Goal: Transaction & Acquisition: Obtain resource

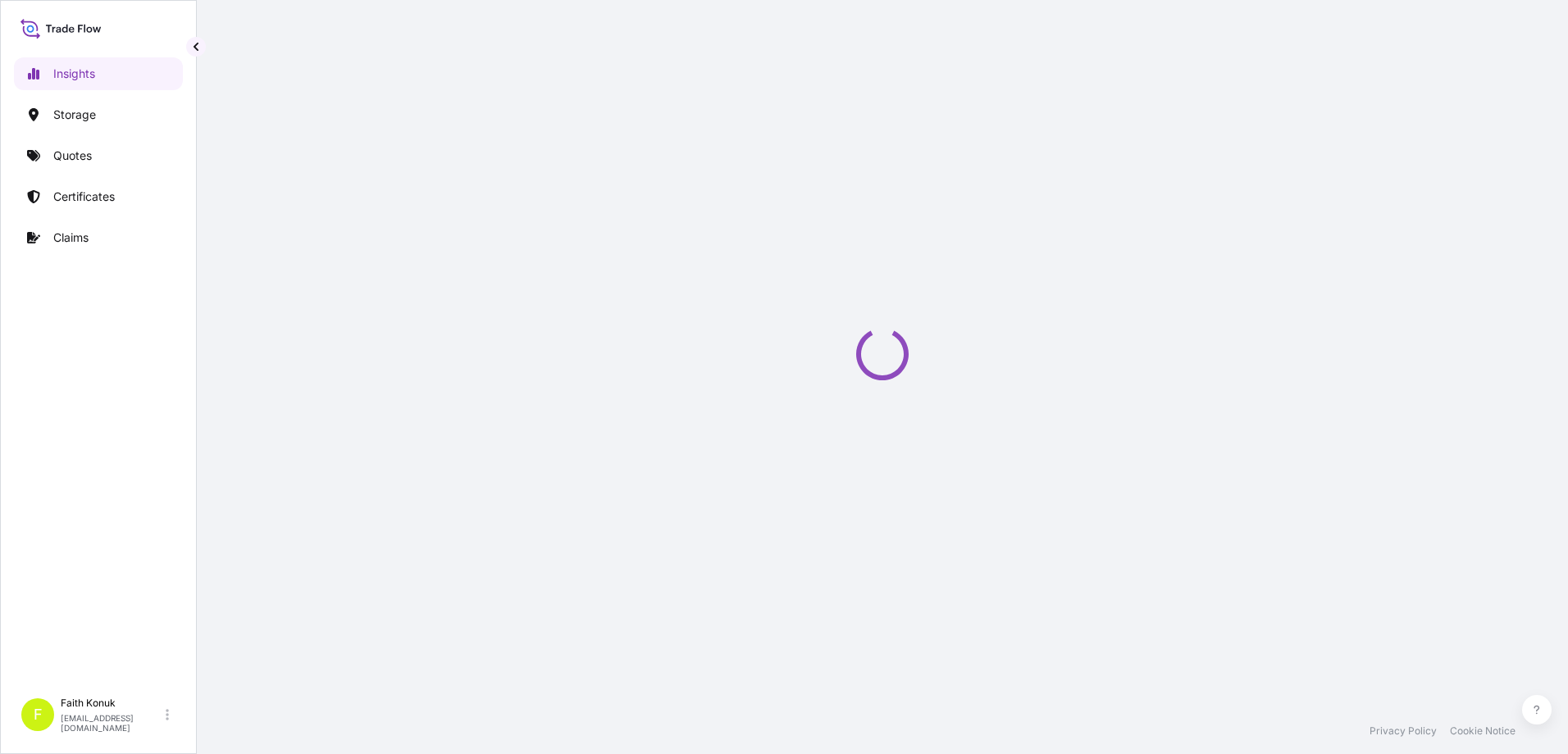
select select "2025"
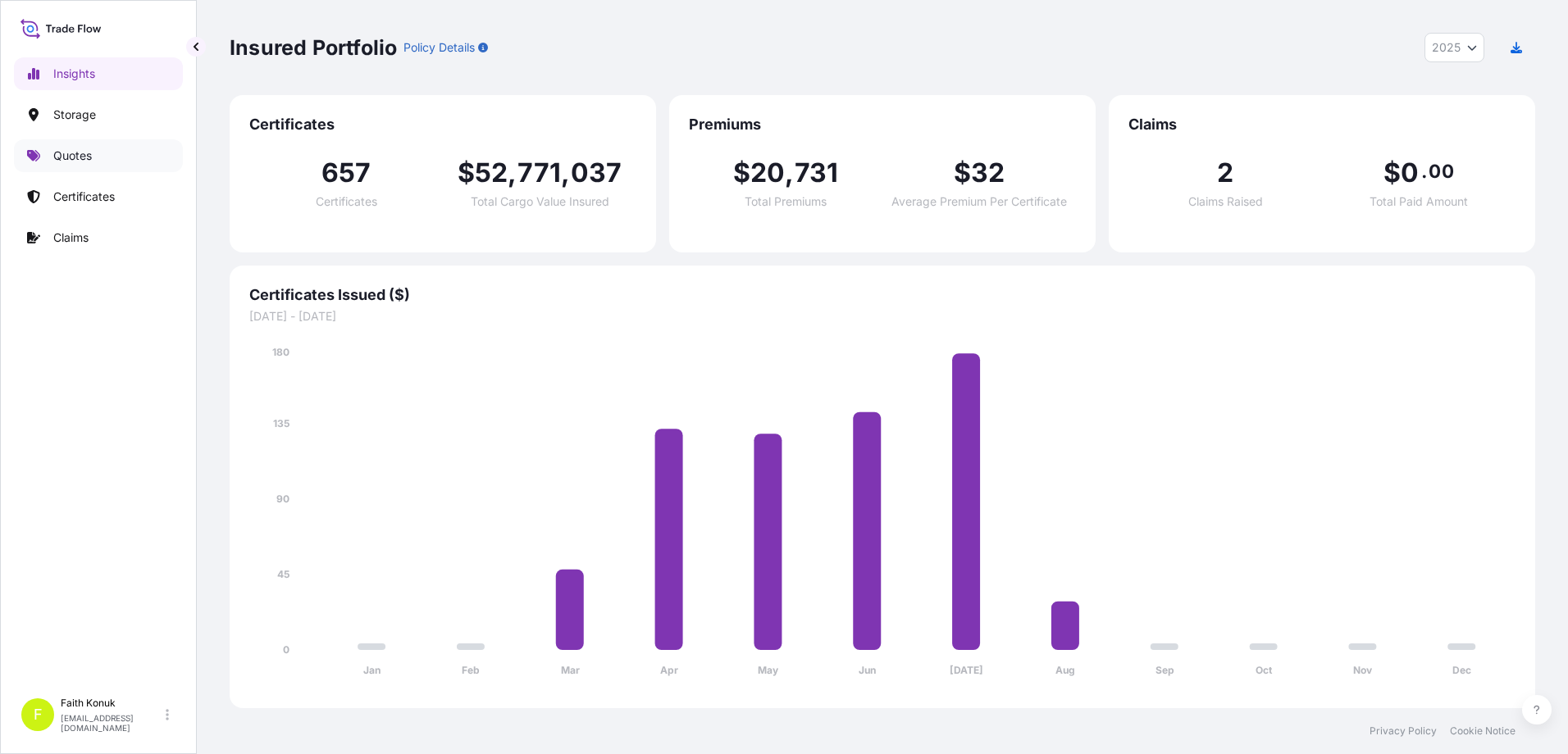
click at [80, 151] on p "Quotes" at bounding box center [71, 155] width 38 height 17
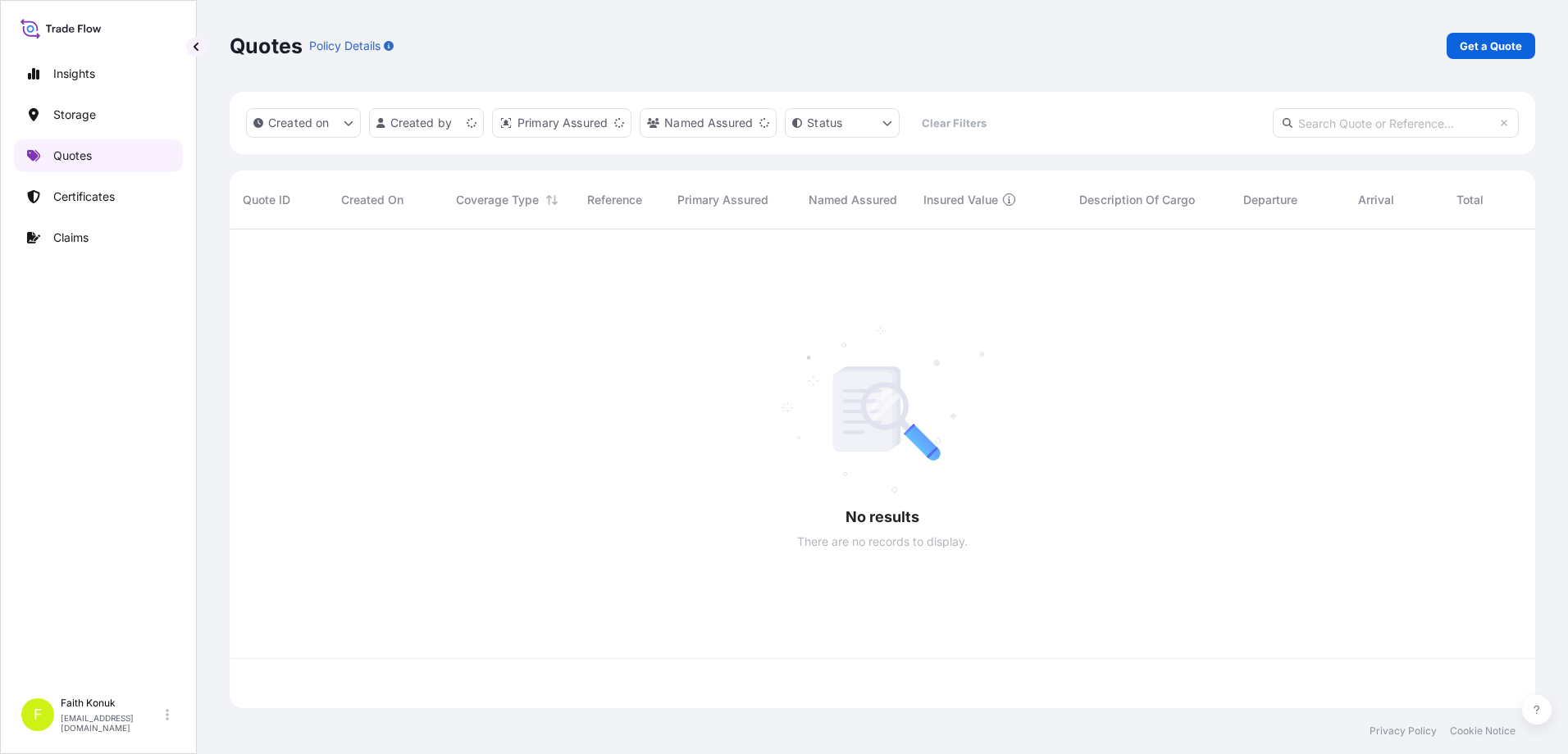
scroll to position [475, 1293]
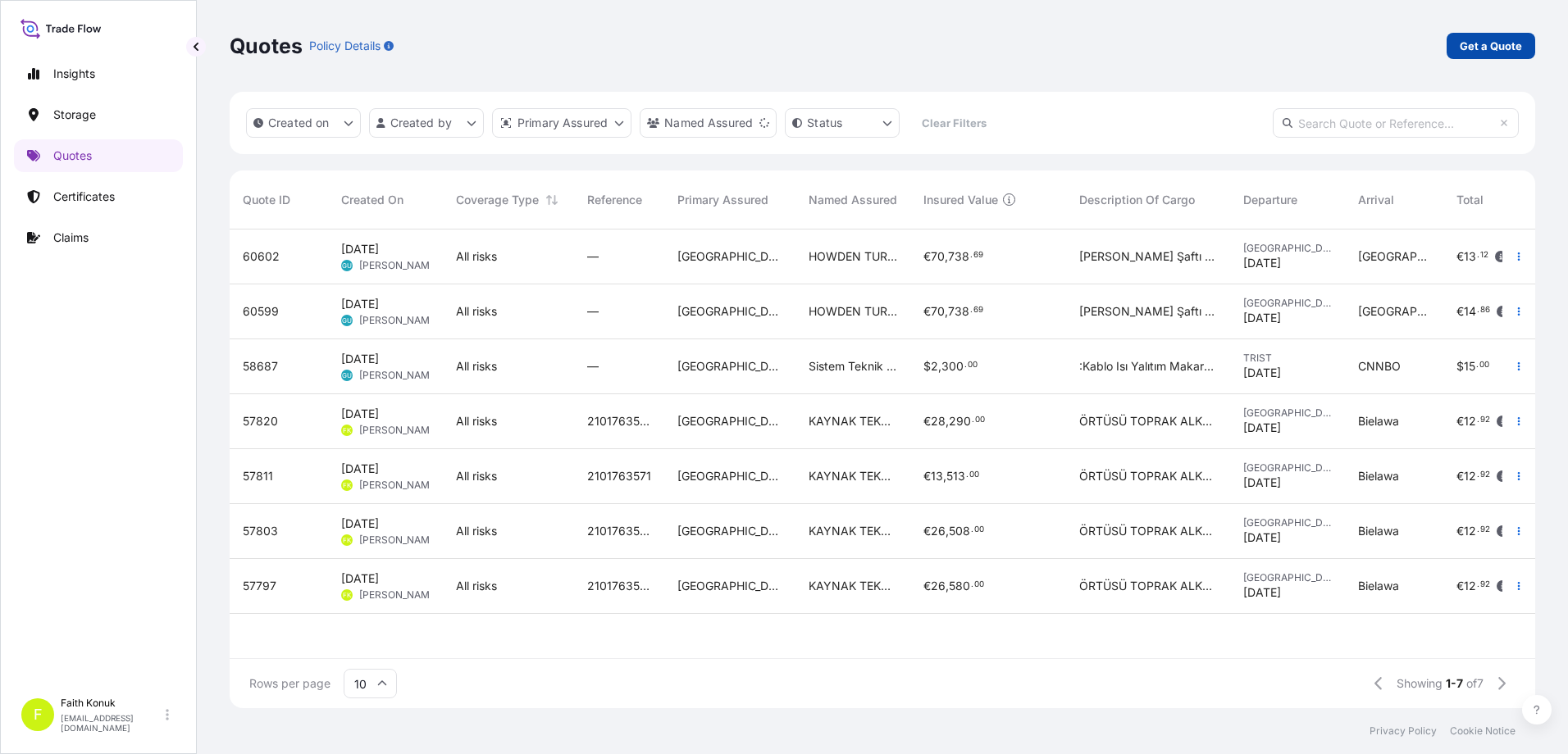
click at [1457, 49] on link "Get a Quote" at bounding box center [1491, 46] width 89 height 26
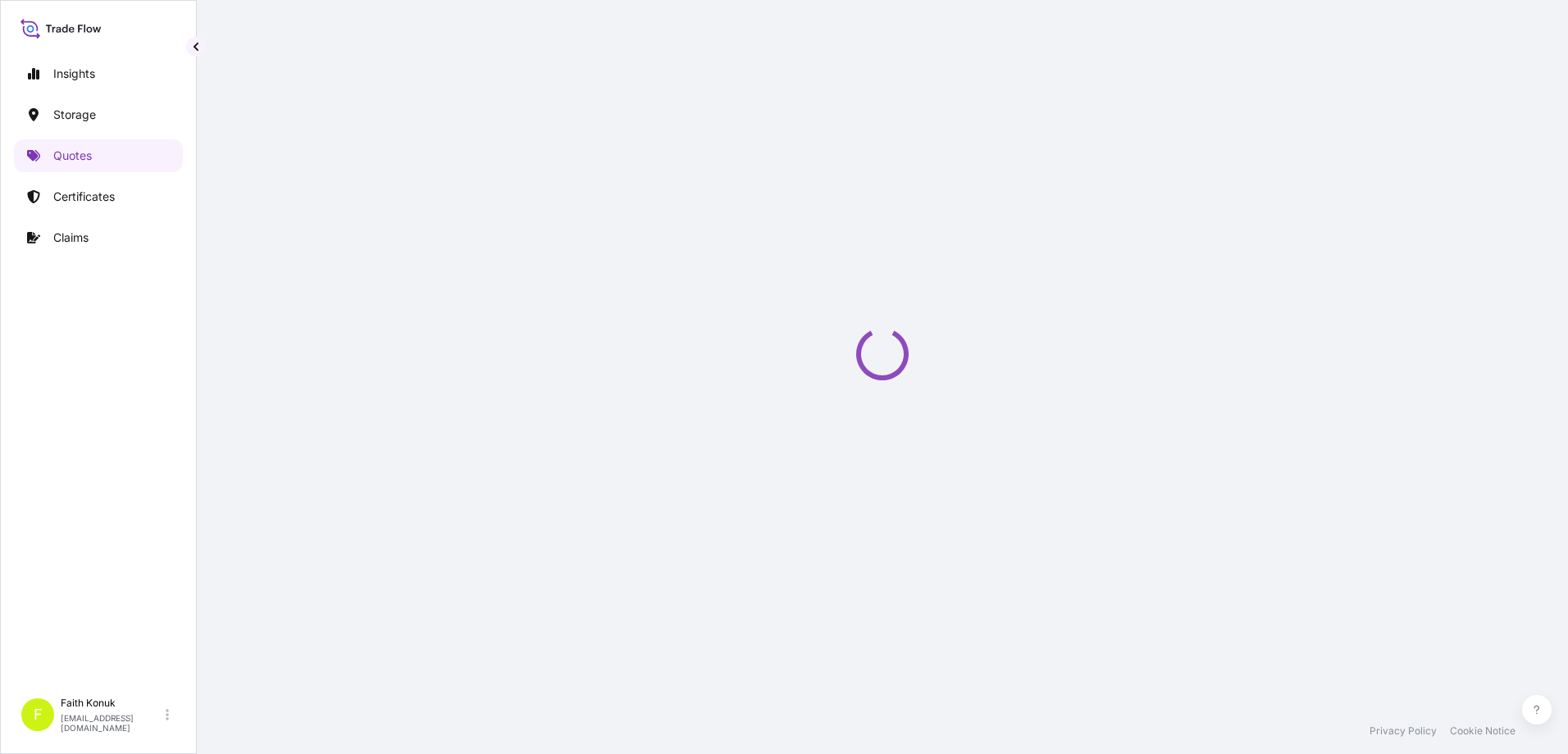
scroll to position [26, 0]
select select "Water"
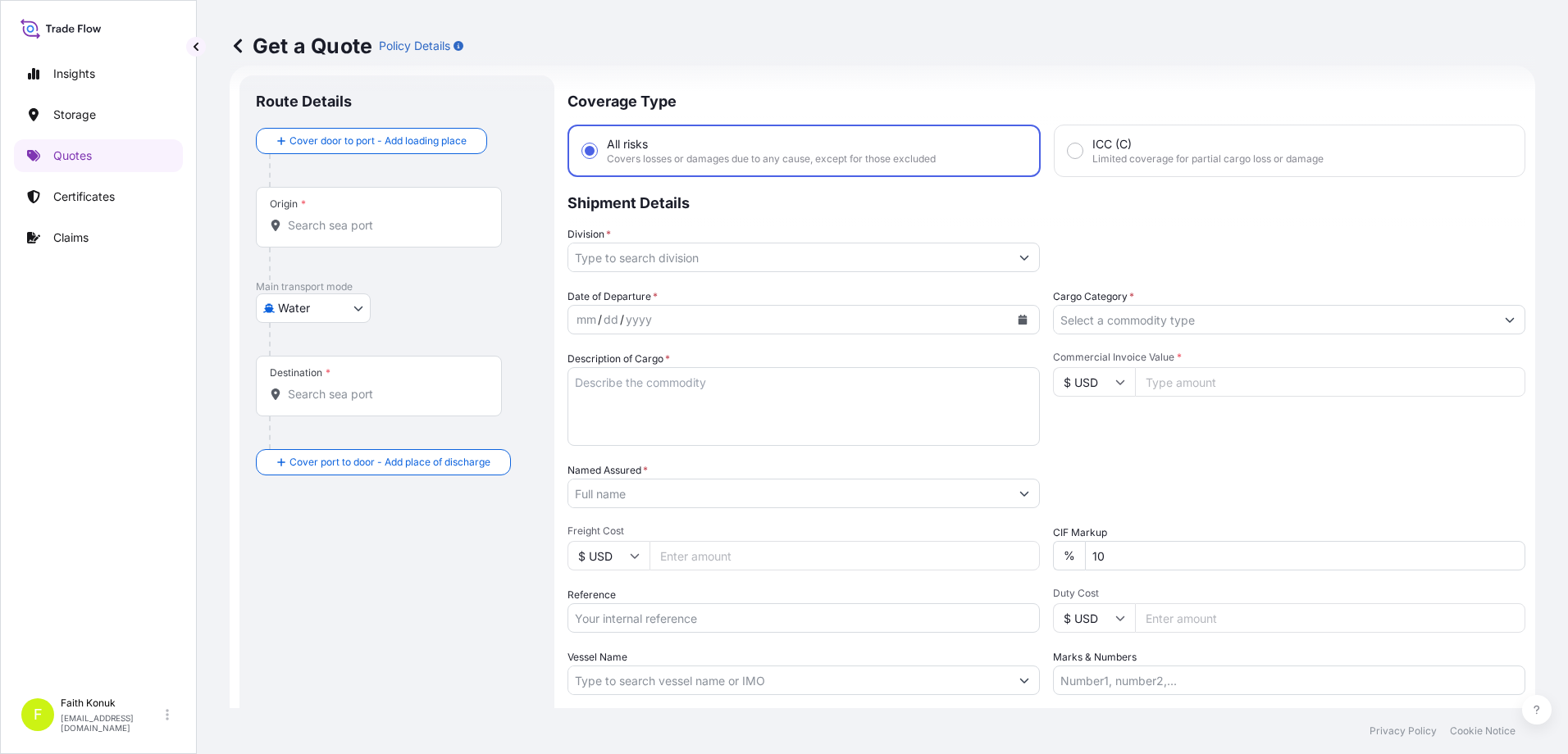
click at [364, 221] on input "Origin *" at bounding box center [384, 225] width 194 height 17
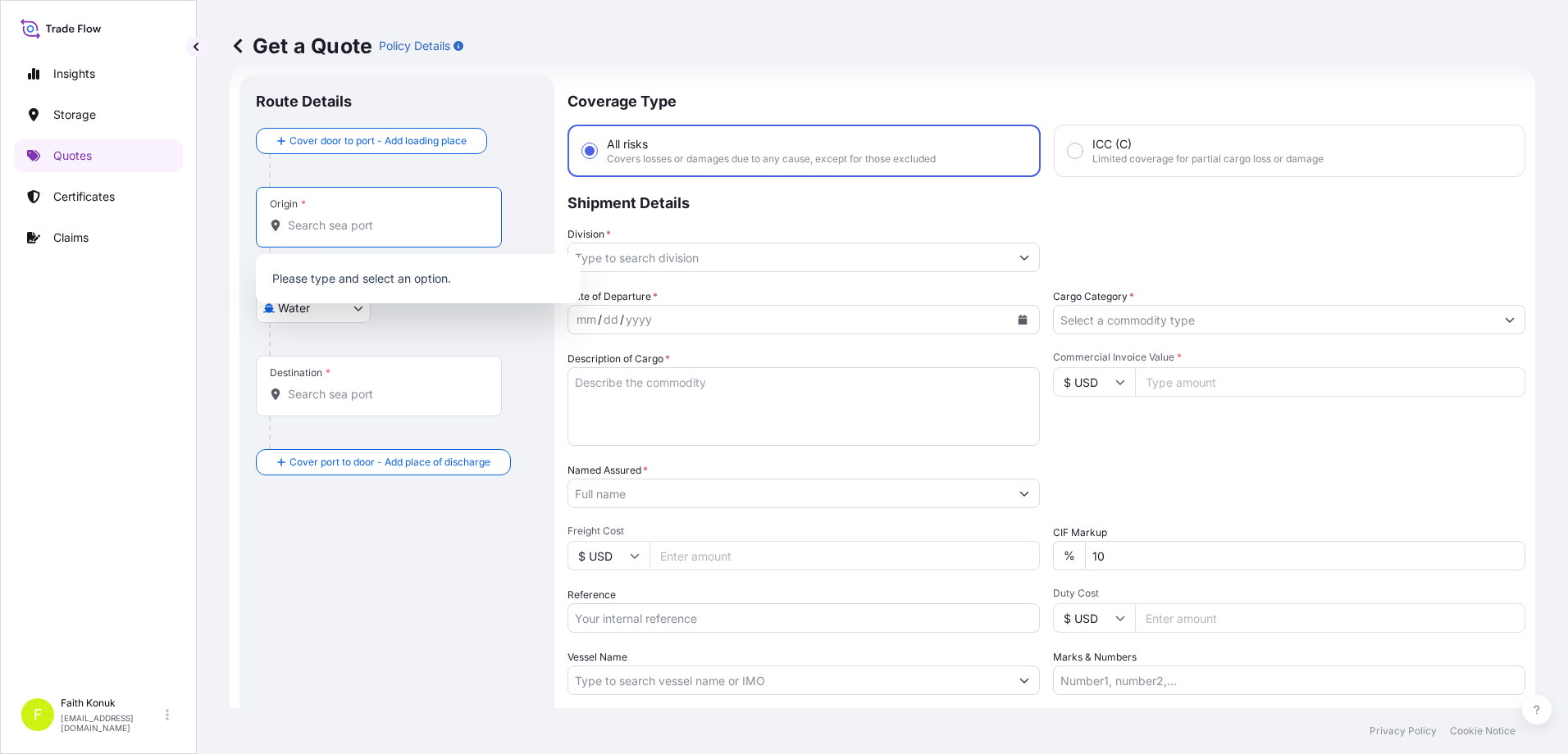
paste input "QINGDAO"
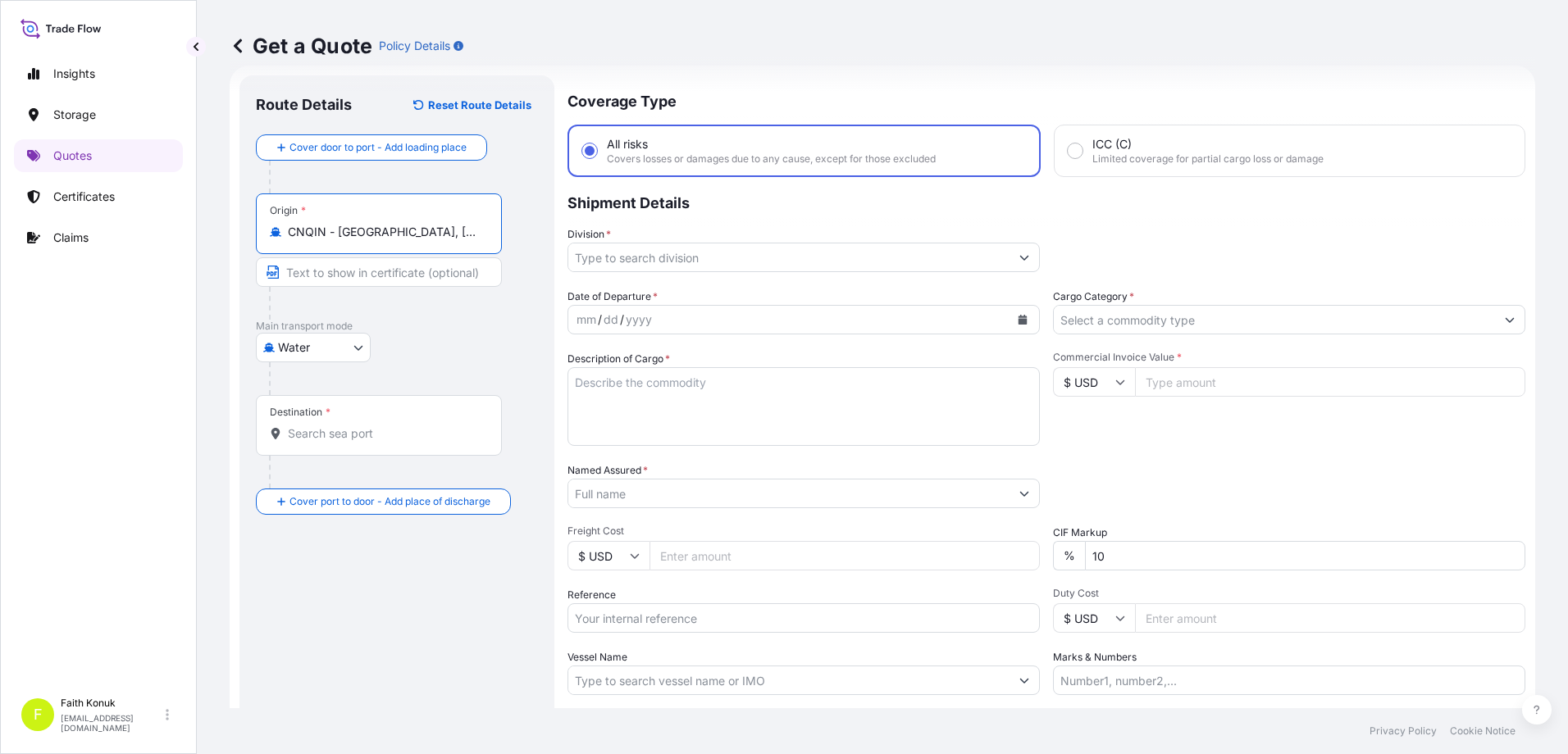
type input "CNQIN - [GEOGRAPHIC_DATA], [GEOGRAPHIC_DATA]"
click at [454, 322] on p "Main transport mode" at bounding box center [397, 326] width 282 height 13
click at [352, 431] on input "Destination *" at bounding box center [384, 433] width 194 height 17
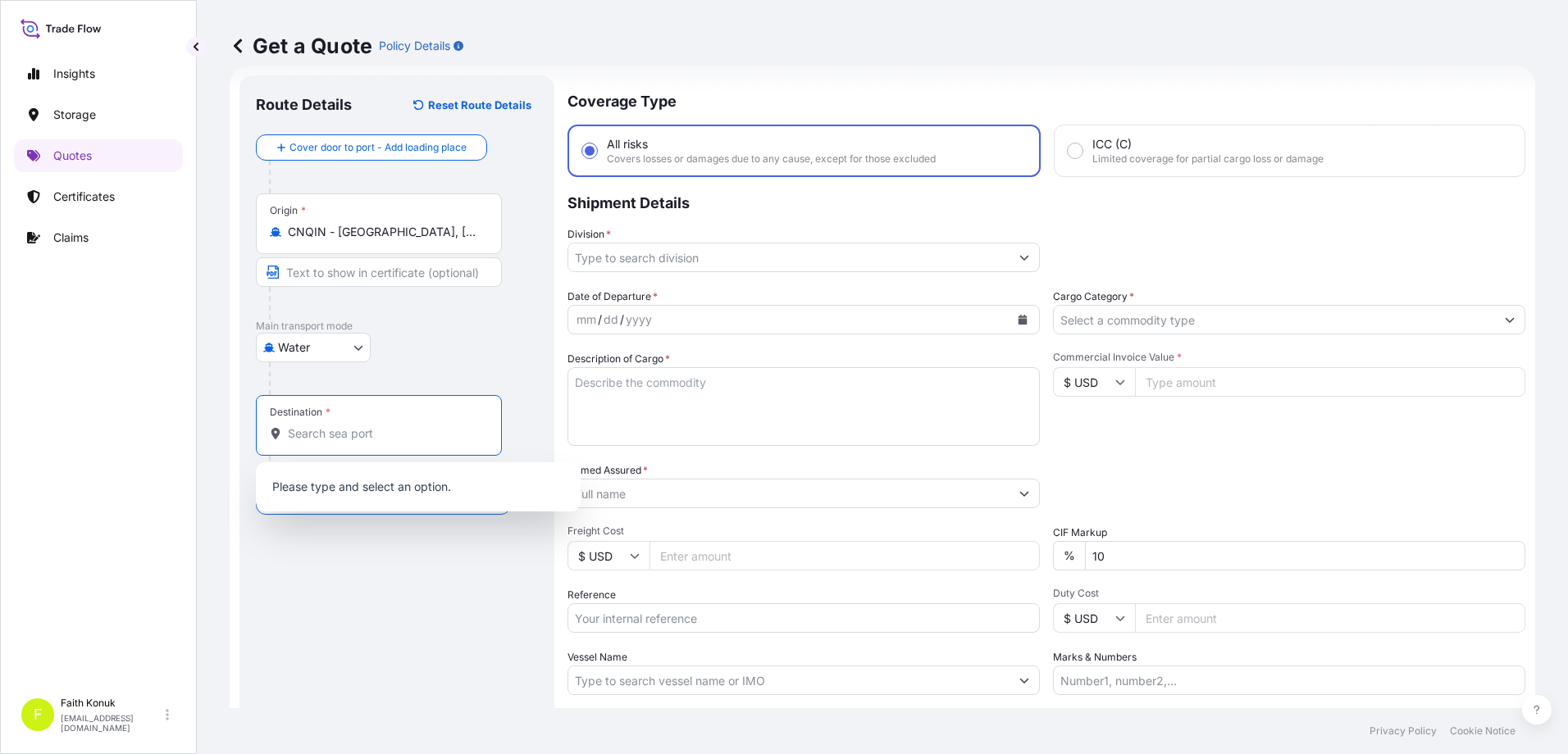
paste input "[PERSON_NAME]"
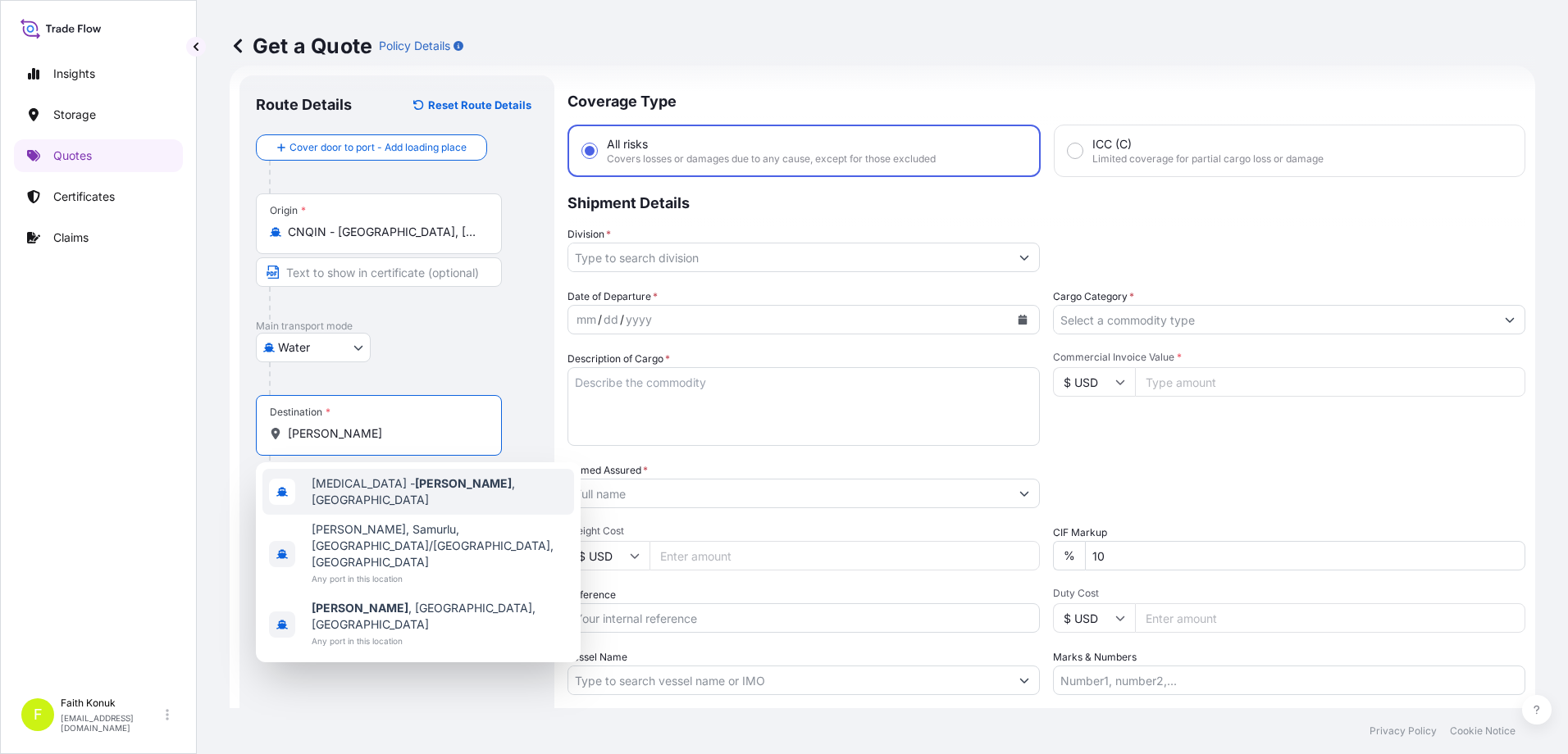
click at [398, 484] on span "[MEDICAL_DATA][PERSON_NAME][GEOGRAPHIC_DATA] , [GEOGRAPHIC_DATA]" at bounding box center [440, 492] width 256 height 33
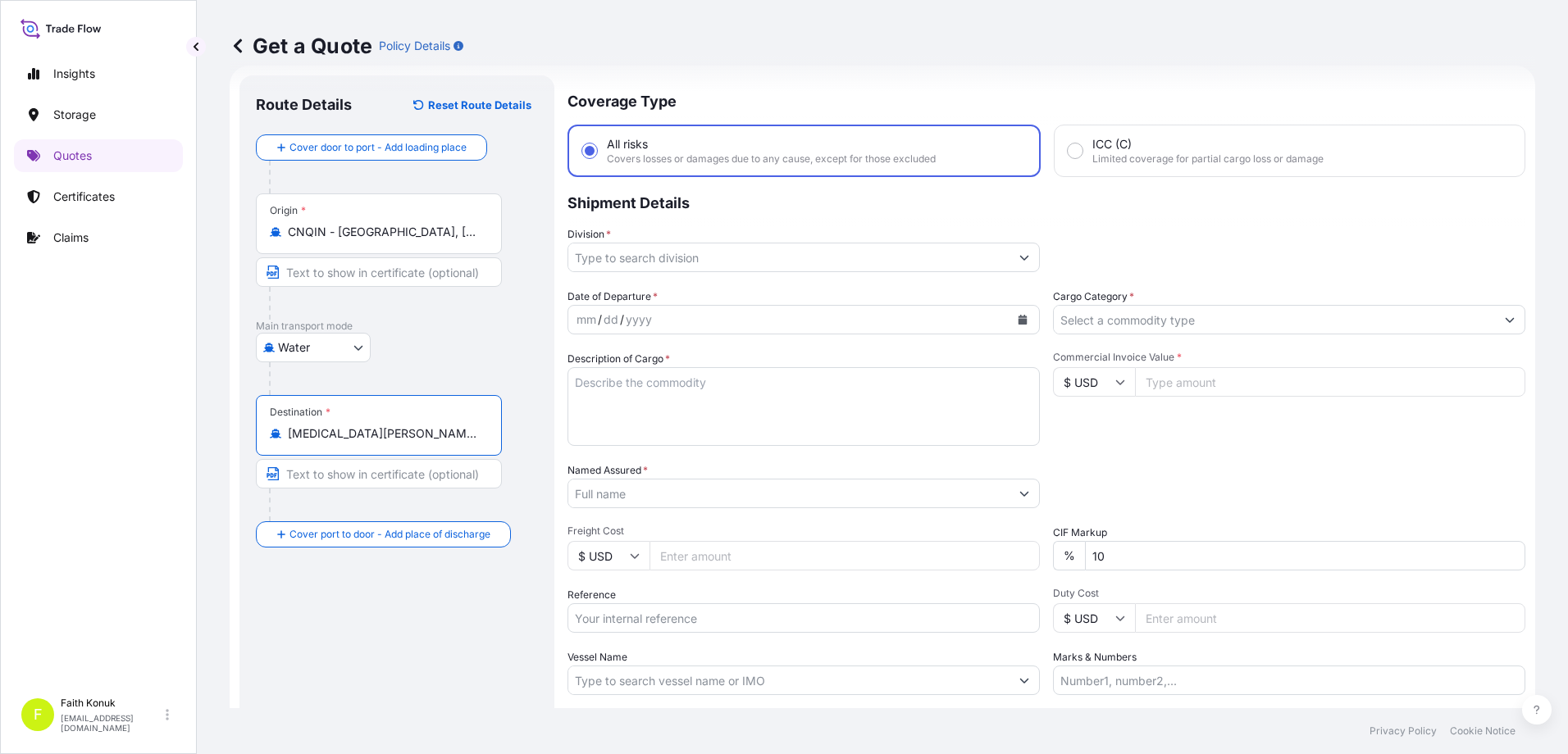
type input "[MEDICAL_DATA][PERSON_NAME][GEOGRAPHIC_DATA], [GEOGRAPHIC_DATA]"
click at [654, 258] on input "Division *" at bounding box center [788, 257] width 441 height 29
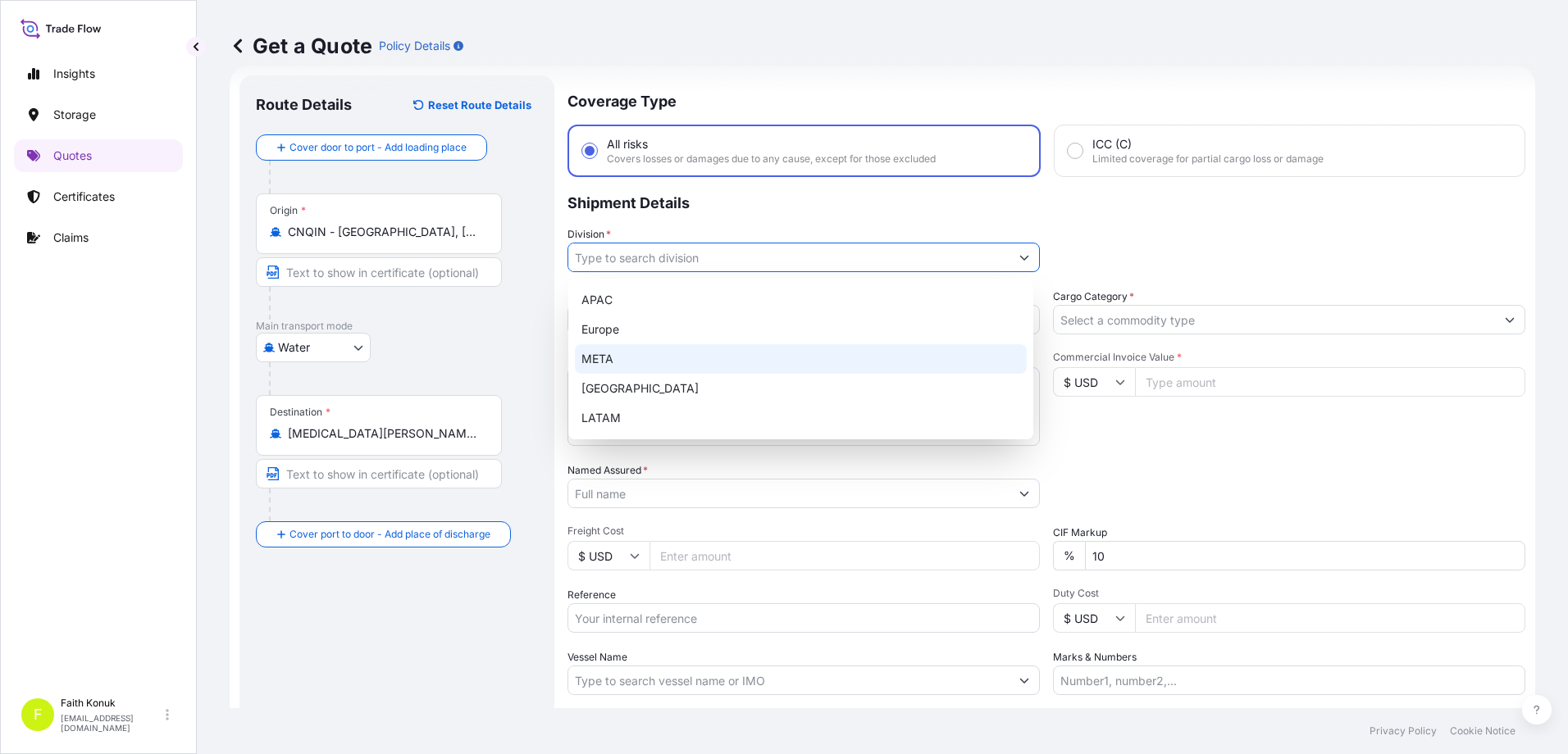
click at [638, 365] on div "META" at bounding box center [801, 359] width 452 height 29
type input "META"
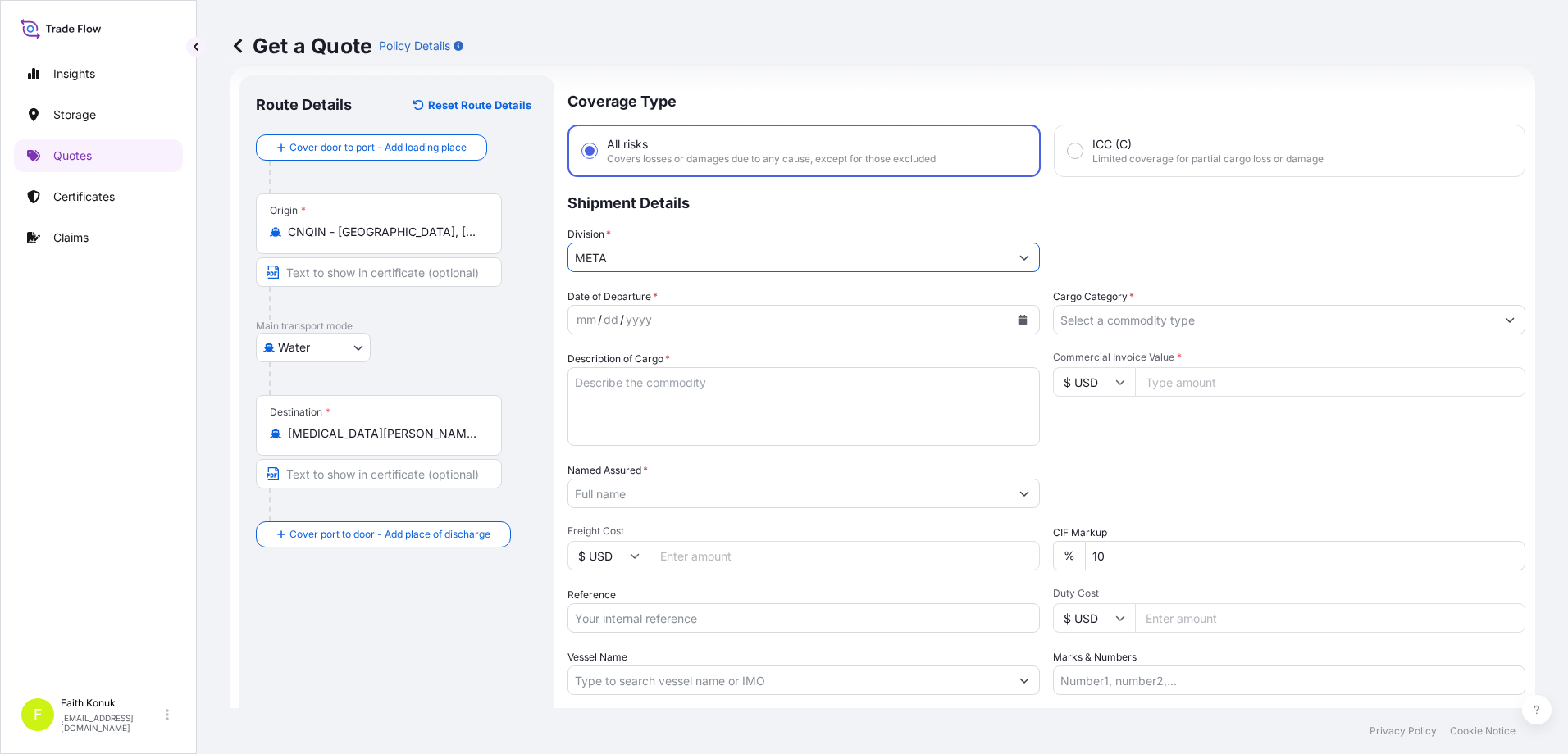
click at [710, 215] on p "Shipment Details" at bounding box center [1046, 201] width 958 height 49
click at [1021, 321] on icon "Calendar" at bounding box center [1022, 320] width 10 height 10
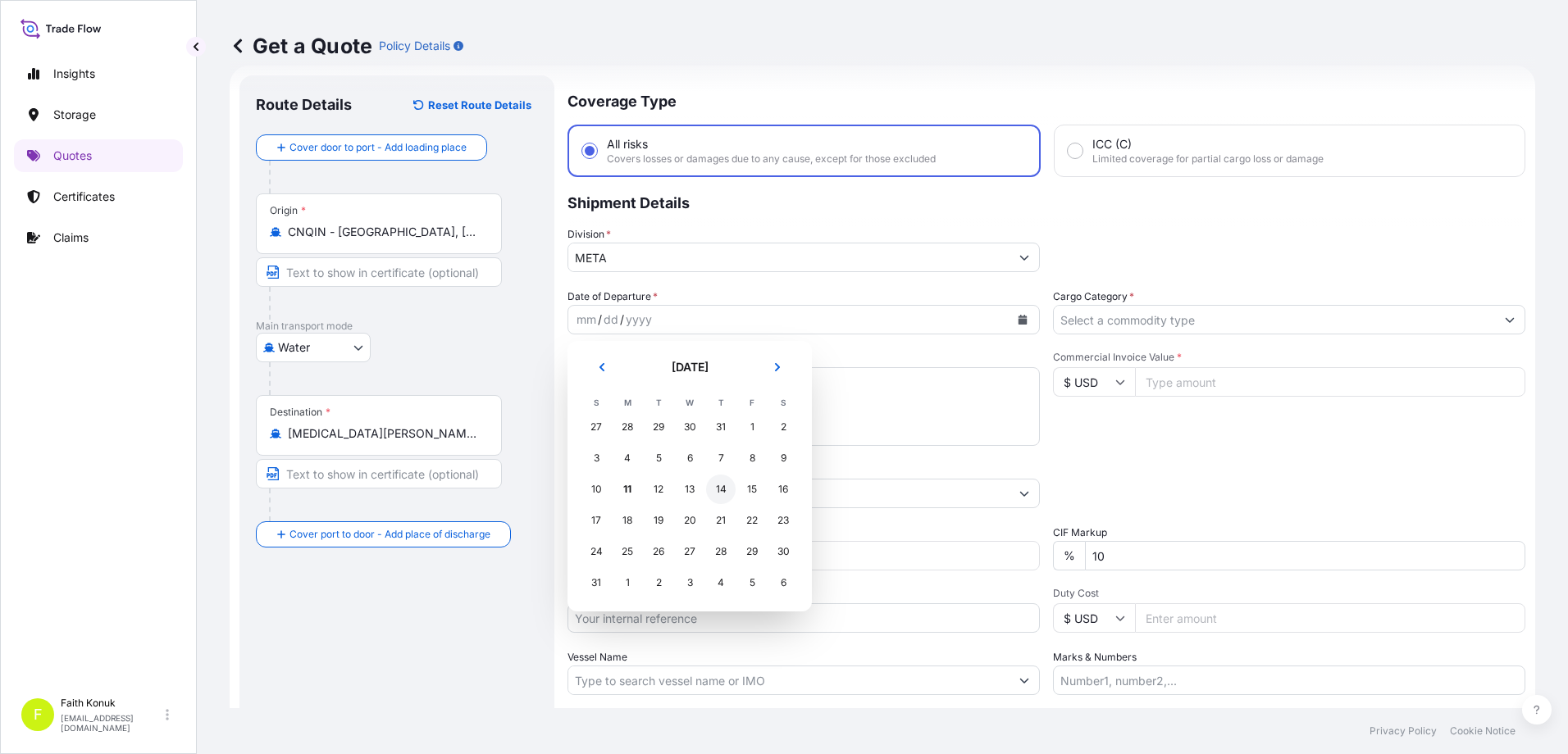
click at [718, 495] on div "14" at bounding box center [721, 489] width 29 height 29
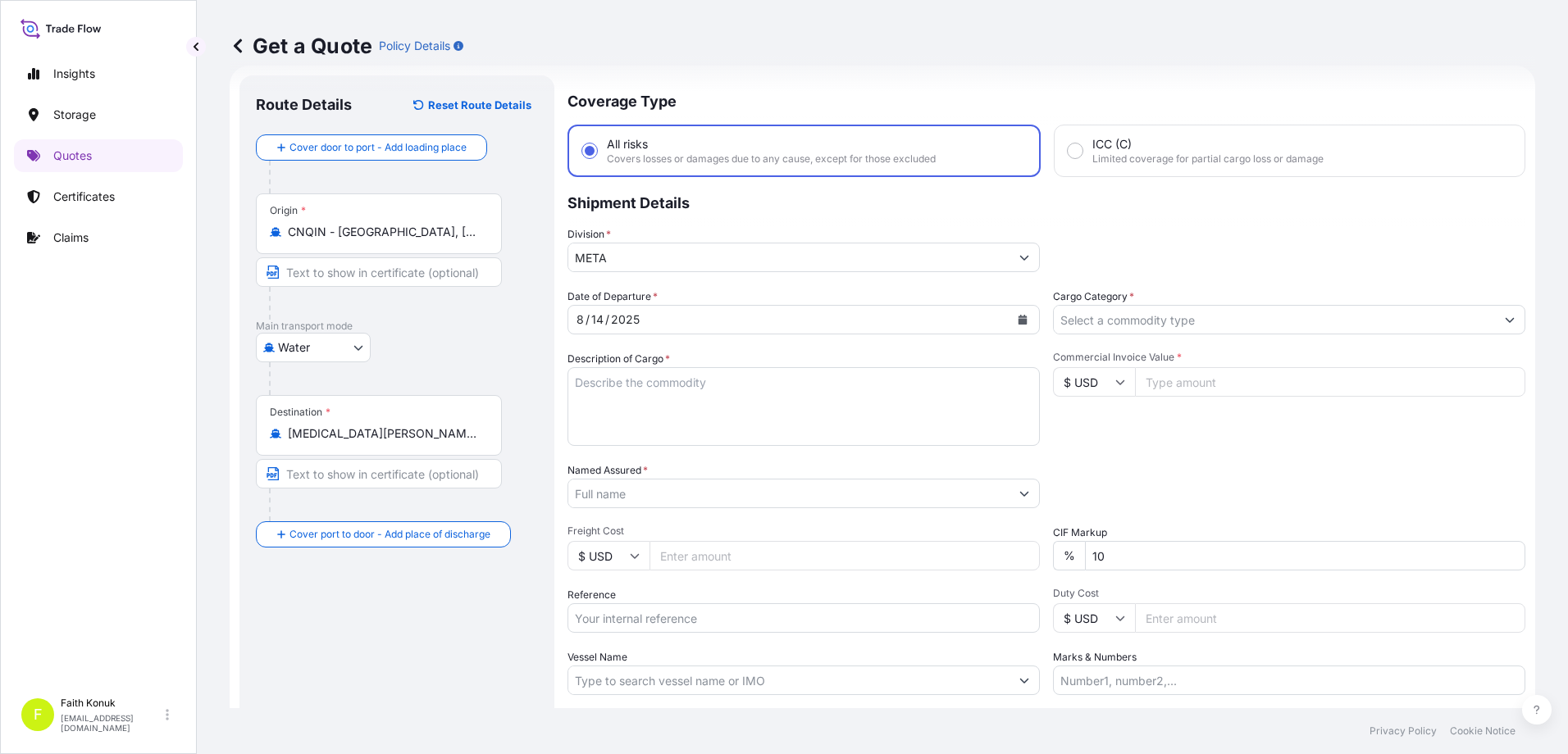
click at [637, 388] on textarea "Description of Cargo *" at bounding box center [803, 407] width 472 height 78
paste textarea ""Yeraltı AFC konveyör Yedek Parçaları ve Hidrolik silindir ""
type textarea "Yeraltı AFC konveyör Yedek Parçaları ve Hidrolik silindir"
click at [610, 625] on input "Reference" at bounding box center [803, 618] width 472 height 29
paste input "IZM20250632"
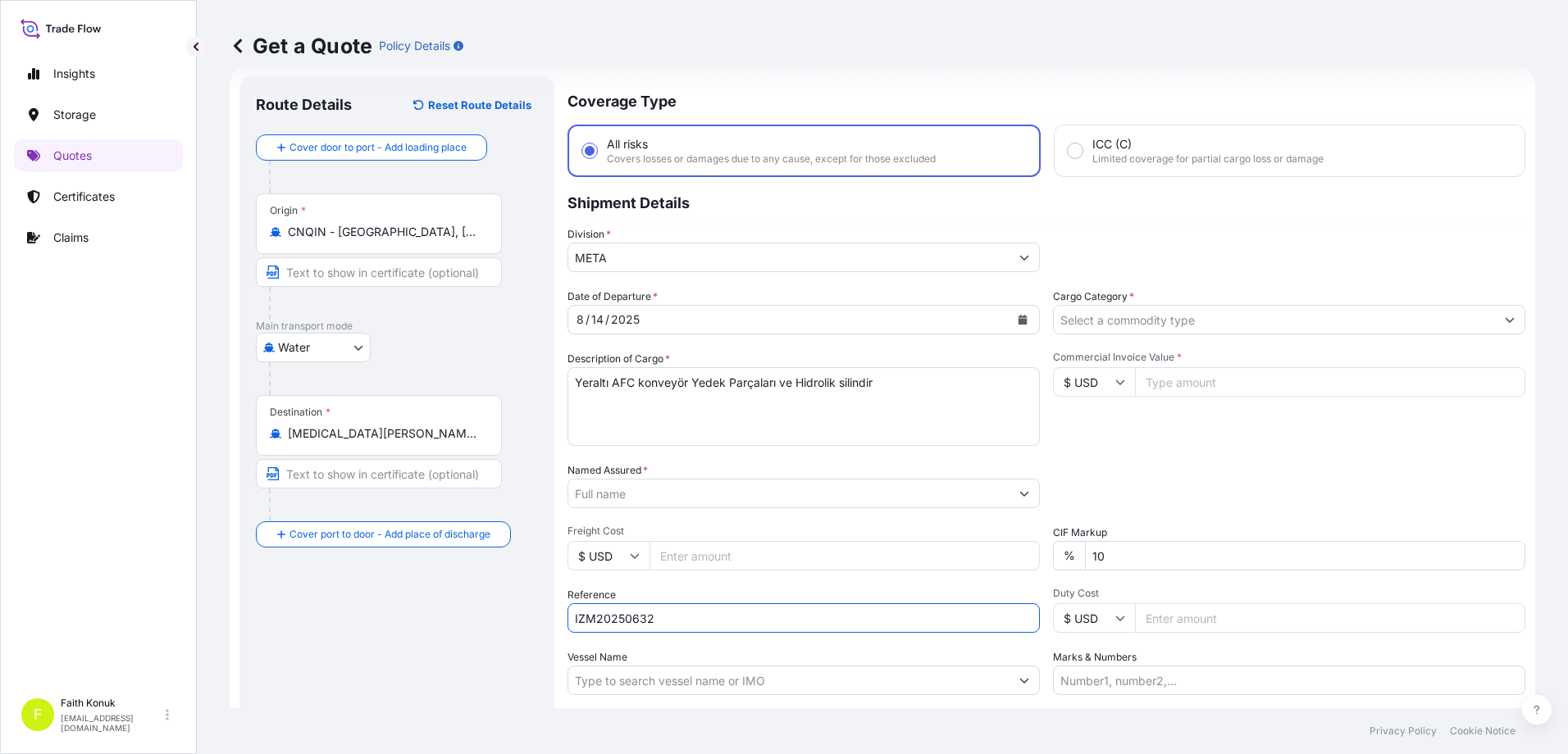
type input "IZM20250632"
click at [617, 489] on input "Named Assured *" at bounding box center [788, 494] width 441 height 29
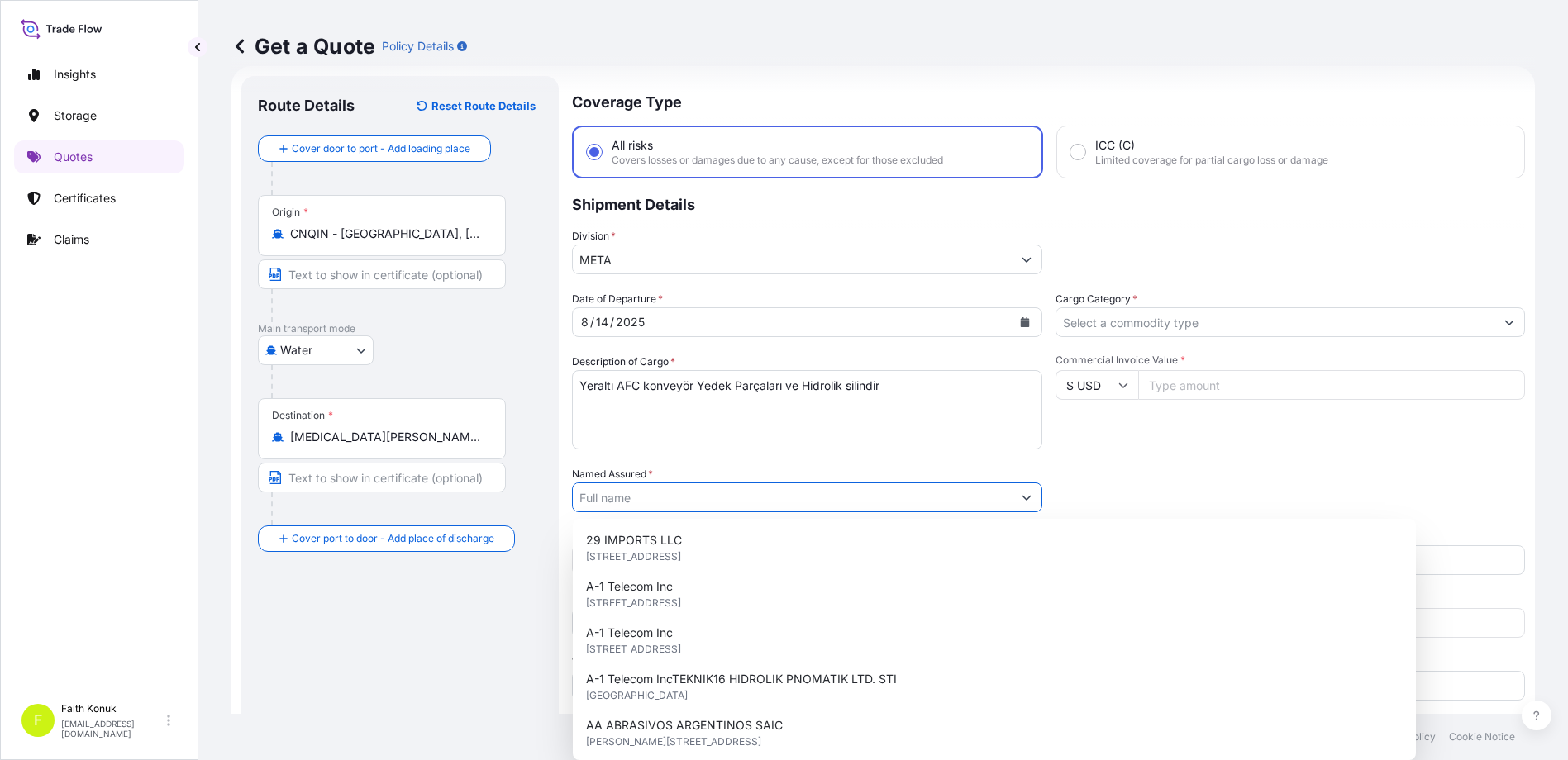
paste input ""ERA GROUP HAVALANDIRMA EKIPMANLARI VE DIS TICARET A.S ""
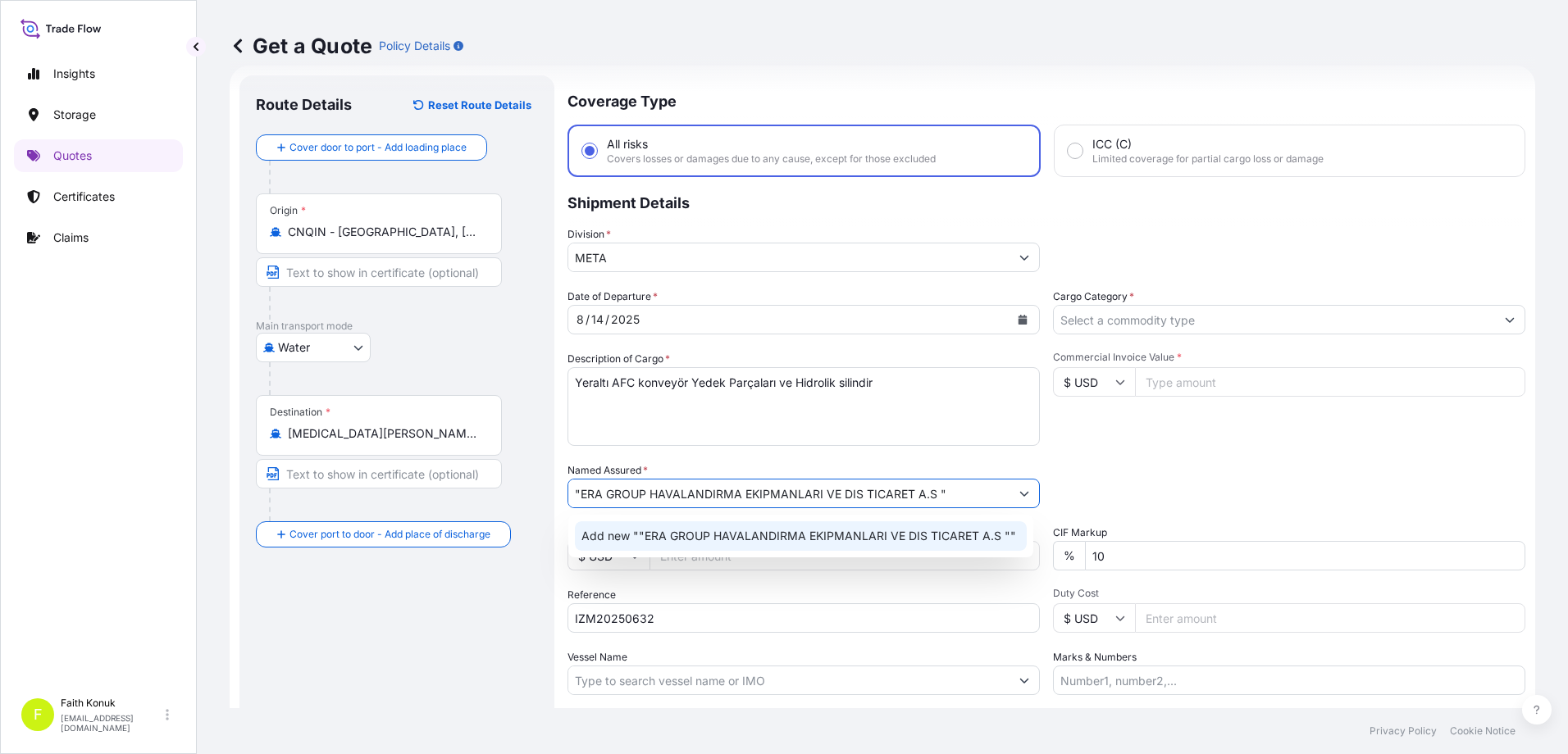
click at [686, 538] on span "Add new ""ERA GROUP HAVALANDIRMA EKIPMANLARI VE DIS TICARET A.S """ at bounding box center [798, 536] width 434 height 17
drag, startPoint x: 578, startPoint y: 493, endPoint x: 594, endPoint y: 491, distance: 16.1
click at [580, 495] on input ""ERA GROUP HAVALANDIRMA EKIPMANLARI VE DIS TICARET A.S" at bounding box center [788, 494] width 441 height 29
type input "ERA GROUP HAVALANDIRMA EKIPMANLARI VE DIS TICARET A.S"
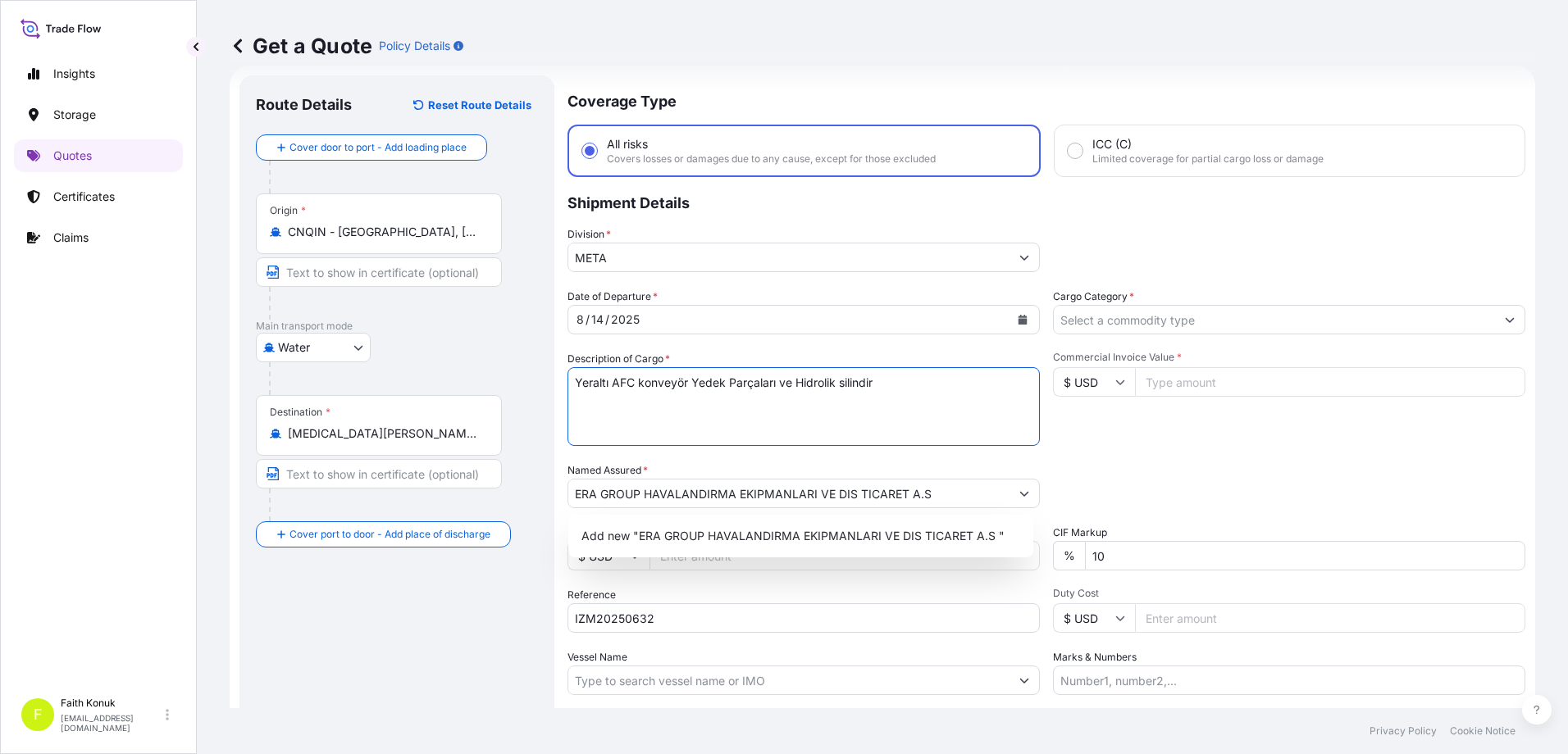
click at [719, 441] on textarea "Yeraltı AFC konveyör Yedek Parçaları ve Hidrolik silindir" at bounding box center [803, 407] width 472 height 78
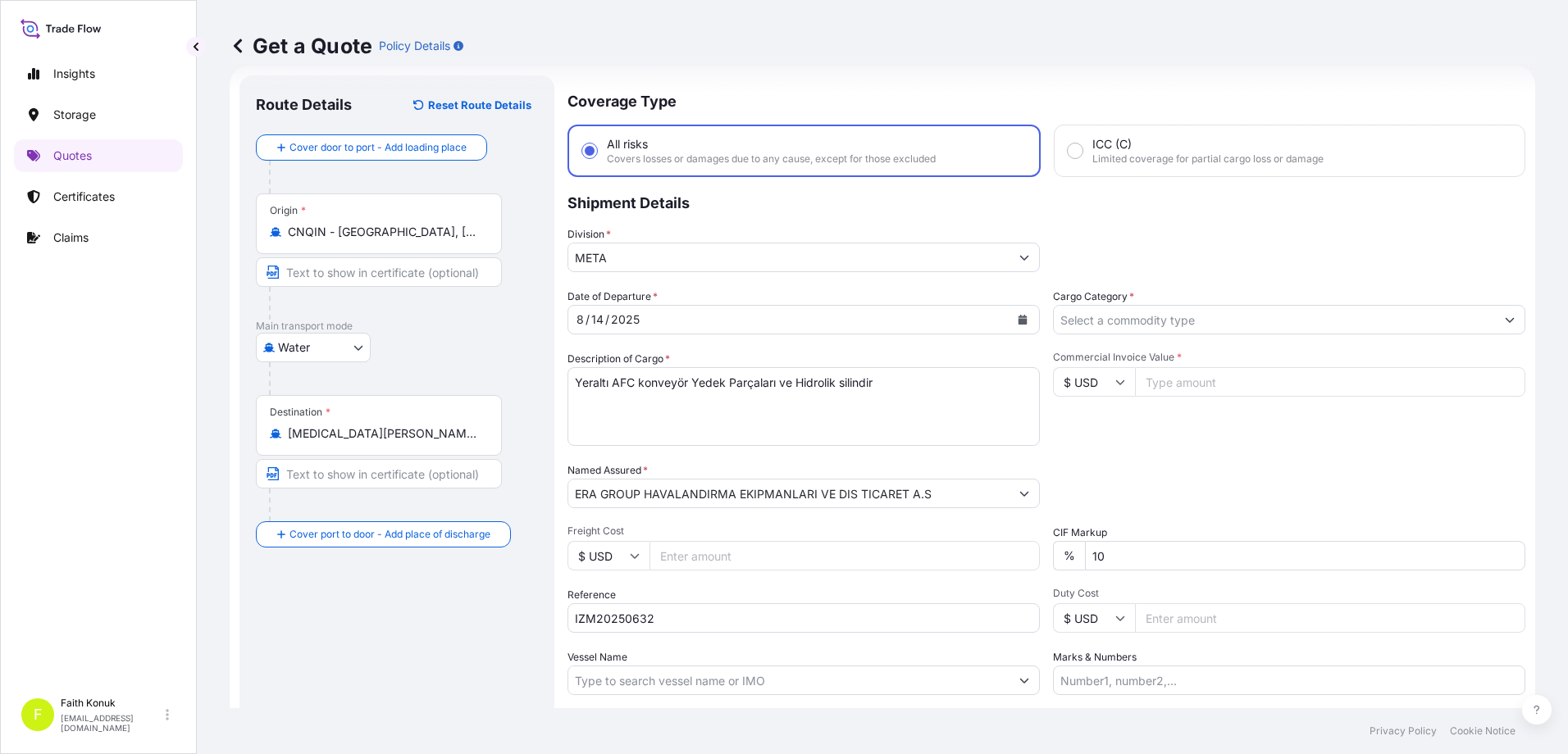
click at [661, 687] on input "Vessel Name" at bounding box center [788, 681] width 441 height 29
paste input "ONE LINE"
click at [649, 719] on p "Use "ONE LINE"" at bounding box center [625, 723] width 89 height 17
type input "ONE LINE"
click at [597, 399] on textarea "Yeraltı AFC konveyör Yedek Parçaları ve Hidrolik silindir" at bounding box center [803, 407] width 472 height 78
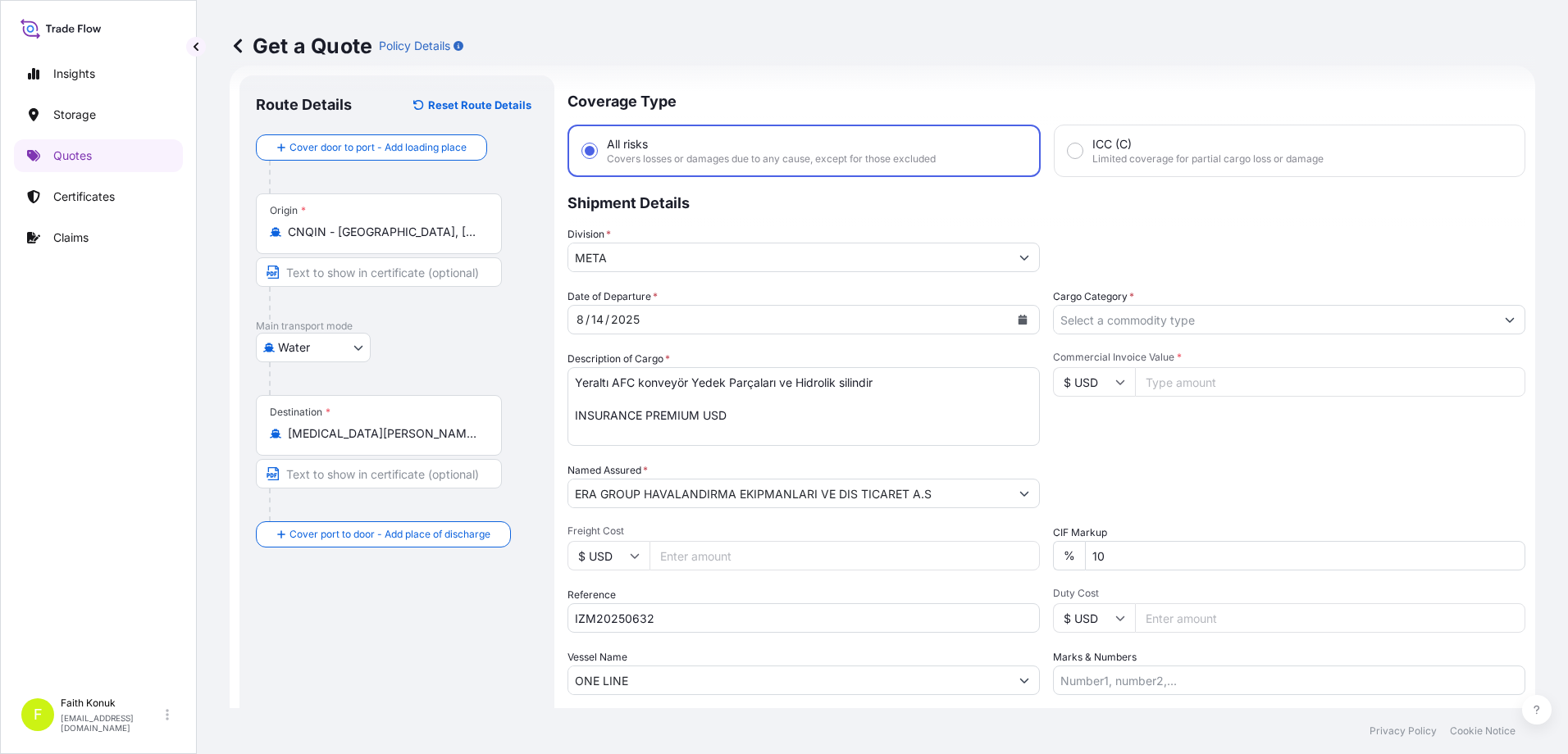
click at [780, 423] on textarea "Yeraltı AFC konveyör Yedek Parçaları ve Hidrolik silindir INSURANCE PREMIUM USD" at bounding box center [803, 407] width 472 height 78
type textarea "Yeraltı AFC konveyör Yedek Parçaları ve Hidrolik silindir INSURANCE PREMIUM USD…"
click at [1078, 312] on input "Cargo Category *" at bounding box center [1274, 320] width 441 height 29
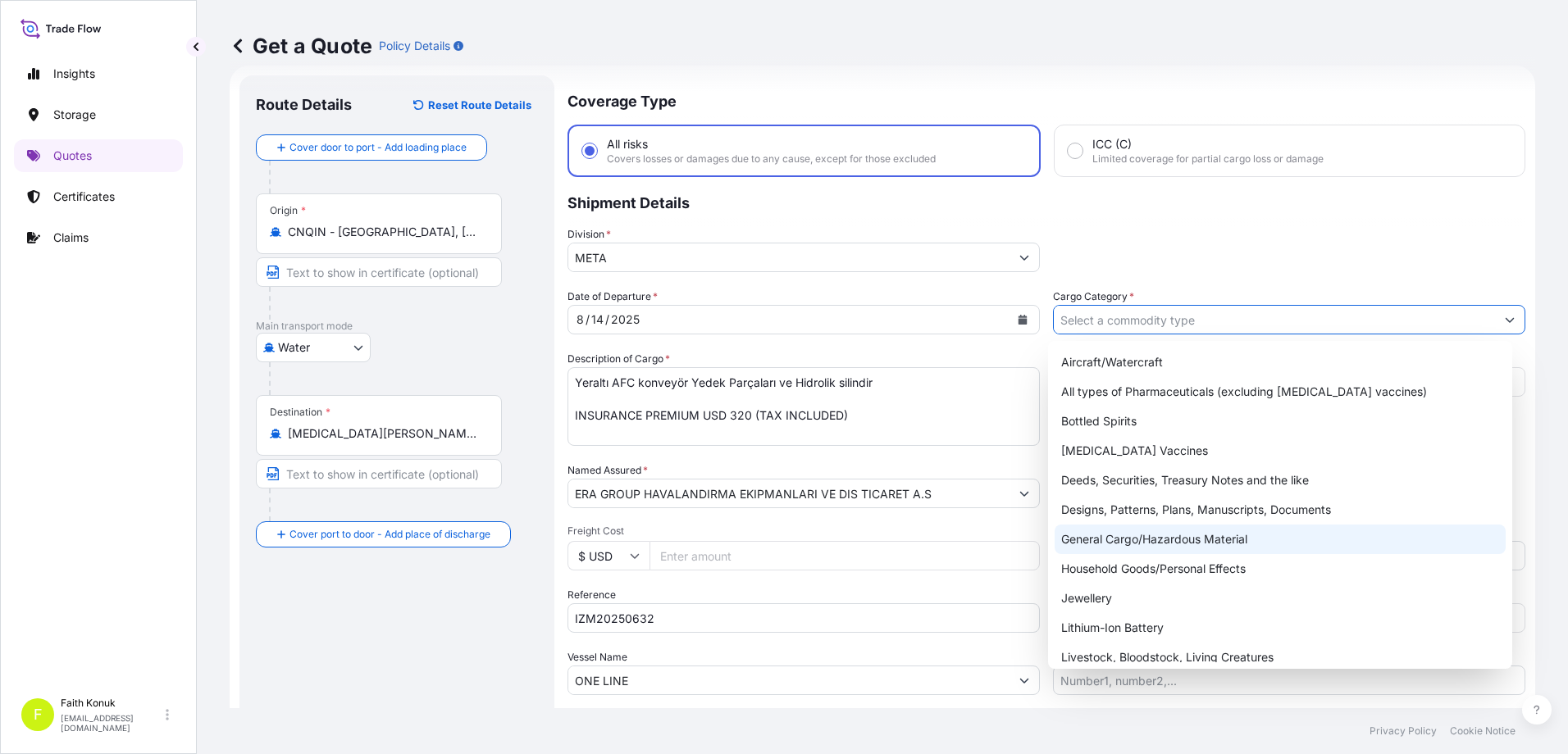
click at [1107, 544] on div "General Cargo/Hazardous Material" at bounding box center [1280, 540] width 452 height 29
type input "General Cargo/Hazardous Material"
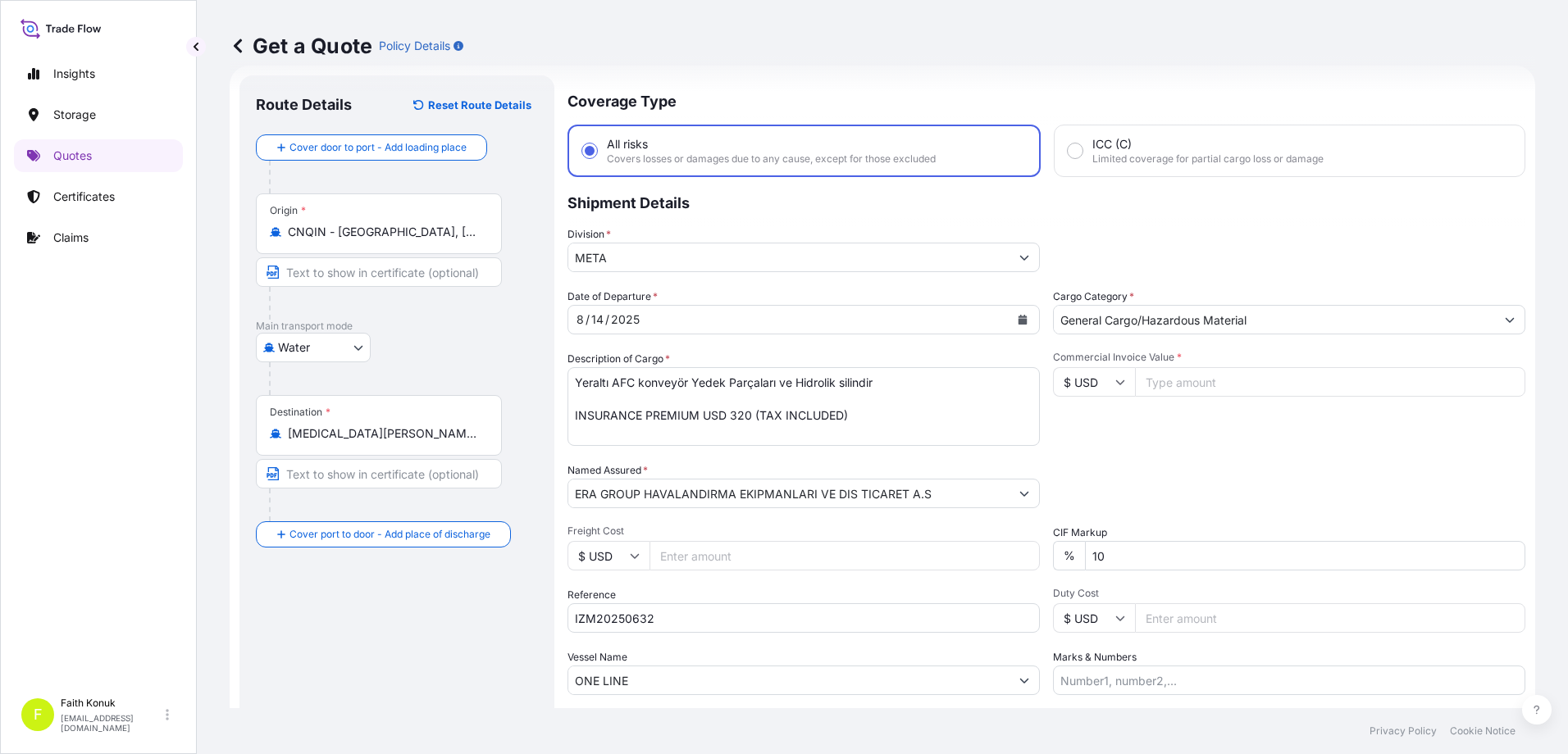
click at [1185, 466] on div "Packing Category Type to search a container mode Please select a primary mode o…" at bounding box center [1289, 485] width 472 height 46
click at [1156, 383] on input "Commercial Invoice Value *" at bounding box center [1329, 382] width 390 height 29
type input "207990"
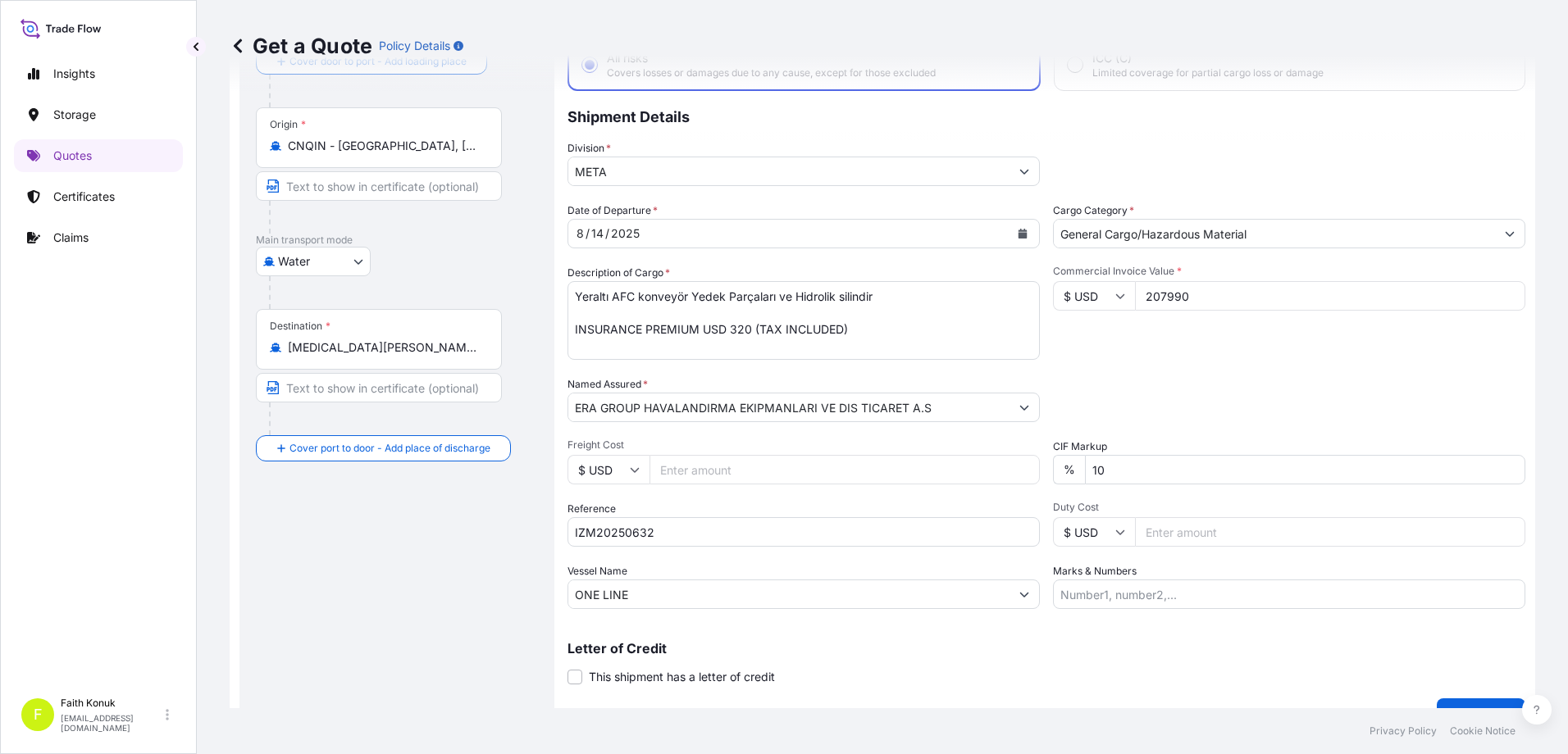
scroll to position [145, 0]
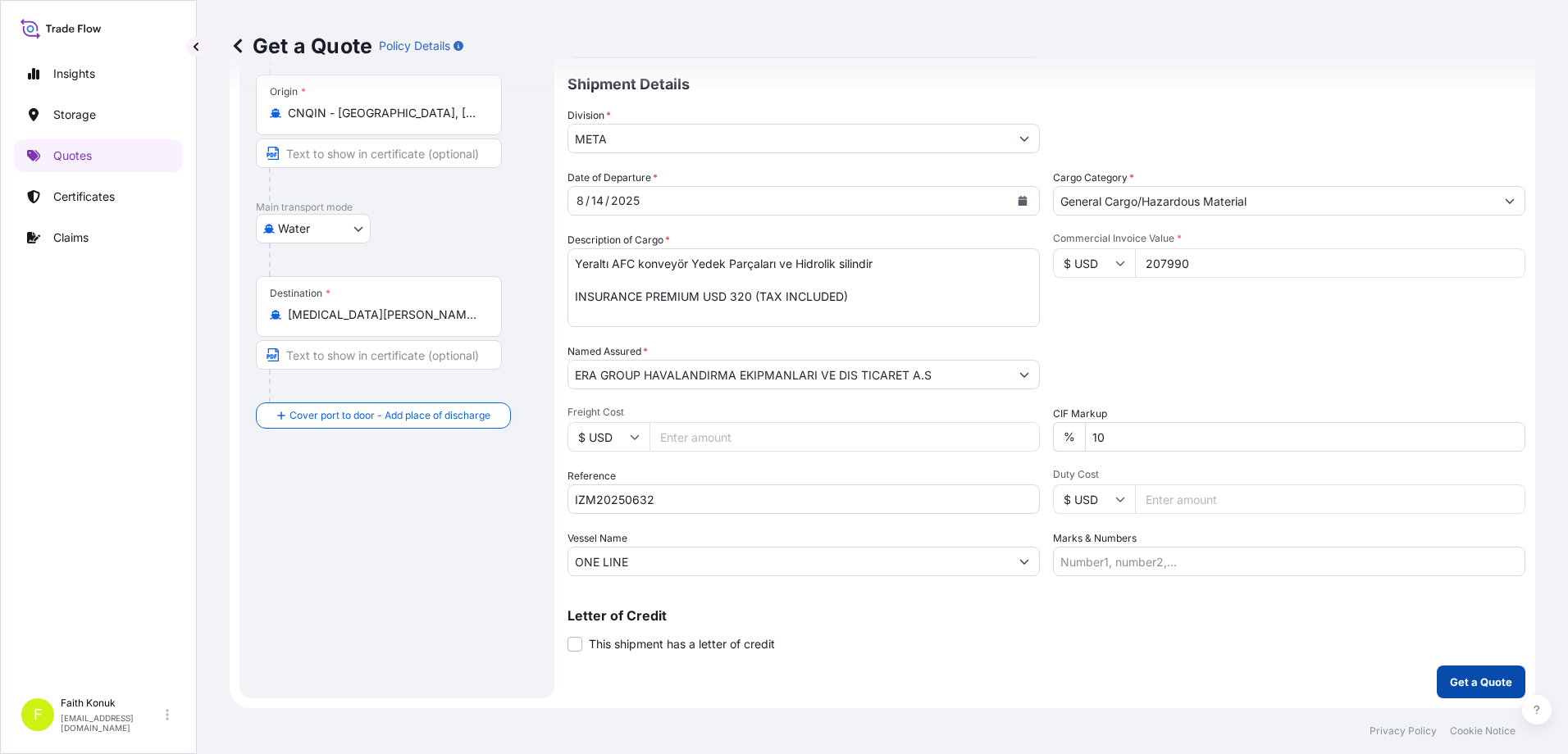
click at [1478, 680] on p "Get a Quote" at bounding box center [1481, 682] width 63 height 17
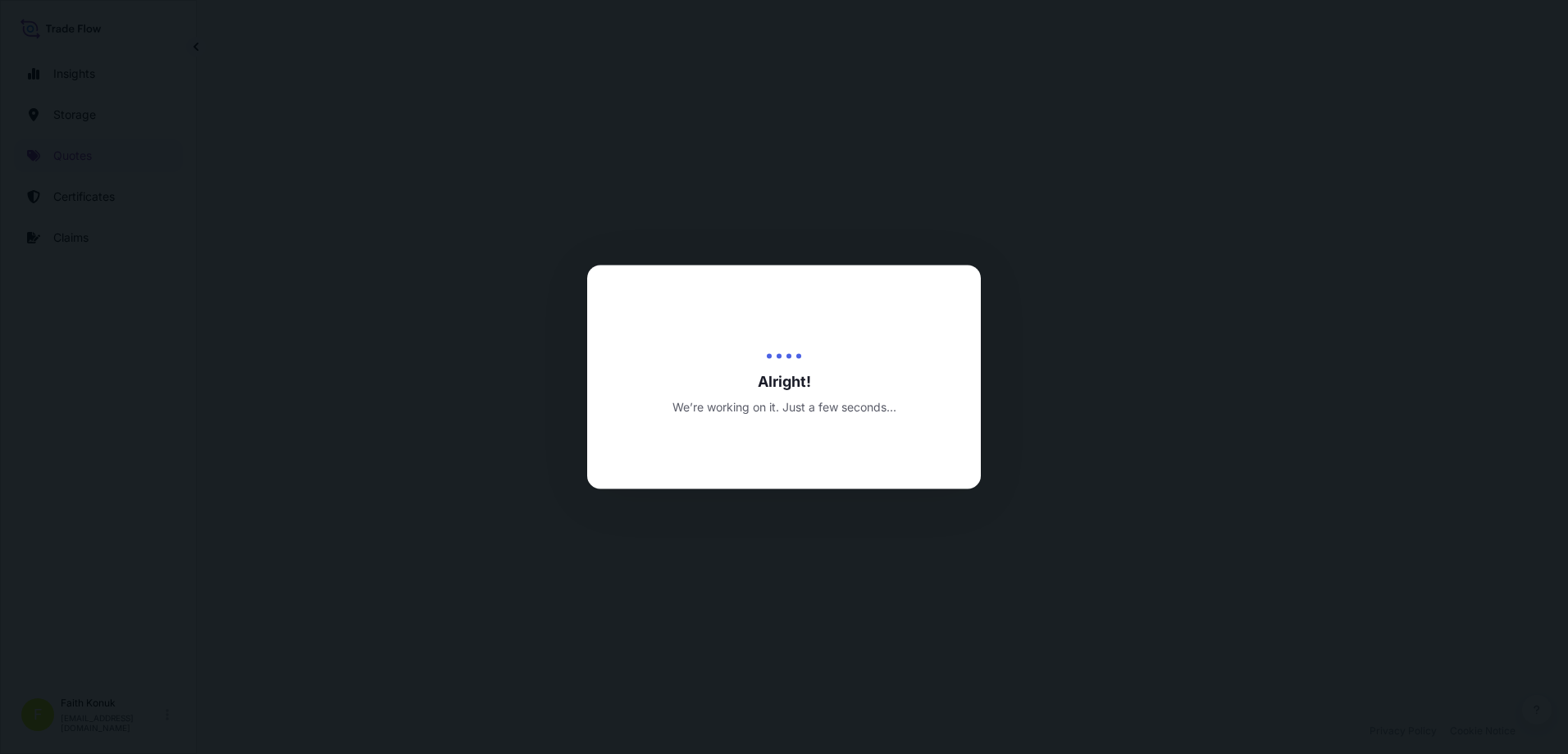
select select "Water"
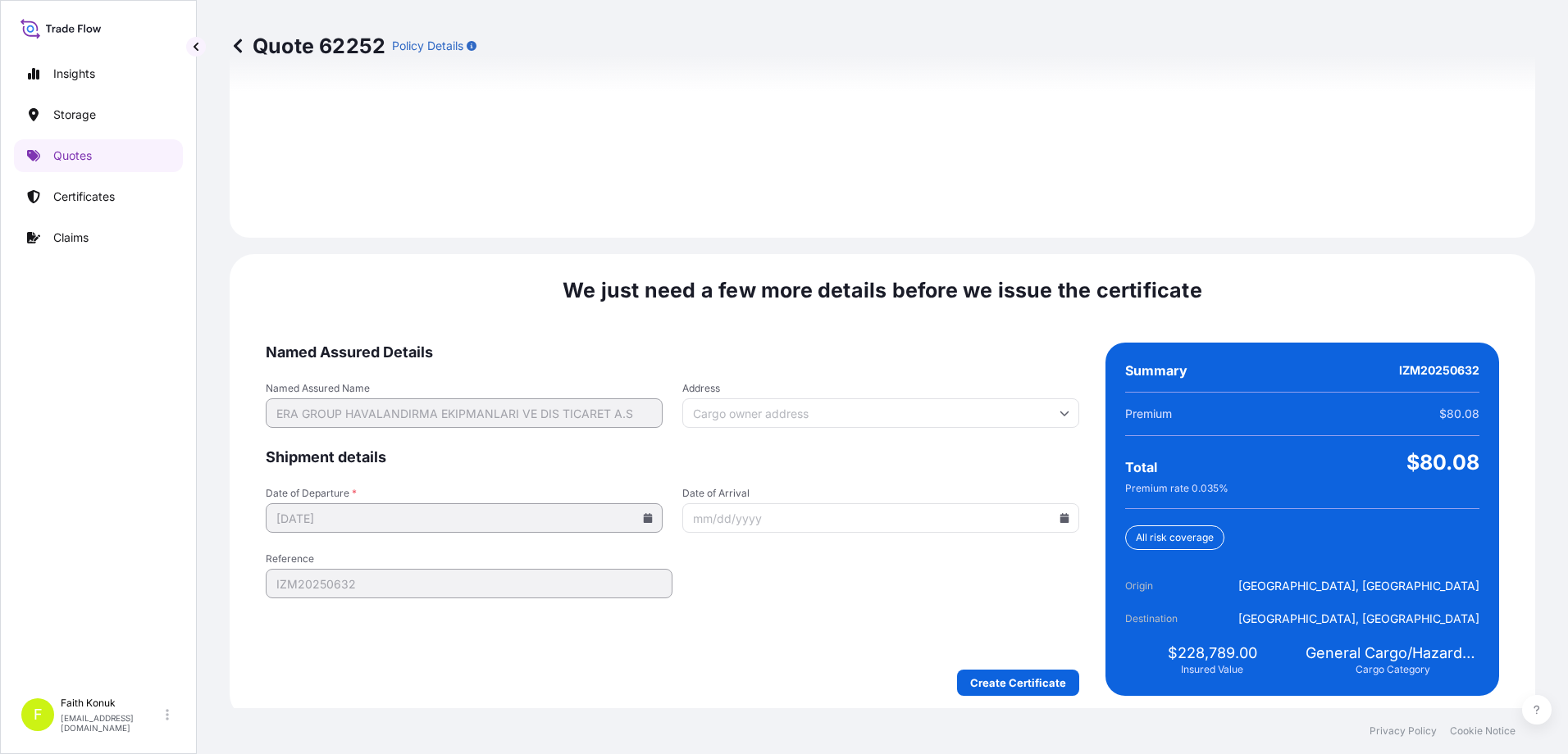
scroll to position [2336, 0]
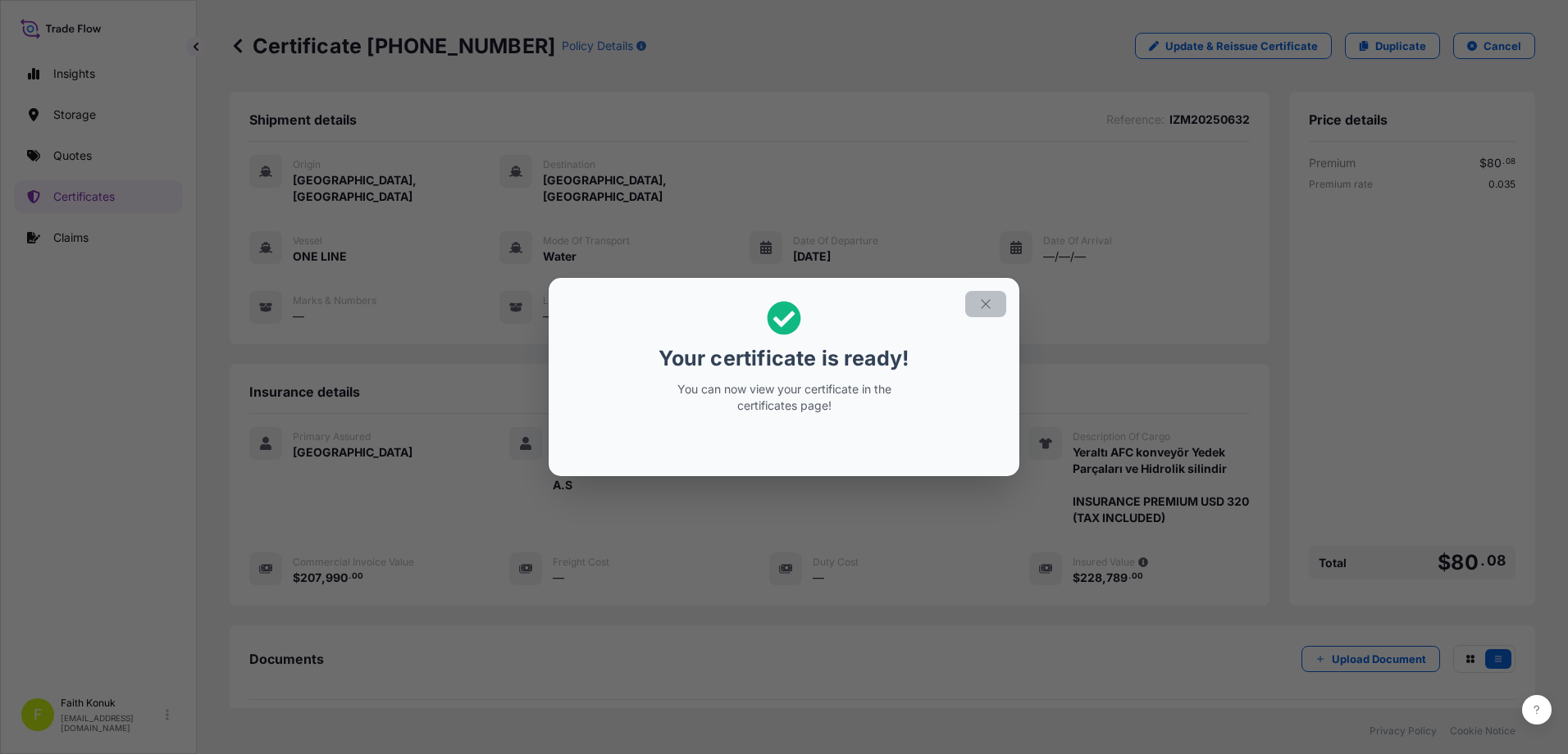
click at [978, 300] on button "button" at bounding box center [986, 304] width 41 height 26
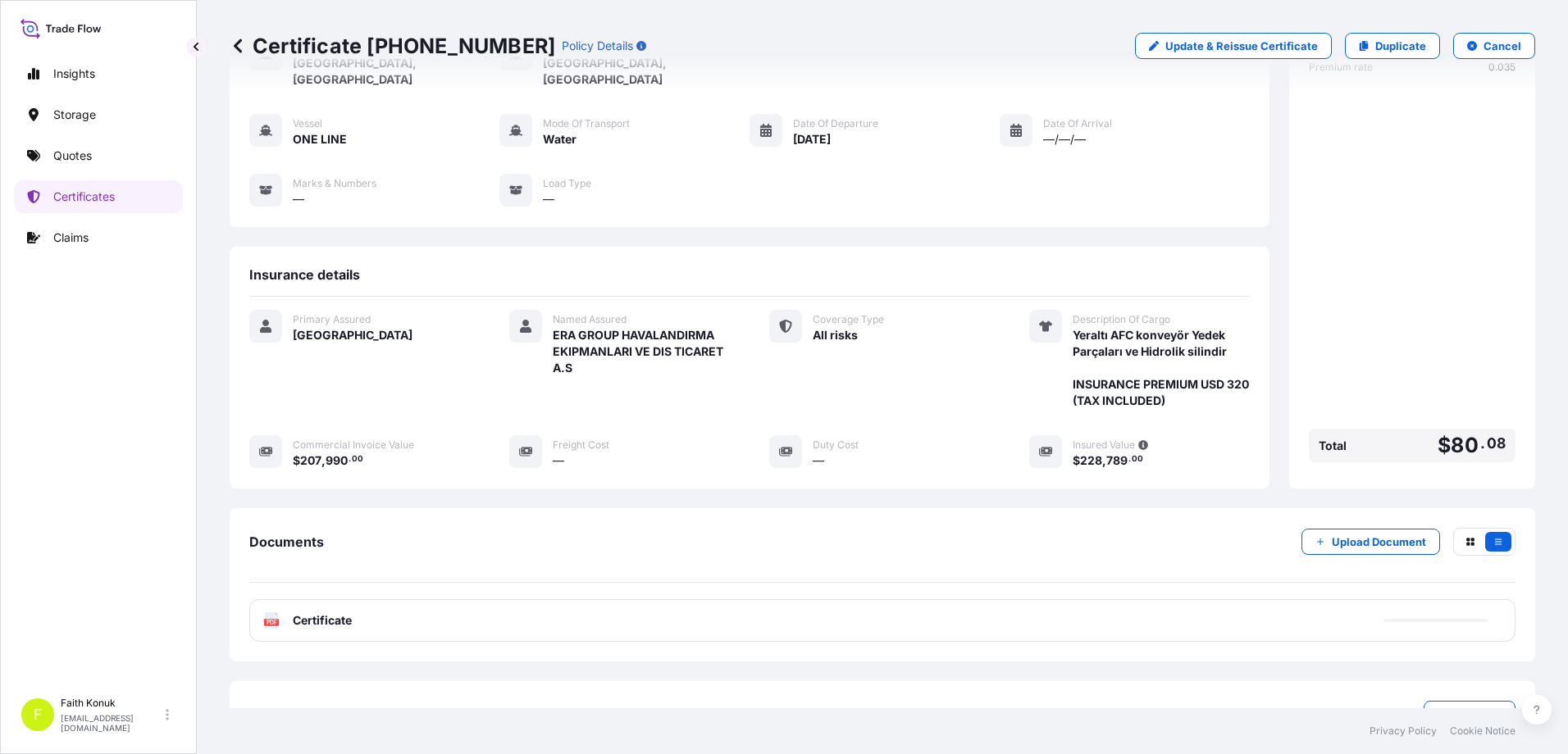
scroll to position [156, 0]
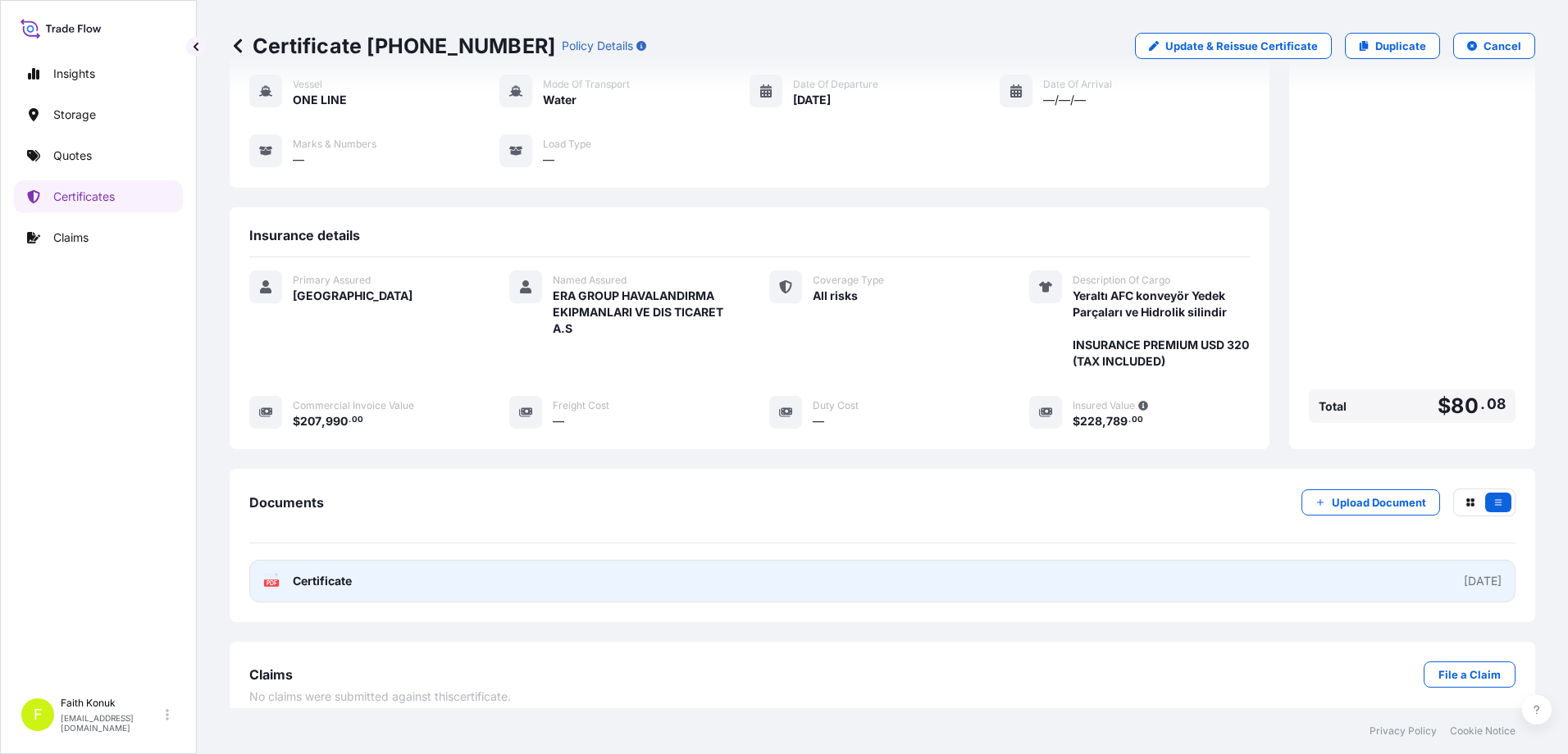
click at [275, 581] on text "PDF" at bounding box center [271, 584] width 11 height 6
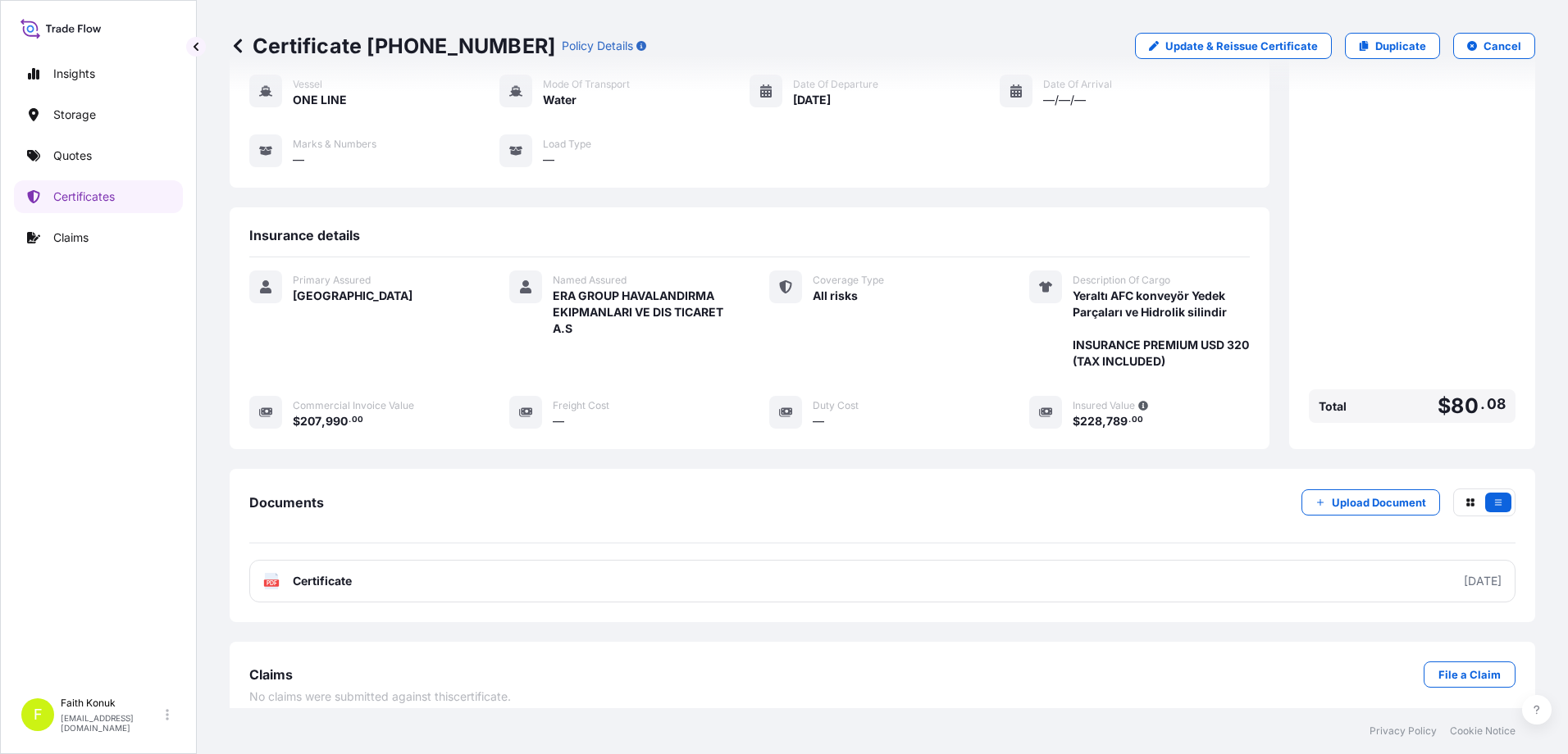
click at [403, 339] on div "Primary Assured [GEOGRAPHIC_DATA]" at bounding box center [360, 320] width 221 height 99
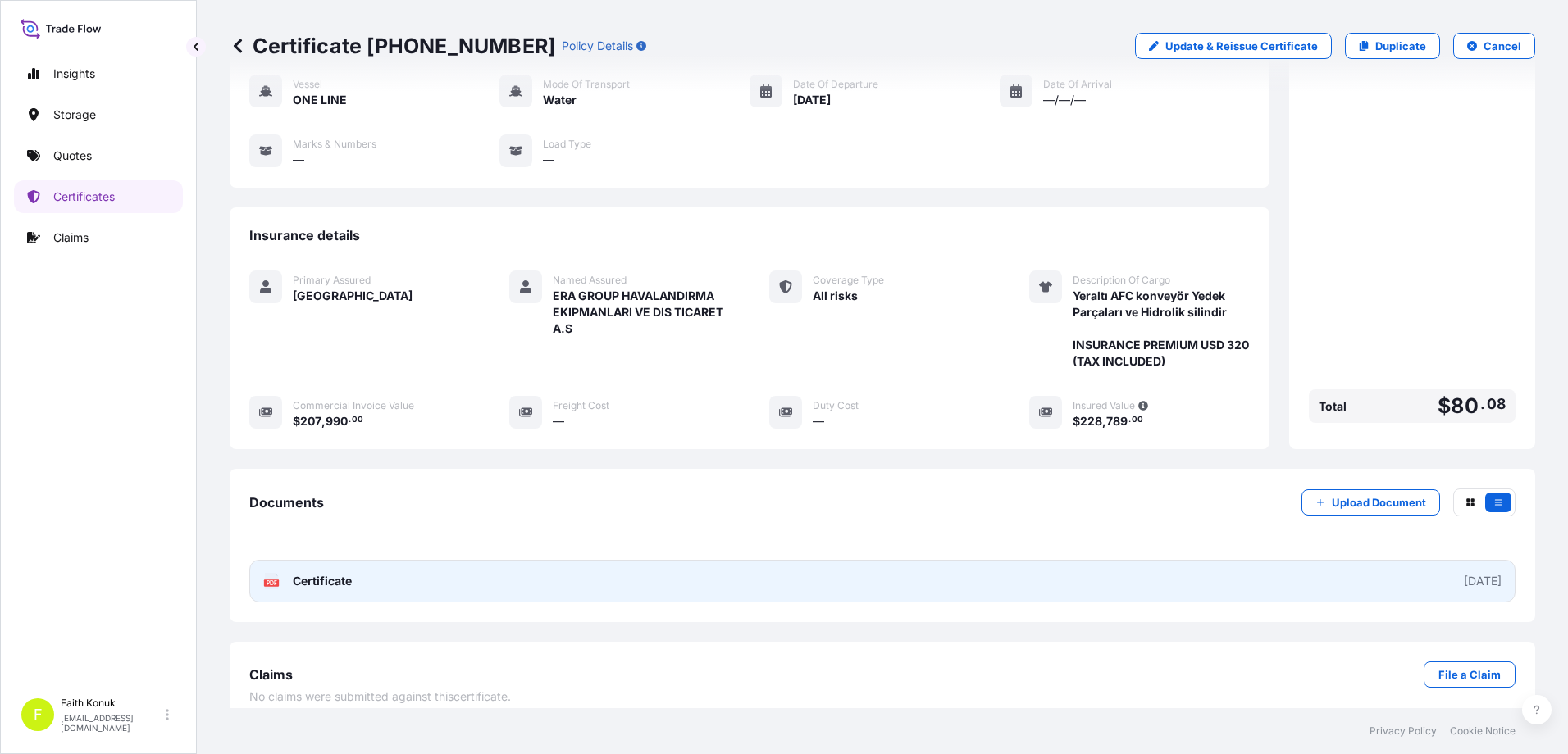
click at [288, 573] on div "PDF Certificate" at bounding box center [307, 581] width 89 height 17
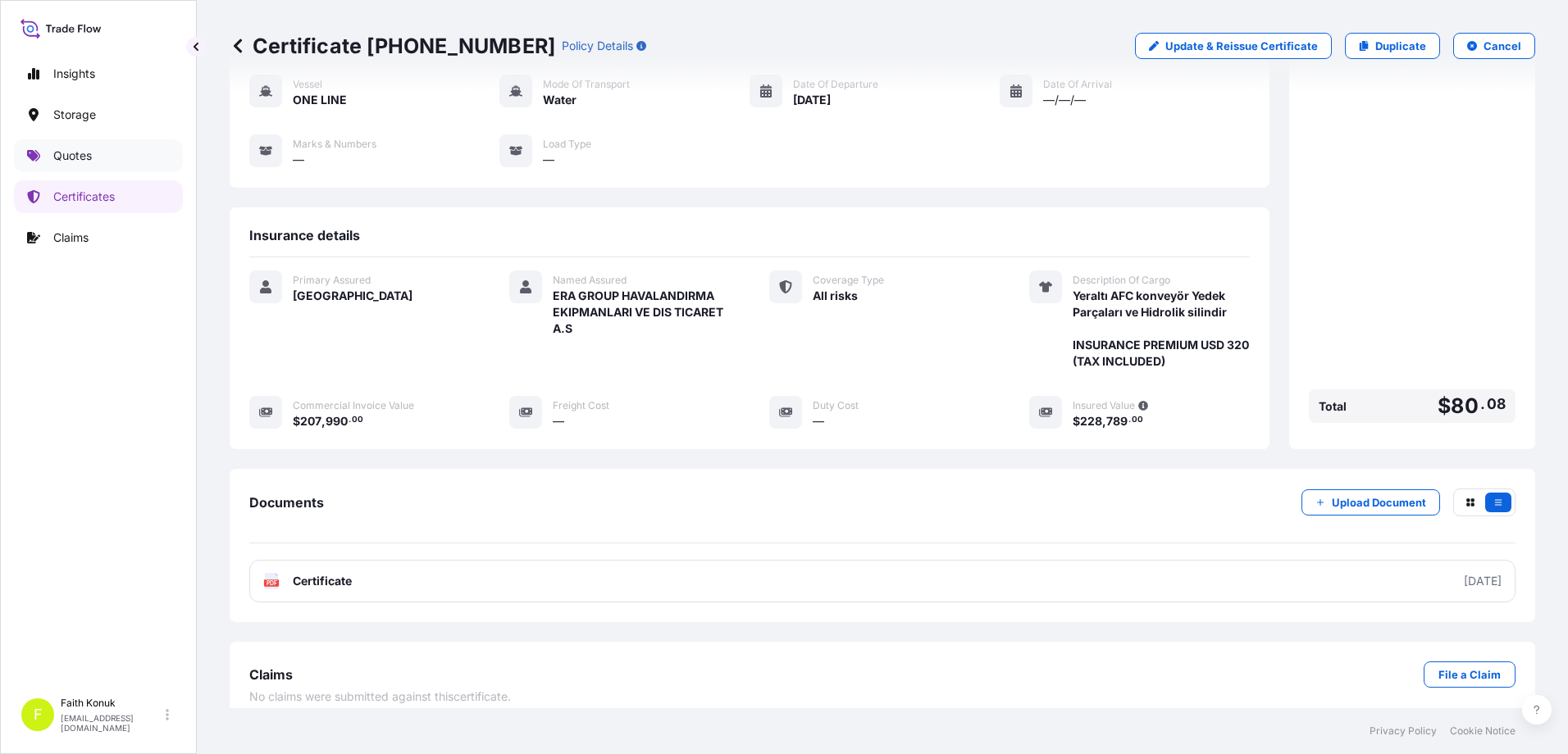
click at [88, 150] on p "Quotes" at bounding box center [71, 155] width 38 height 17
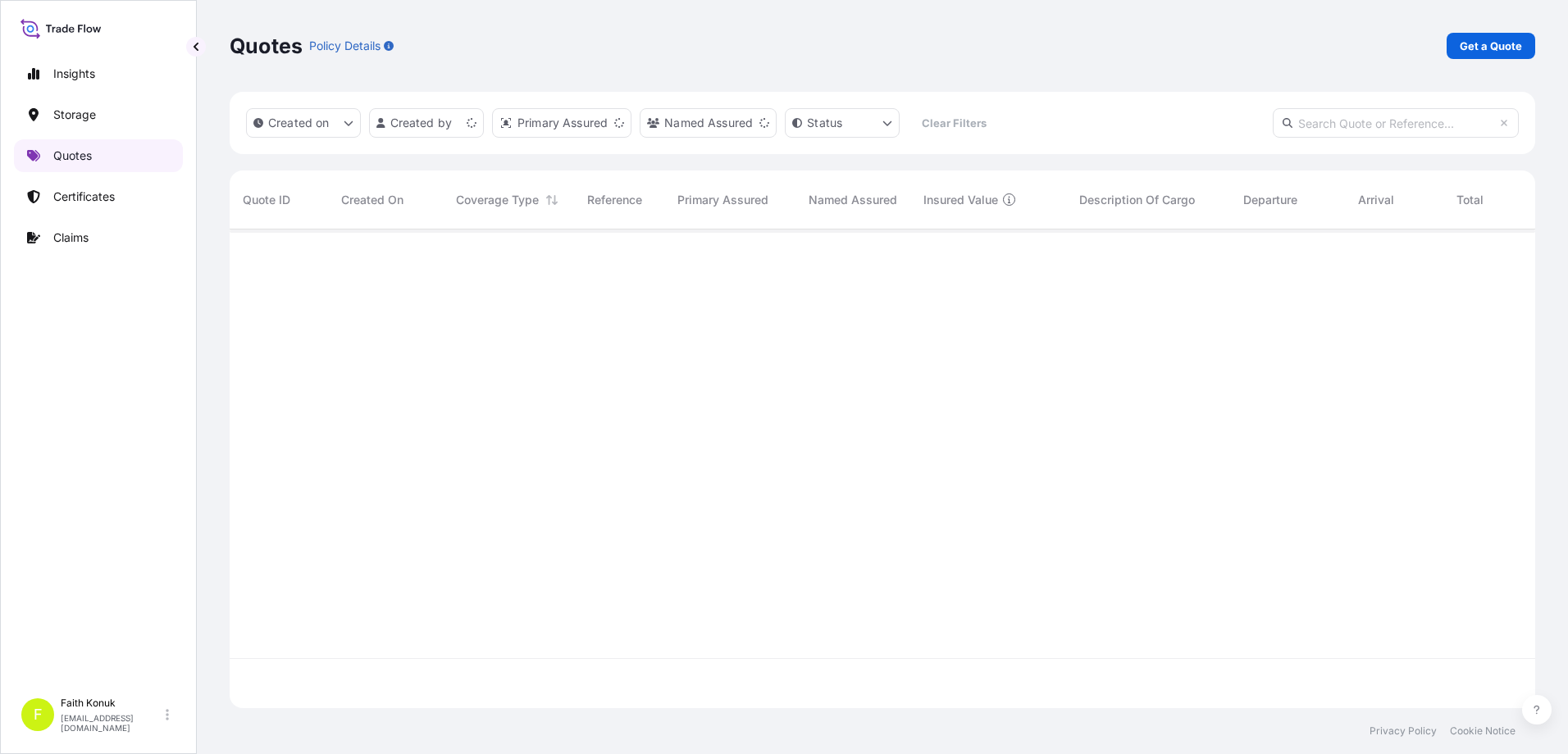
scroll to position [475, 1293]
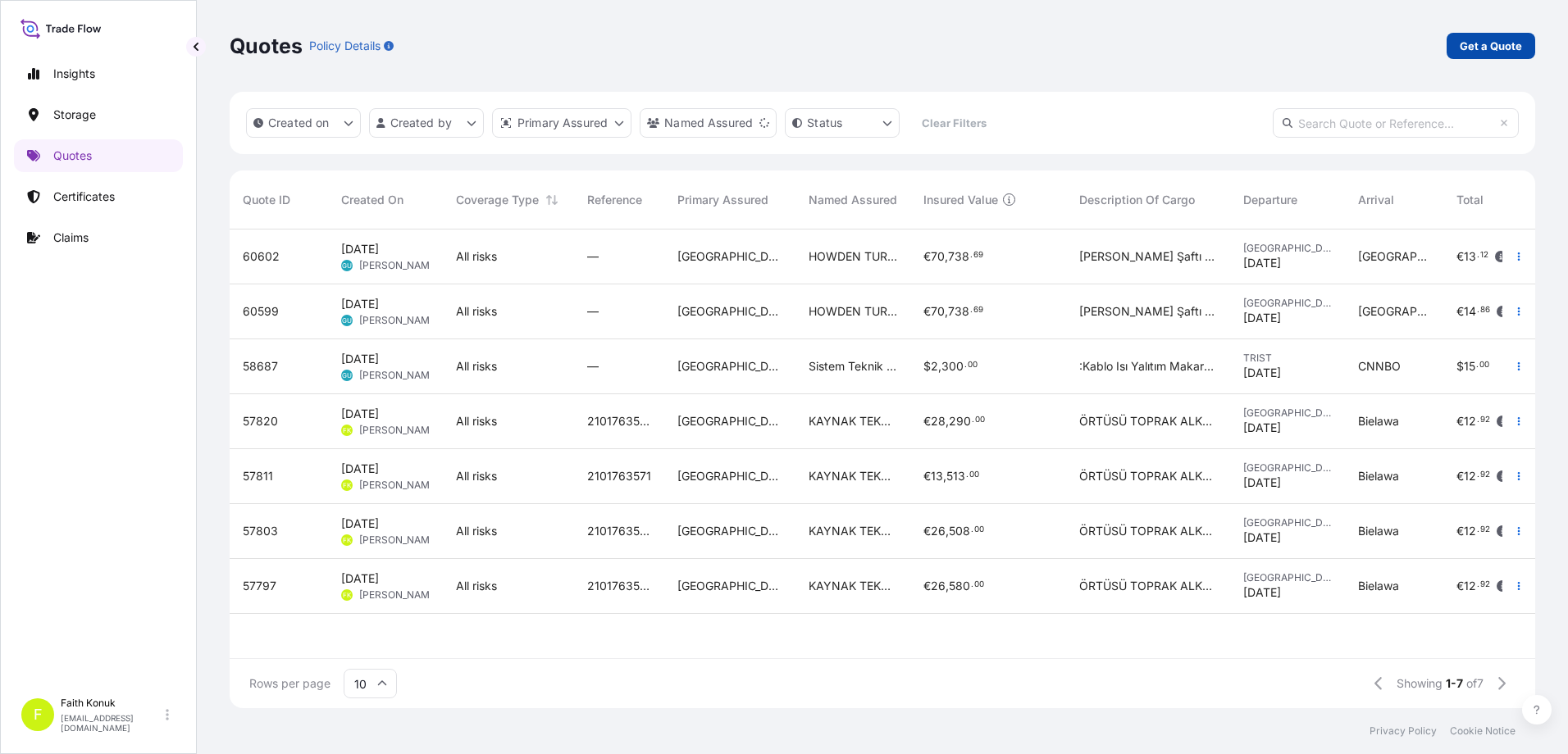
click at [1467, 48] on p "Get a Quote" at bounding box center [1491, 46] width 63 height 17
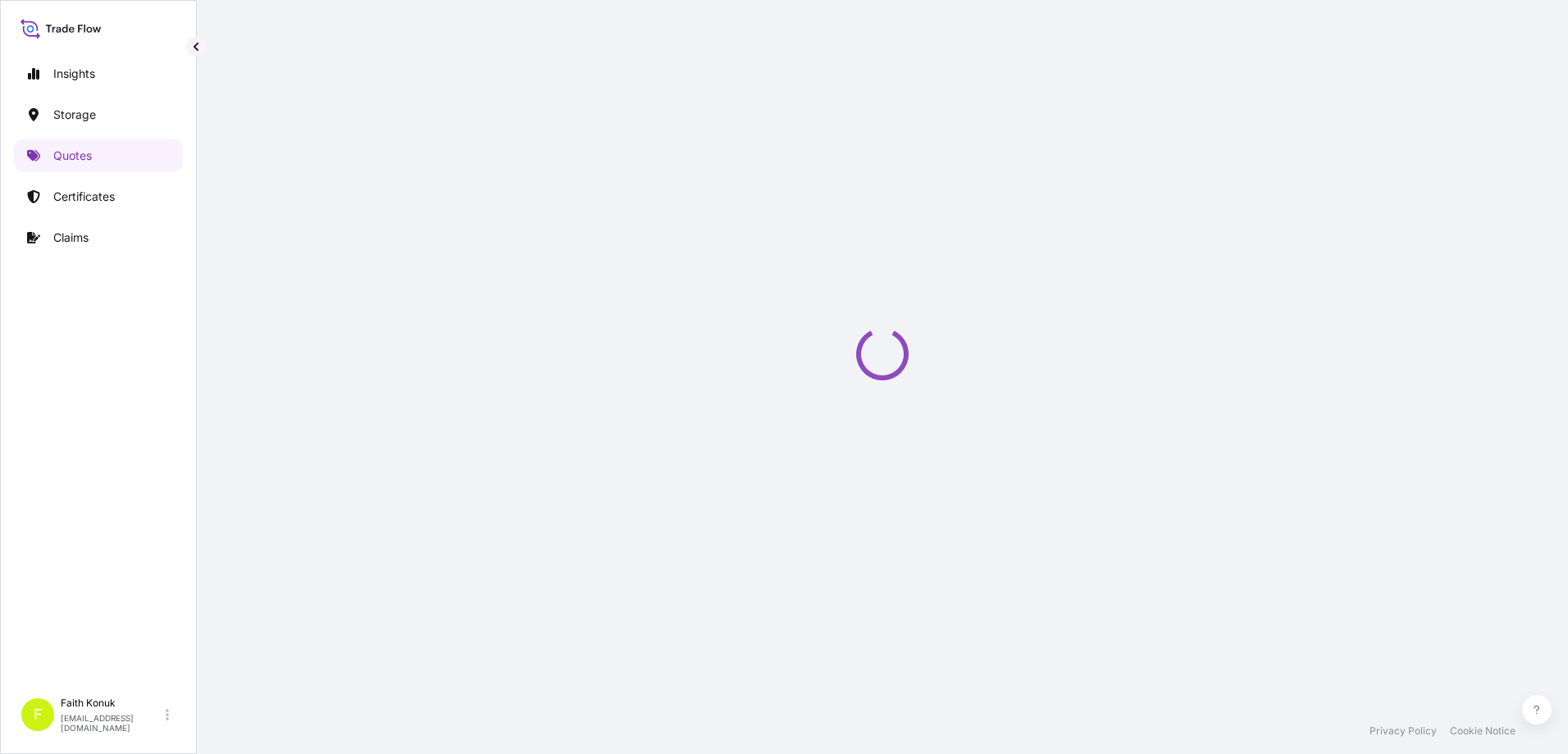
scroll to position [26, 0]
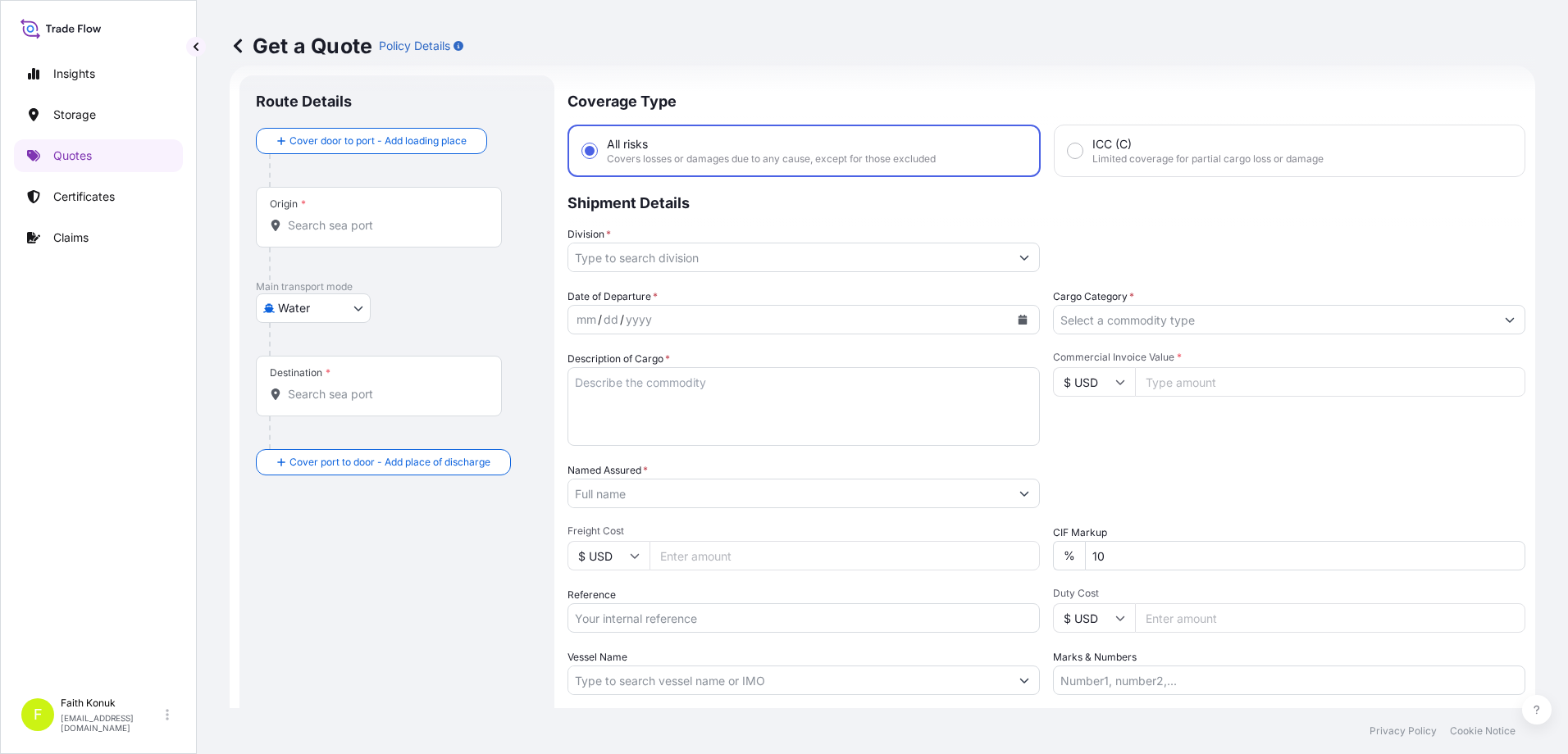
click at [297, 317] on body "Insights Storage Quotes Certificates Claims F [PERSON_NAME] [EMAIL_ADDRESS][DOM…" at bounding box center [784, 377] width 1568 height 754
click at [307, 412] on span "Inland" at bounding box center [303, 410] width 33 height 17
select select "Inland"
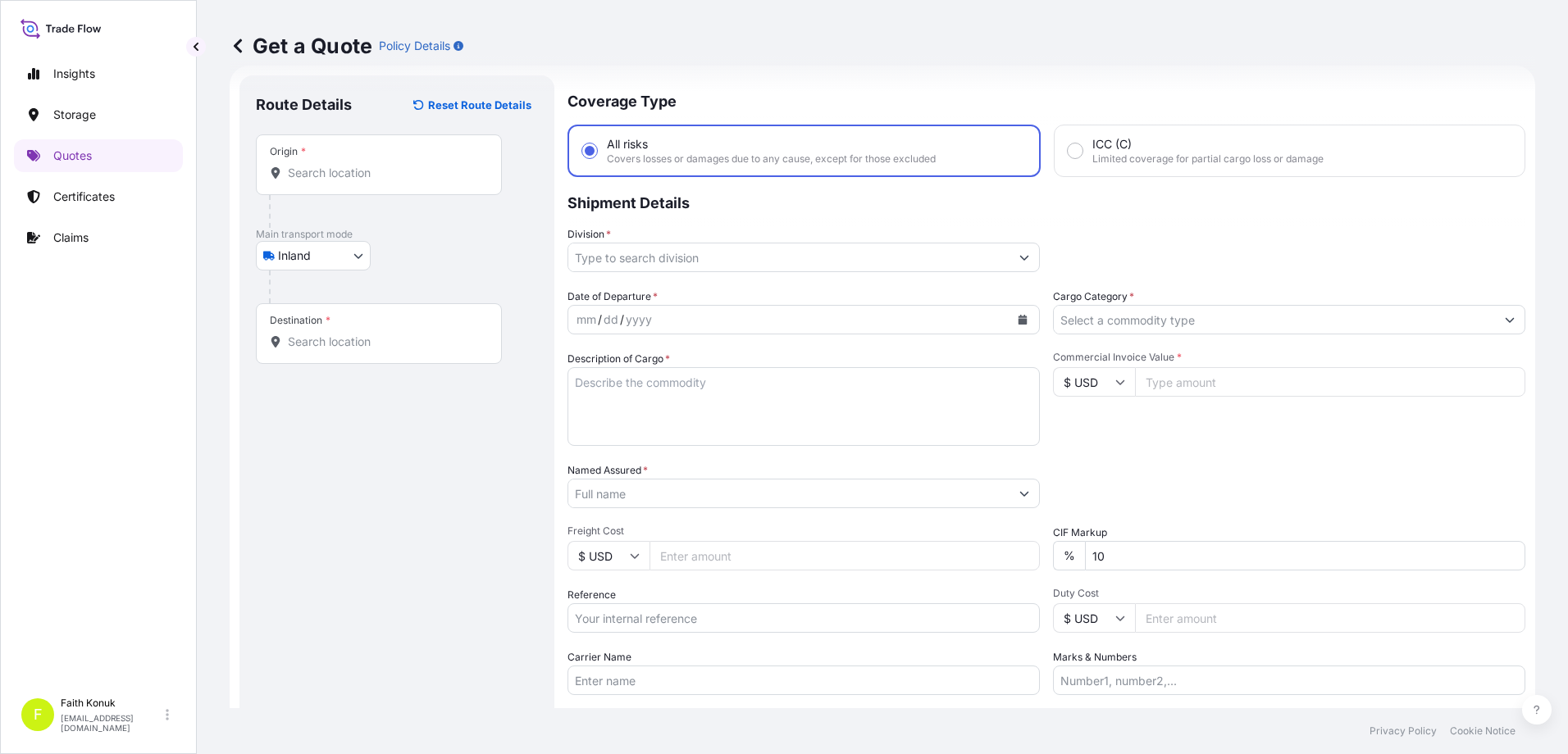
click at [337, 175] on input "Origin *" at bounding box center [384, 173] width 194 height 17
paste input "MANİSA"
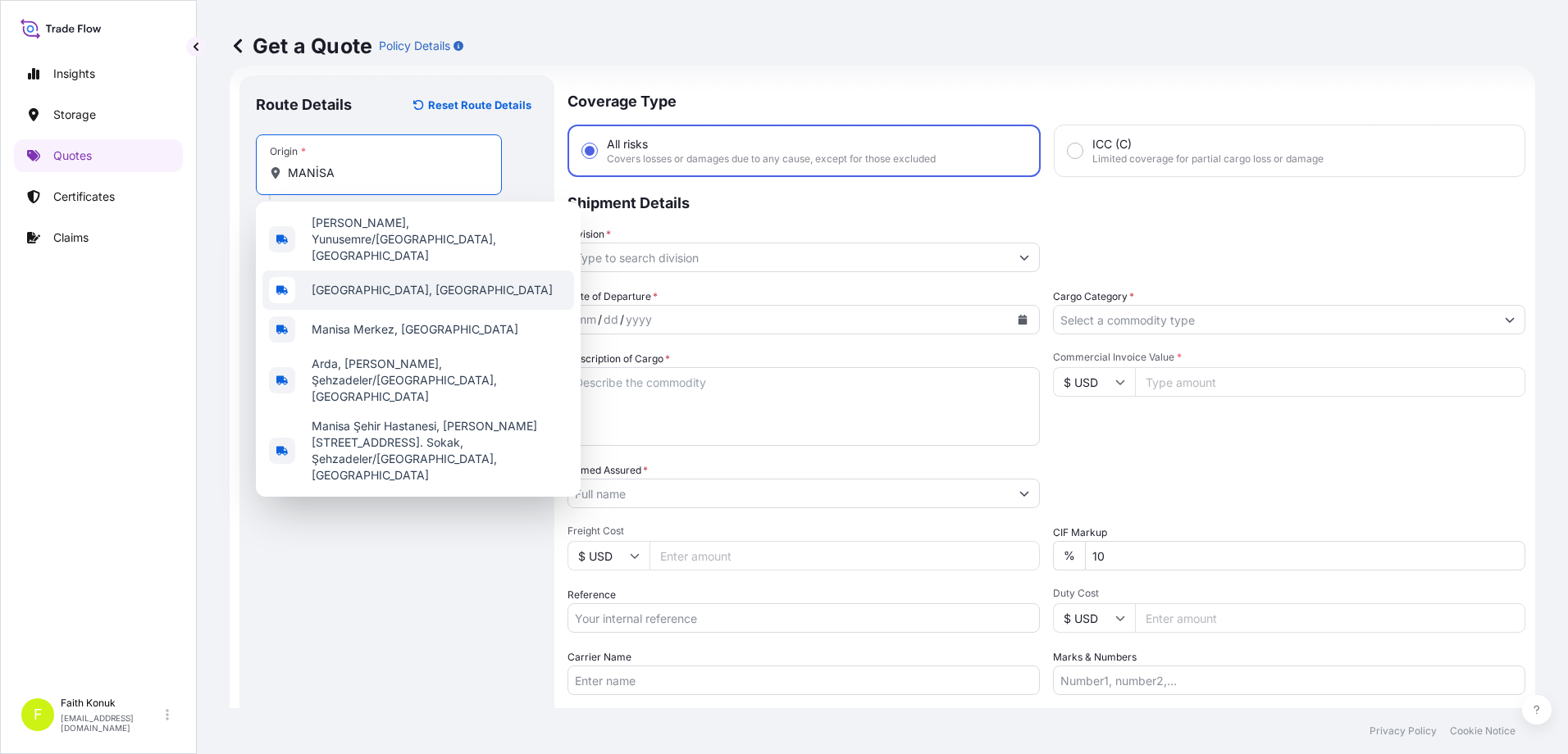
click at [363, 282] on span "[GEOGRAPHIC_DATA], [GEOGRAPHIC_DATA]" at bounding box center [432, 289] width 241 height 17
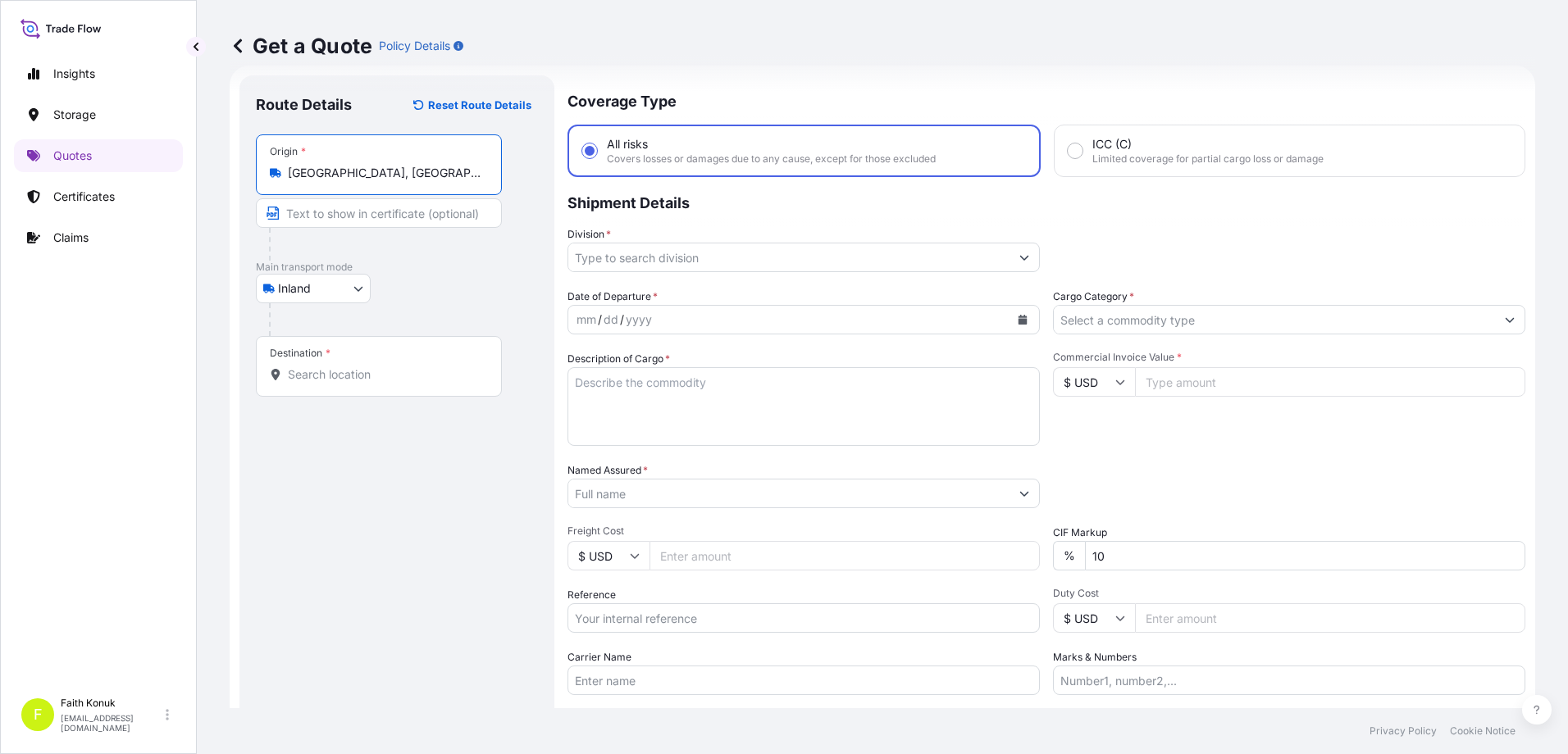
type input "[GEOGRAPHIC_DATA], [GEOGRAPHIC_DATA]"
click at [419, 265] on p "Main transport mode" at bounding box center [397, 267] width 282 height 13
click at [335, 377] on input "Destination *" at bounding box center [384, 375] width 194 height 17
paste input "Nabeghlav"
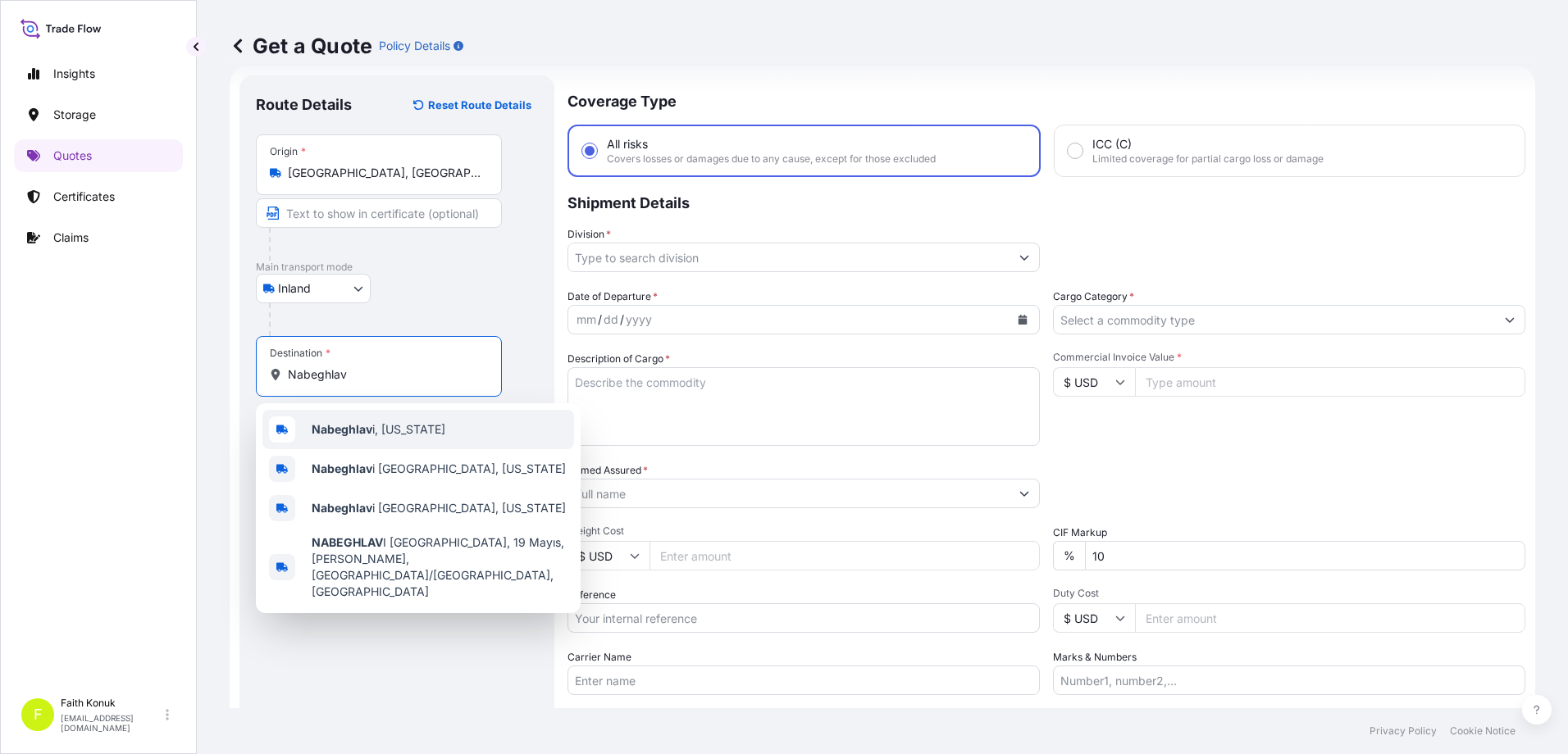
click at [358, 427] on b "Nabeghlav" at bounding box center [342, 429] width 61 height 14
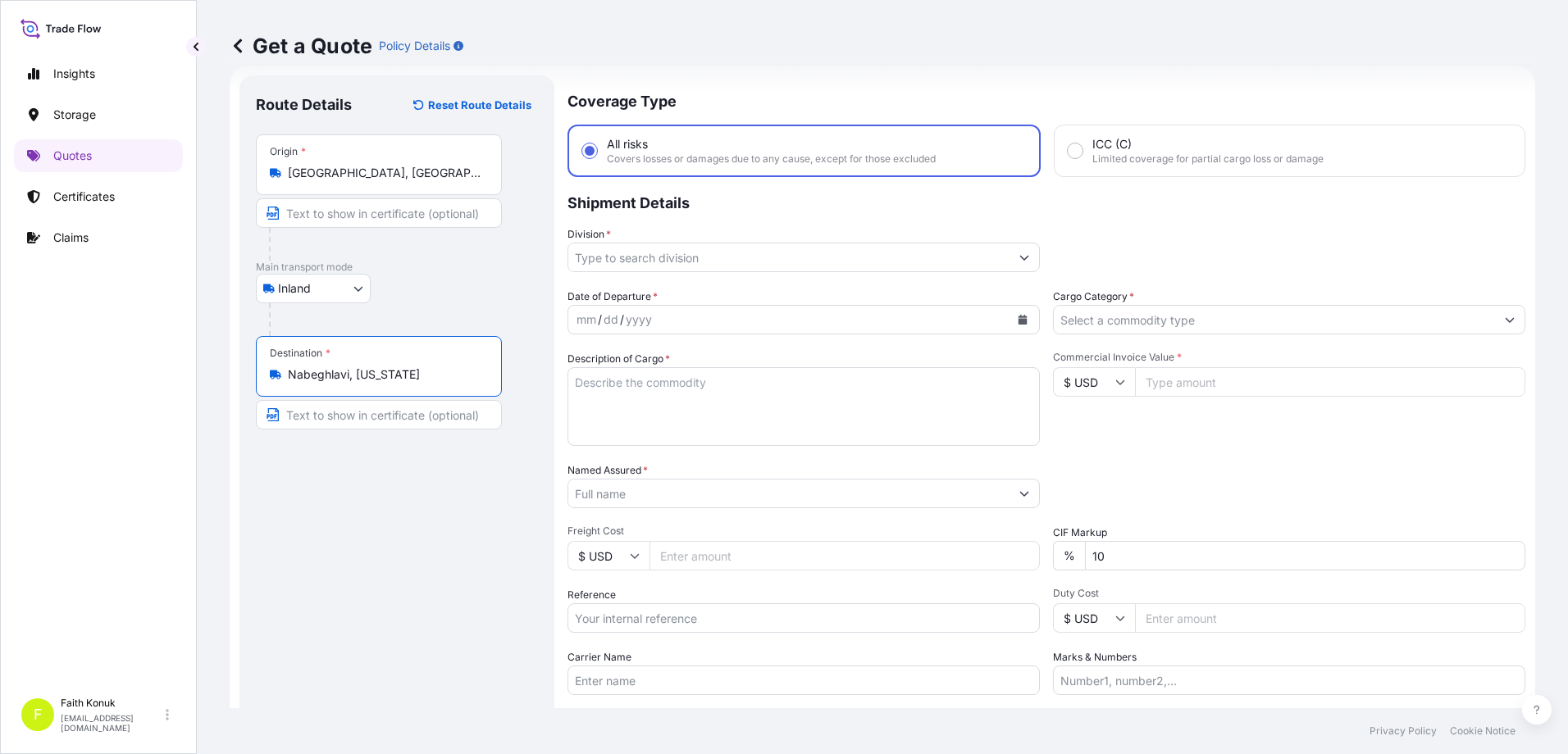
type input "Nabeghlavi, [US_STATE]"
click at [430, 289] on div "Inland Air Water Inland" at bounding box center [397, 288] width 282 height 29
click at [598, 261] on input "Division *" at bounding box center [788, 257] width 441 height 29
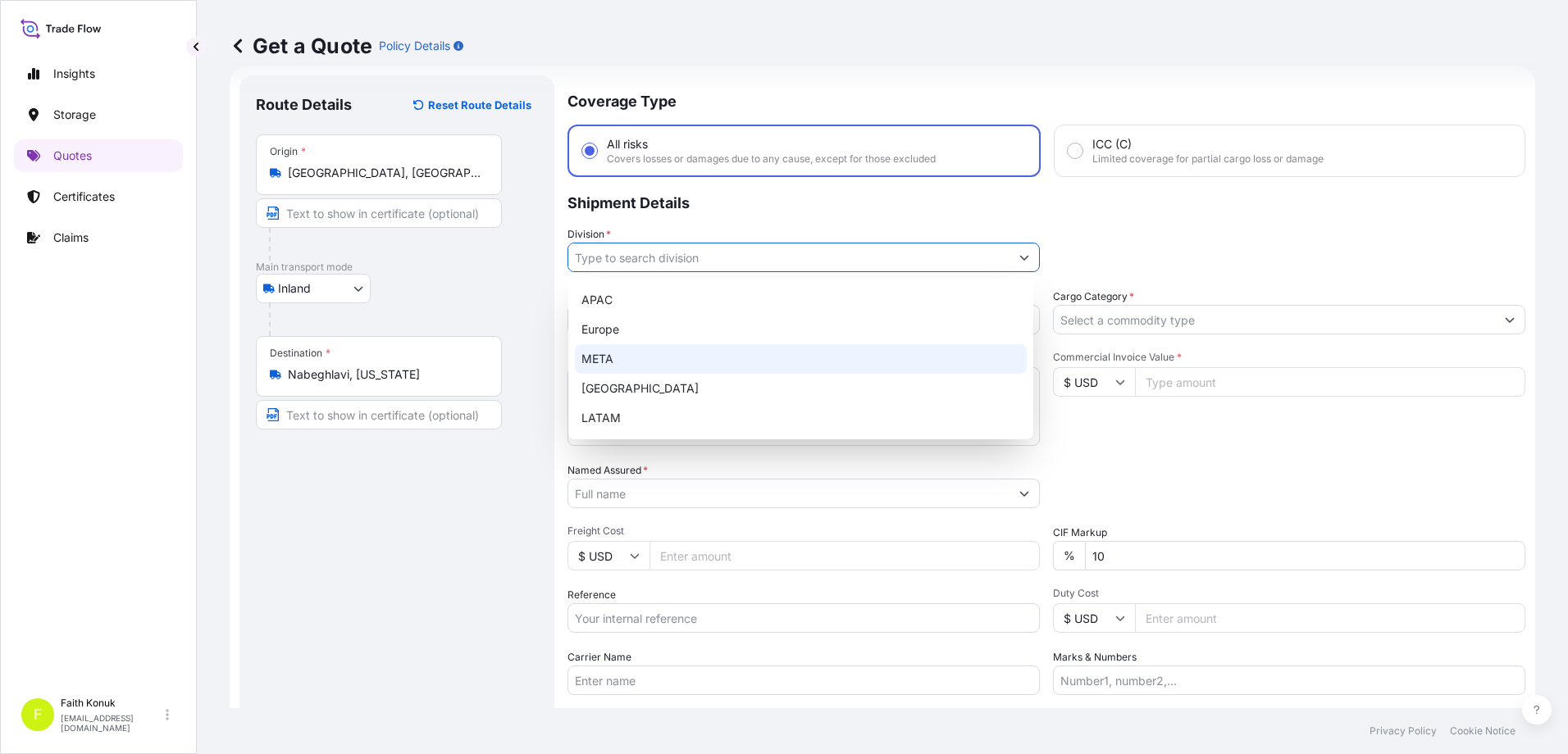
click at [611, 353] on div "META" at bounding box center [801, 359] width 452 height 29
type input "META"
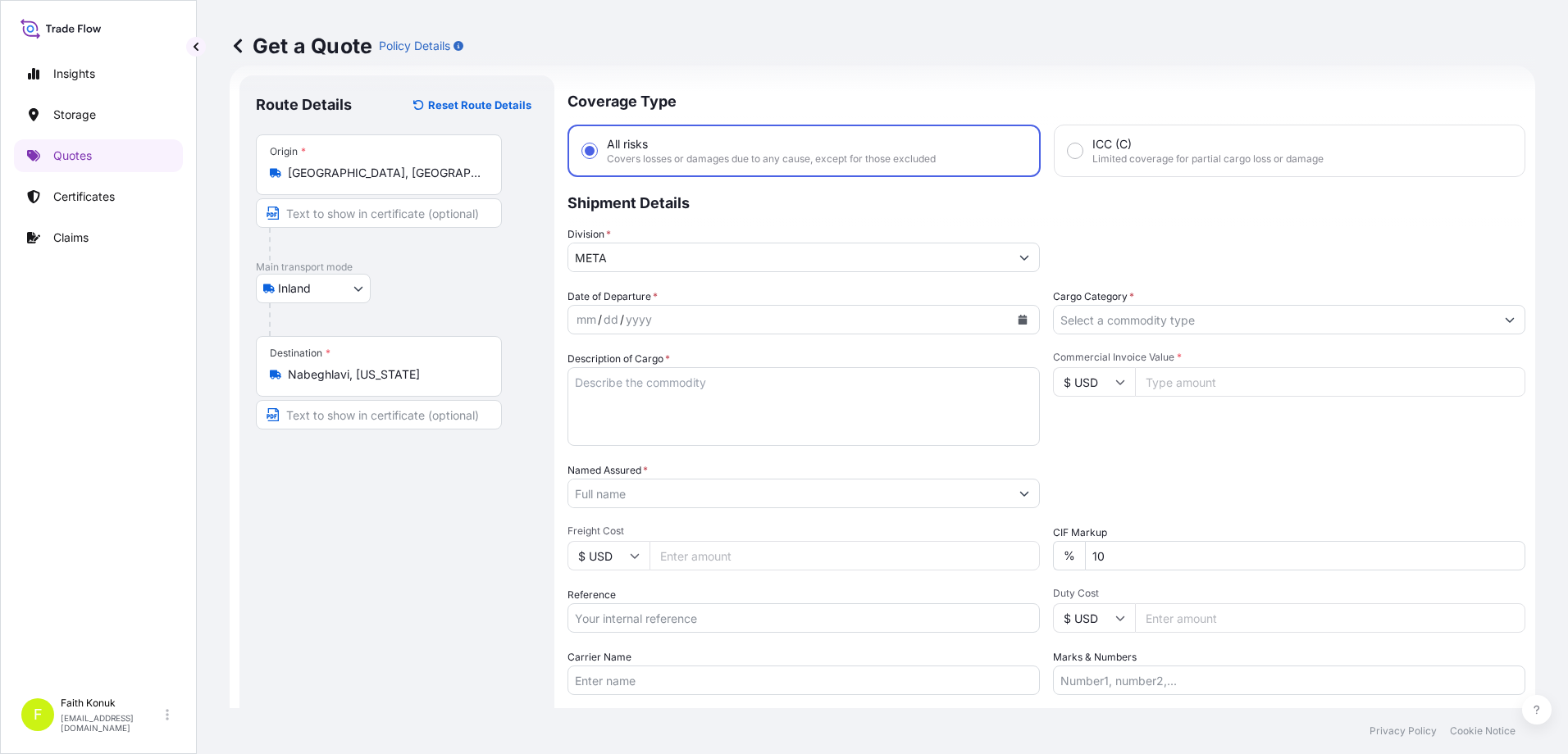
click at [728, 221] on p "Shipment Details" at bounding box center [1046, 201] width 958 height 49
click at [1019, 262] on button "Show suggestions" at bounding box center [1024, 257] width 29 height 29
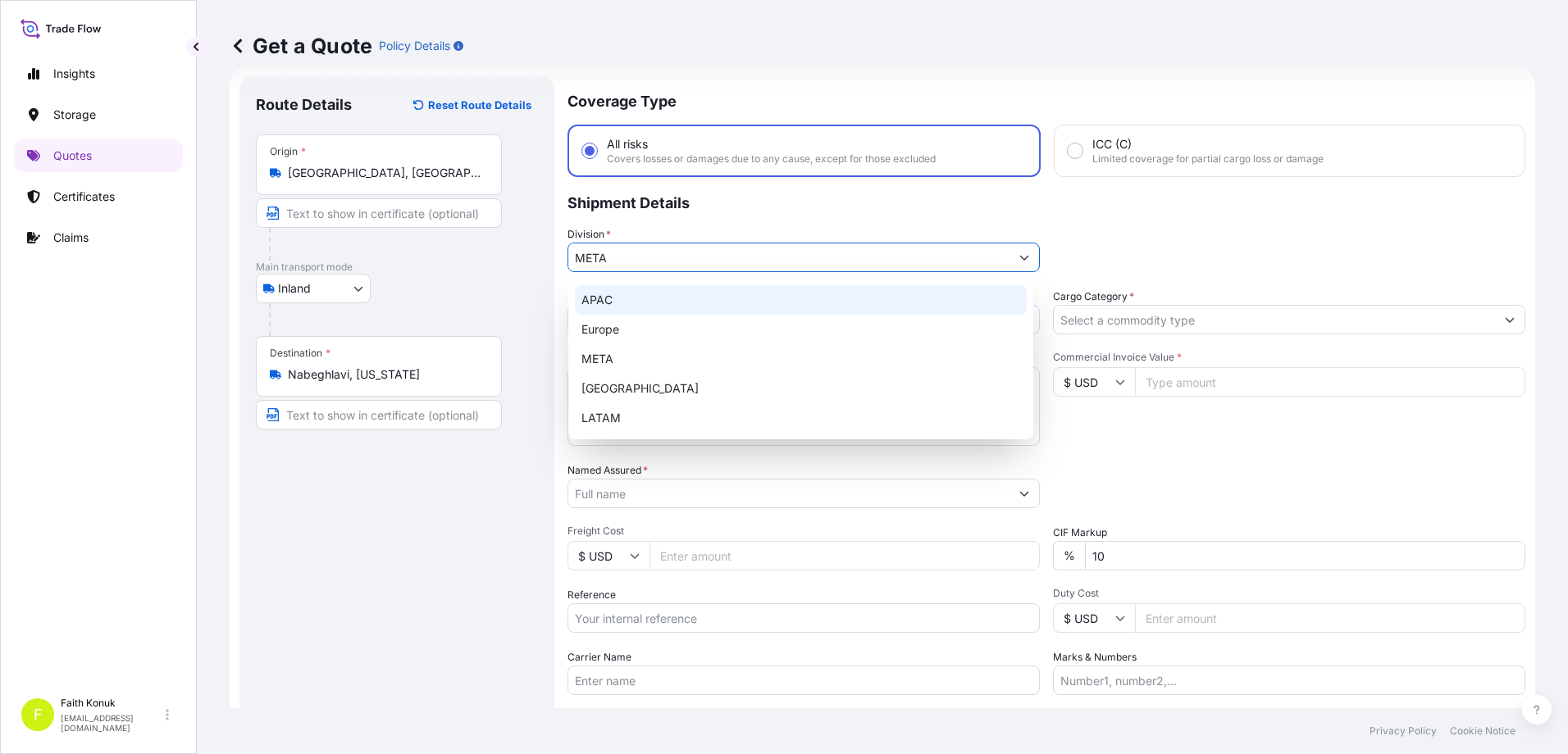
click at [1019, 262] on button "Show suggestions" at bounding box center [1024, 257] width 29 height 29
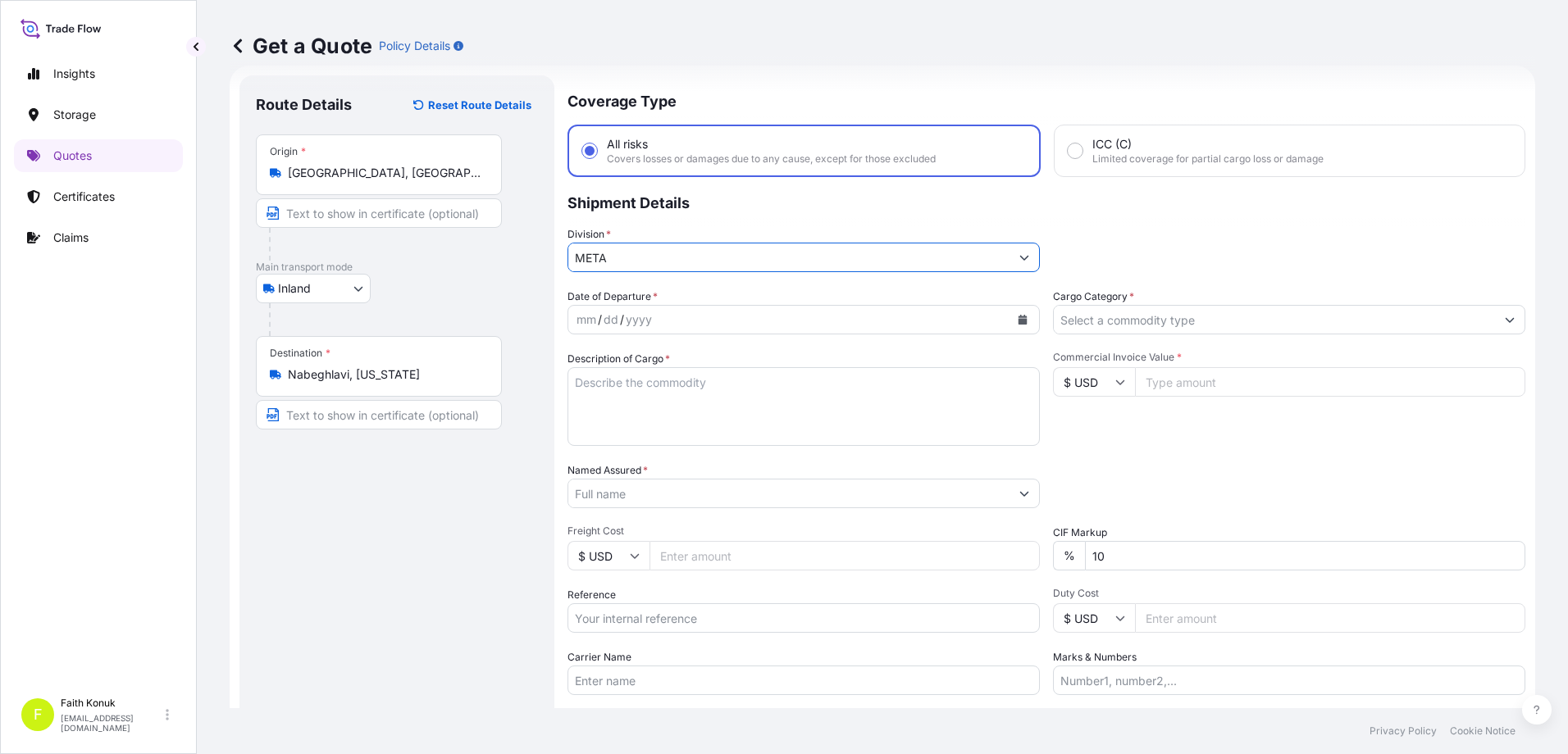
click at [1019, 316] on icon "Calendar" at bounding box center [1022, 320] width 10 height 10
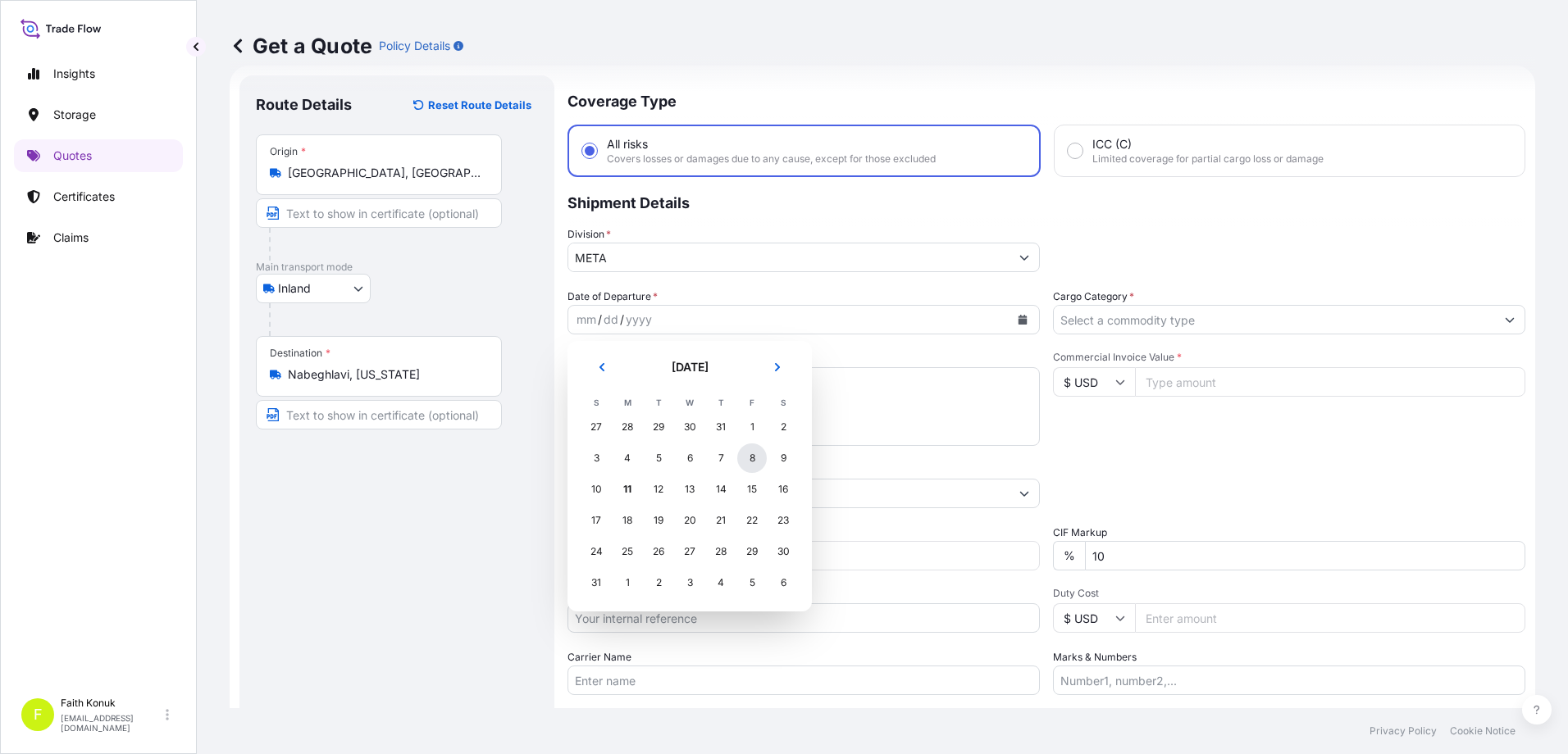
click at [748, 462] on div "8" at bounding box center [752, 459] width 29 height 29
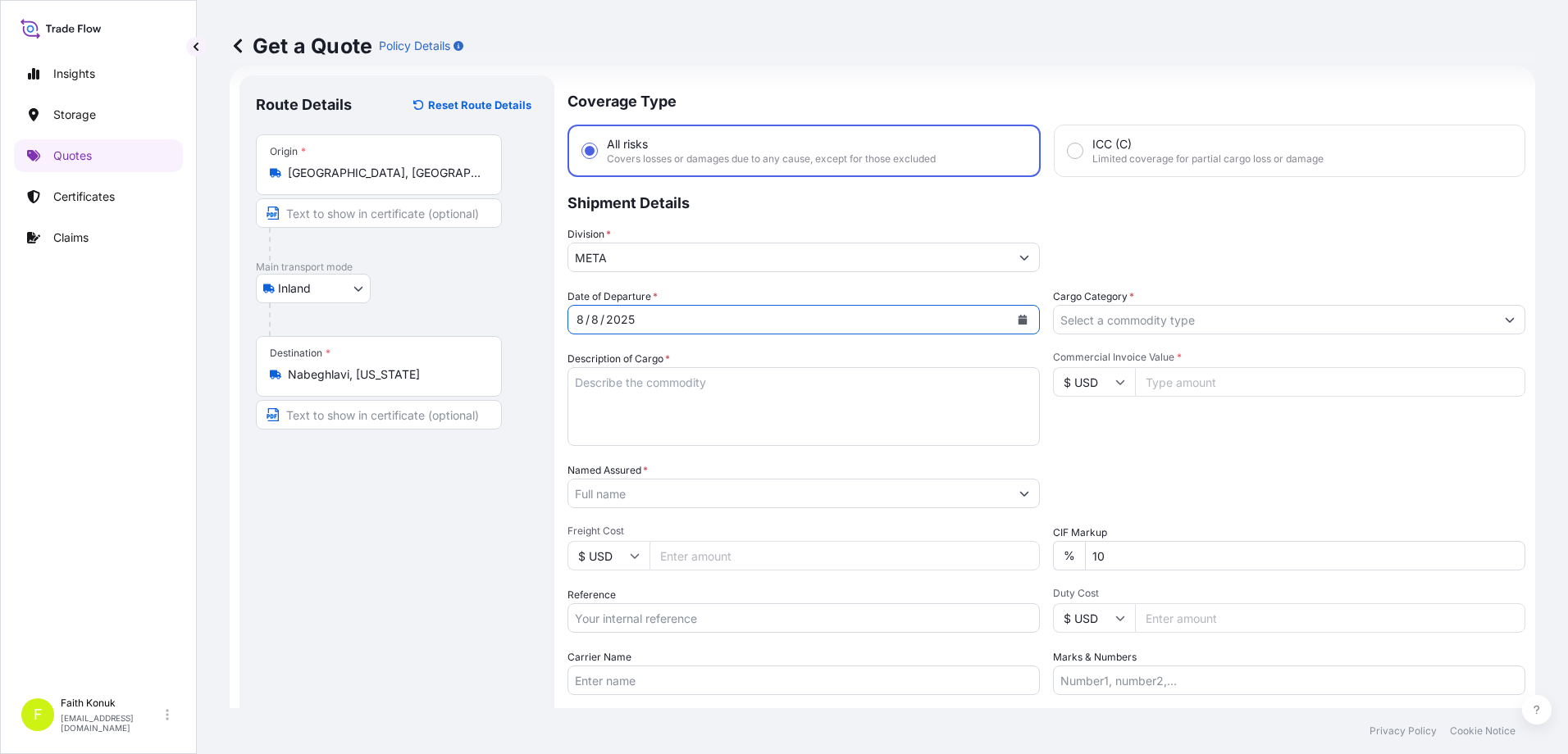
click at [616, 385] on textarea "Description of Cargo *" at bounding box center [803, 407] width 472 height 78
click at [591, 387] on textarea "Description of Cargo *" at bounding box center [803, 407] width 472 height 78
paste textarea "CAPS ALUMINIUM EMPTY BEVERAGE CANS 18 KAP - 2.396,93 KG"
click at [597, 421] on textarea "CAPS ALUMINIUM EMPTY BEVERAGE CANS 18 KAP - 2.396,93 KG INSURANCE PREMIUM USD 3…" at bounding box center [803, 407] width 472 height 78
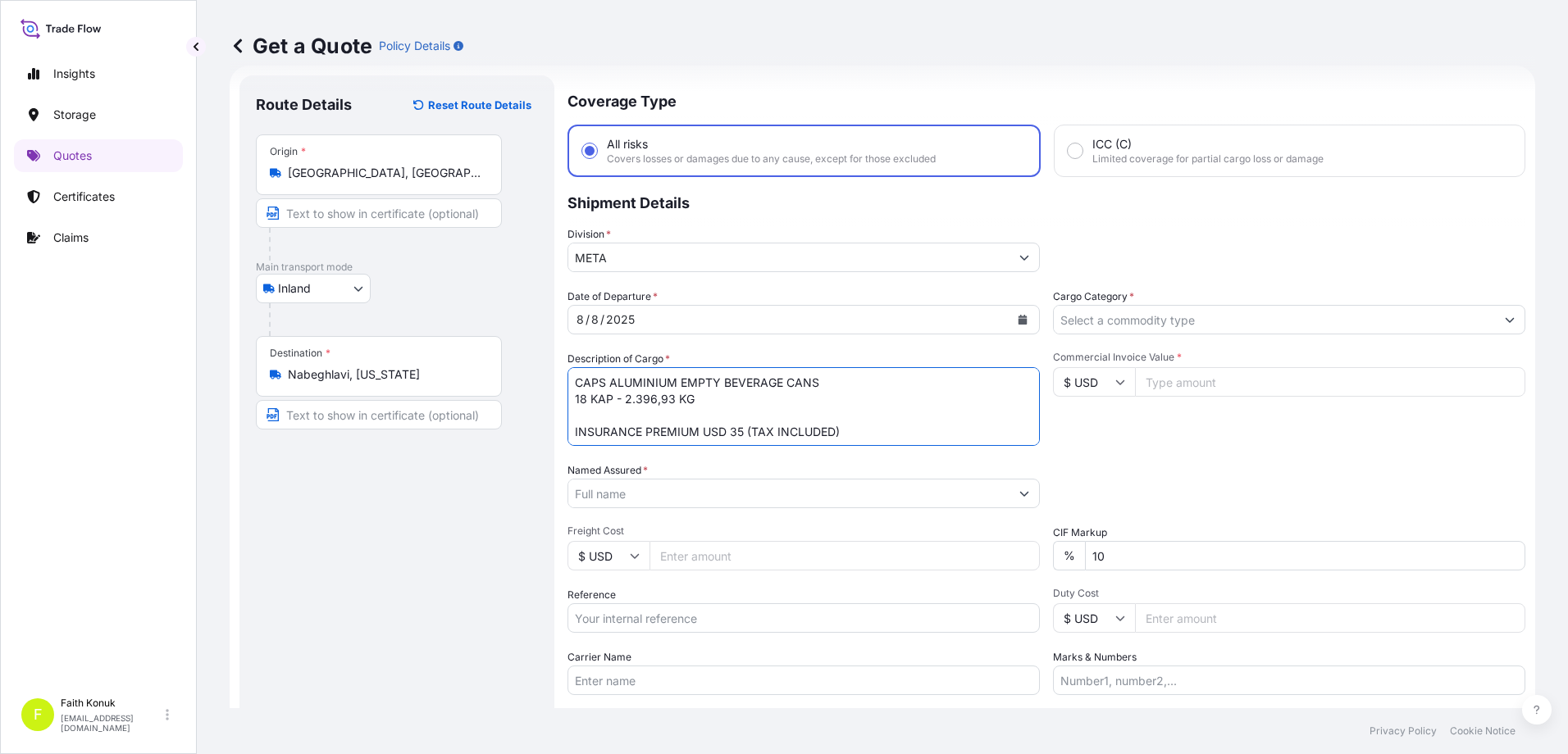
paste textarea "45 AFA 609 / 35 CIN 991"
type textarea "CAPS ALUMINIUM EMPTY BEVERAGE CANS 18 KAP - 2.396,93 KG 45 AFA 609 / 35 CIN 991…"
click at [637, 687] on input "Carrier Name" at bounding box center [803, 681] width 472 height 29
paste input "45 AFA 609 / 35 CIN 991"
type input "45 AFA 609 / 35 CIN 991"
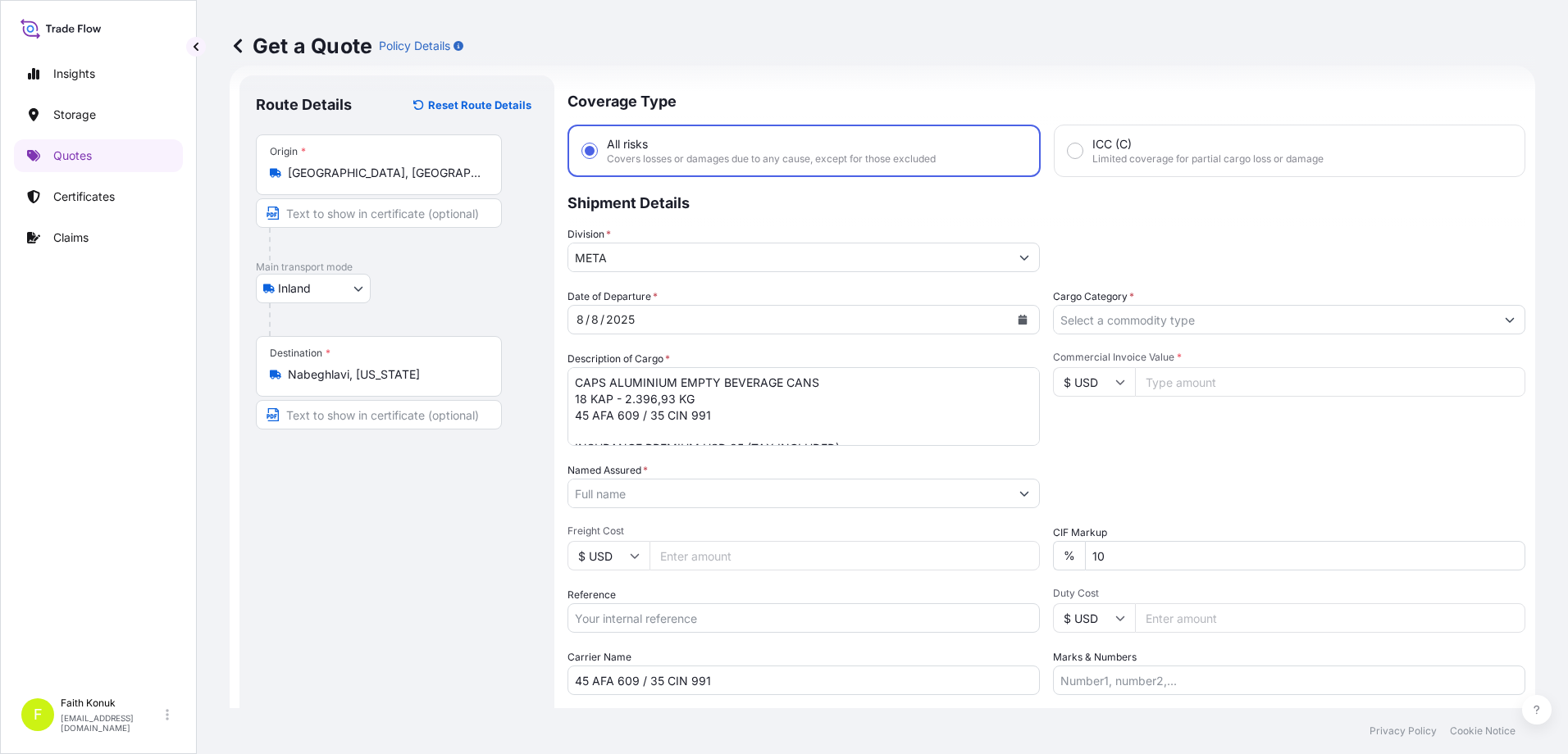
click at [741, 521] on div "Date of Departure * [DATE] Cargo Category * Description of Cargo * CAPS ALUMINI…" at bounding box center [1046, 492] width 958 height 407
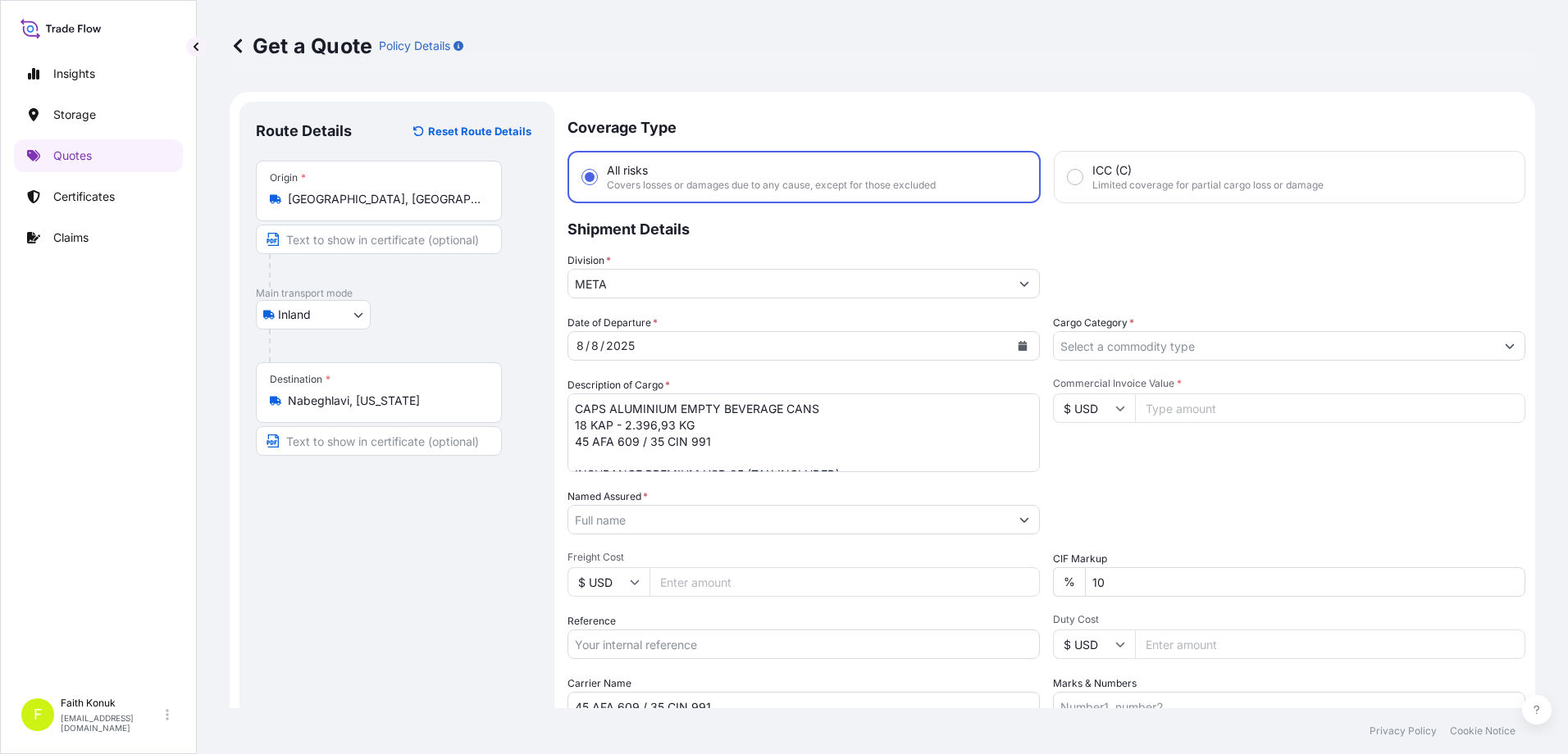
scroll to position [82, 0]
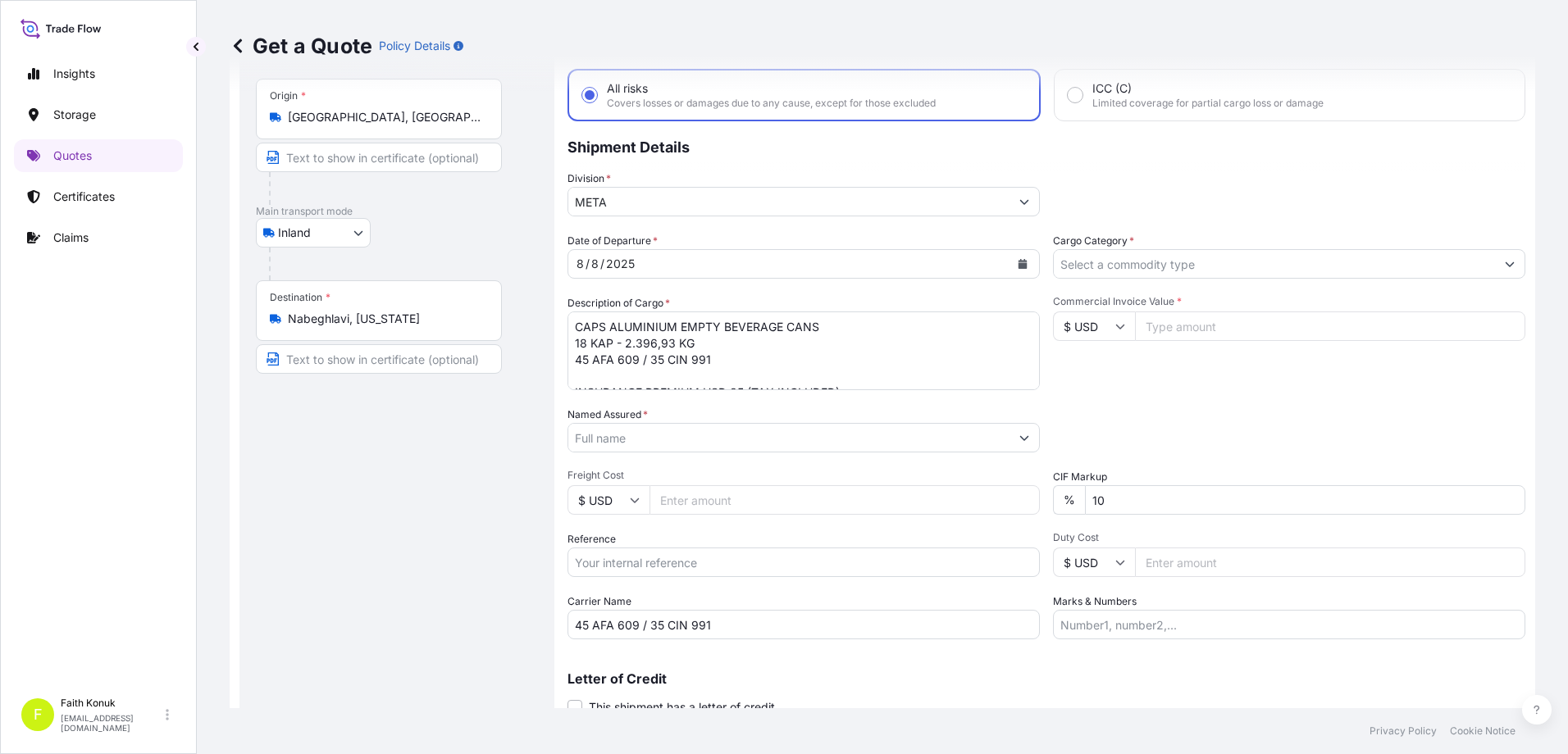
click at [672, 438] on input "Named Assured *" at bounding box center [788, 438] width 441 height 29
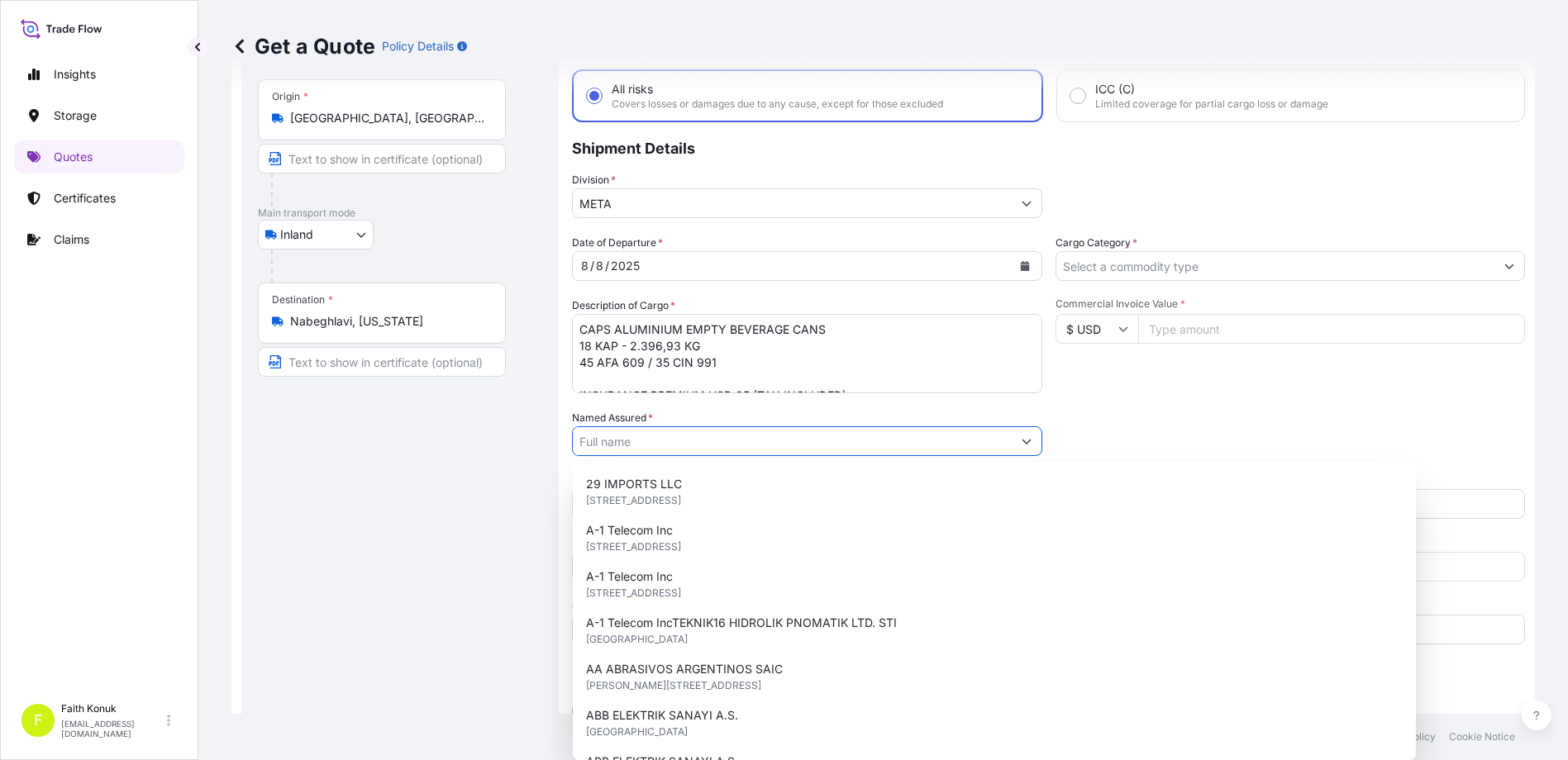
paste input "Ball Beverage Turkey Paketleme A.S."
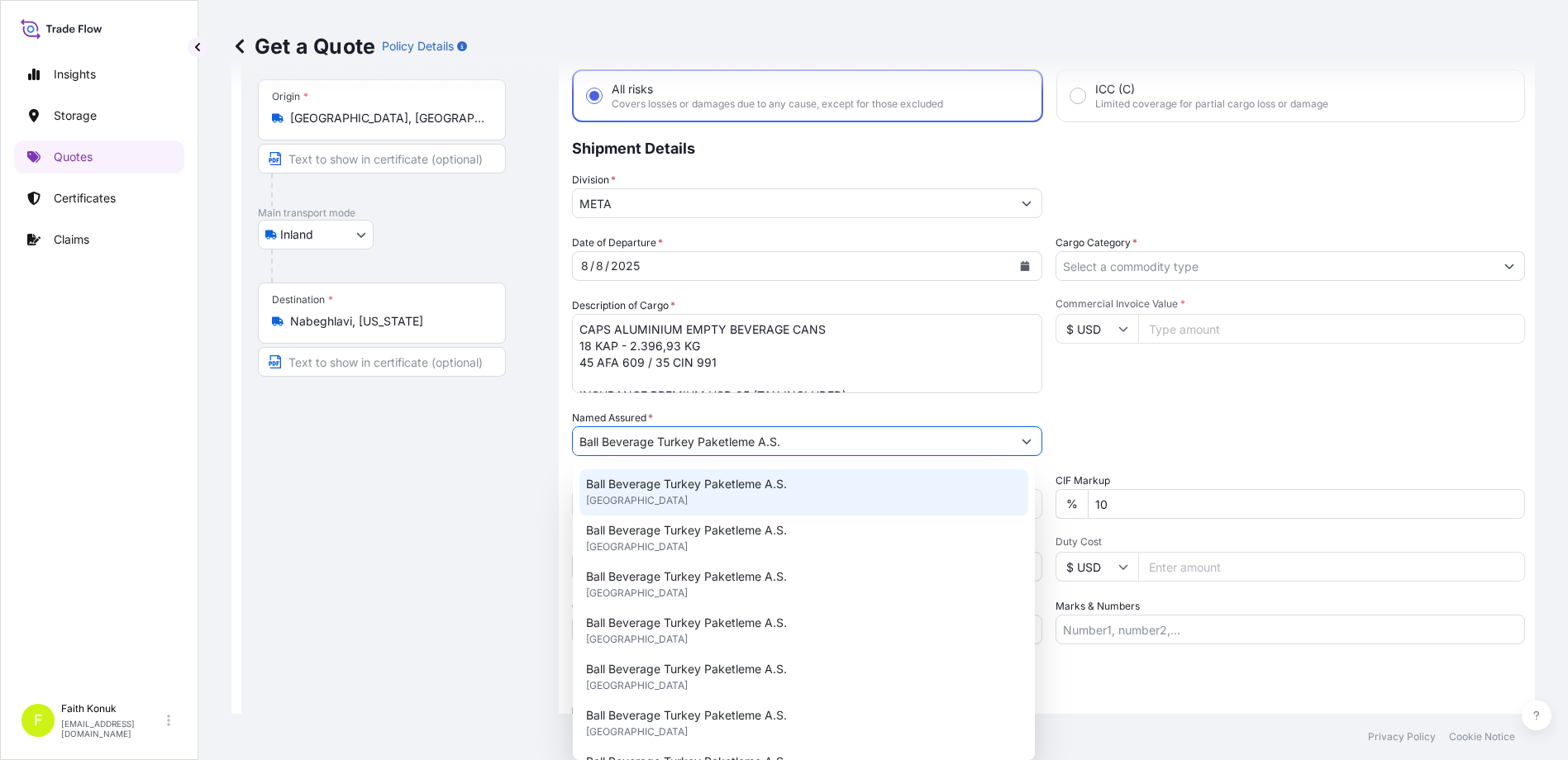
click at [677, 482] on span "Ball Beverage Turkey Paketleme A.S." at bounding box center [686, 484] width 201 height 17
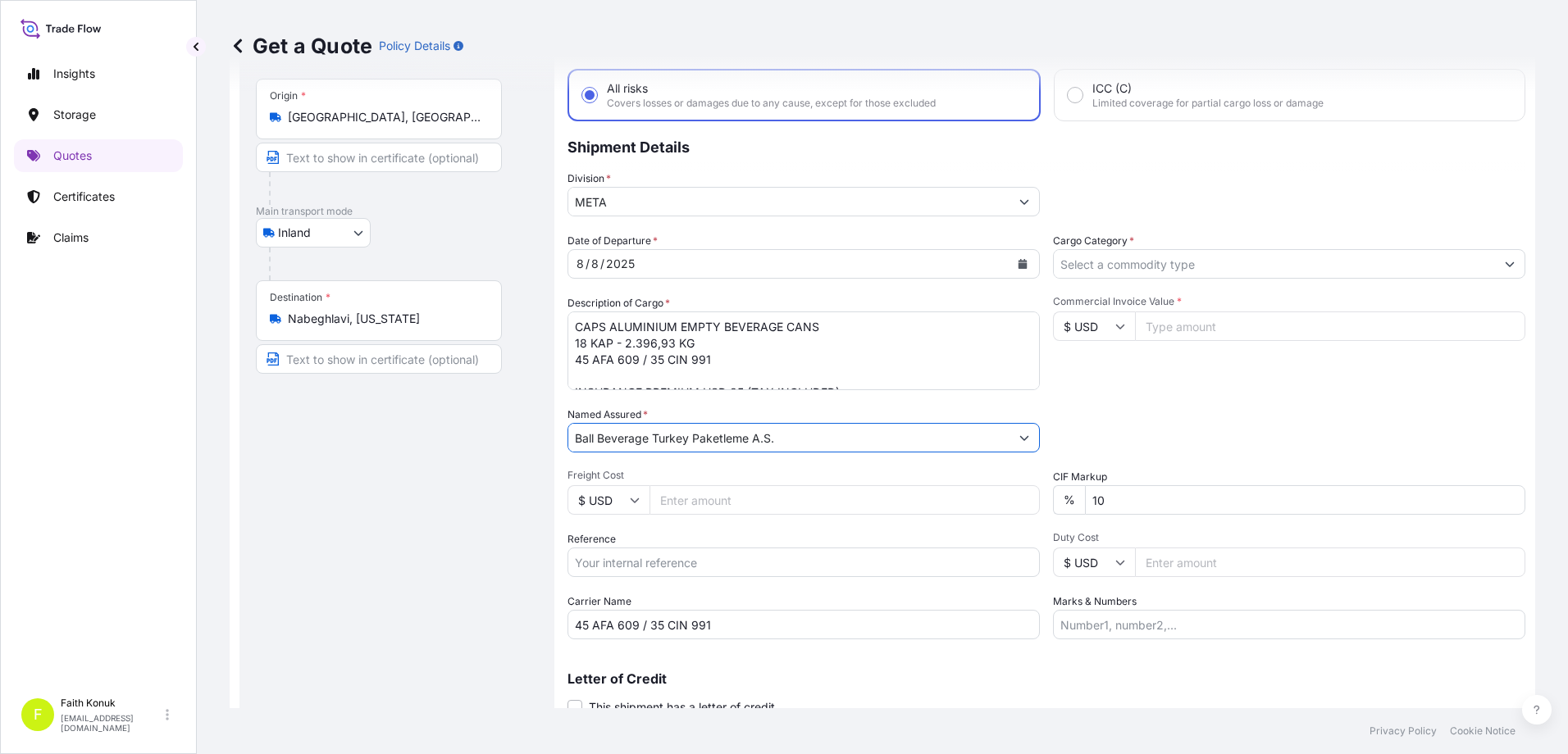
type input "Ball Beverage Turkey Paketleme A.S."
click at [753, 409] on div "Named Assured * Ball Beverage Turkey Paketleme A.S." at bounding box center [803, 429] width 472 height 46
click at [613, 542] on label "Reference" at bounding box center [591, 539] width 48 height 17
click at [613, 548] on input "Reference" at bounding box center [803, 562] width 472 height 29
click at [610, 553] on input "Reference" at bounding box center [803, 562] width 472 height 29
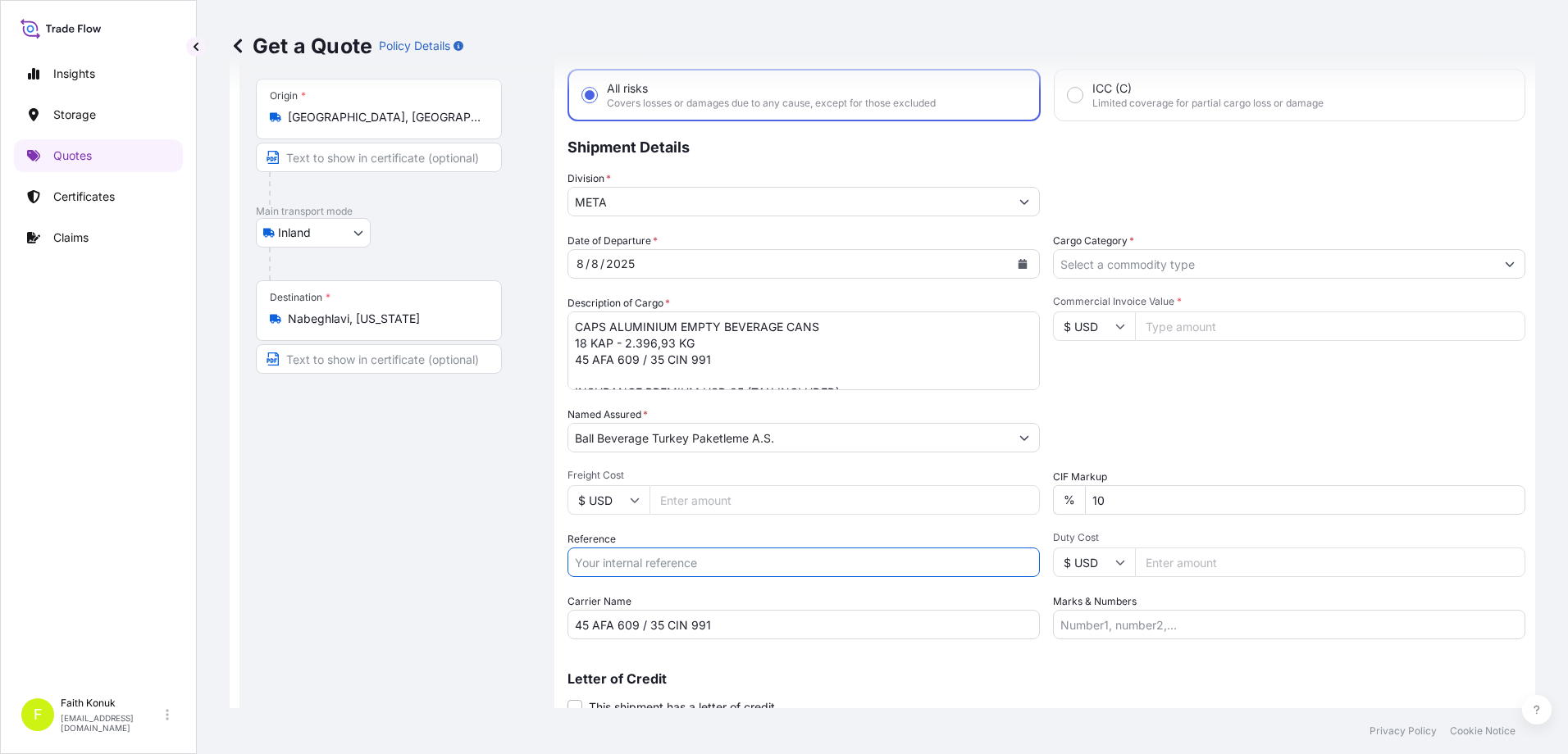
paste input "2201770722"
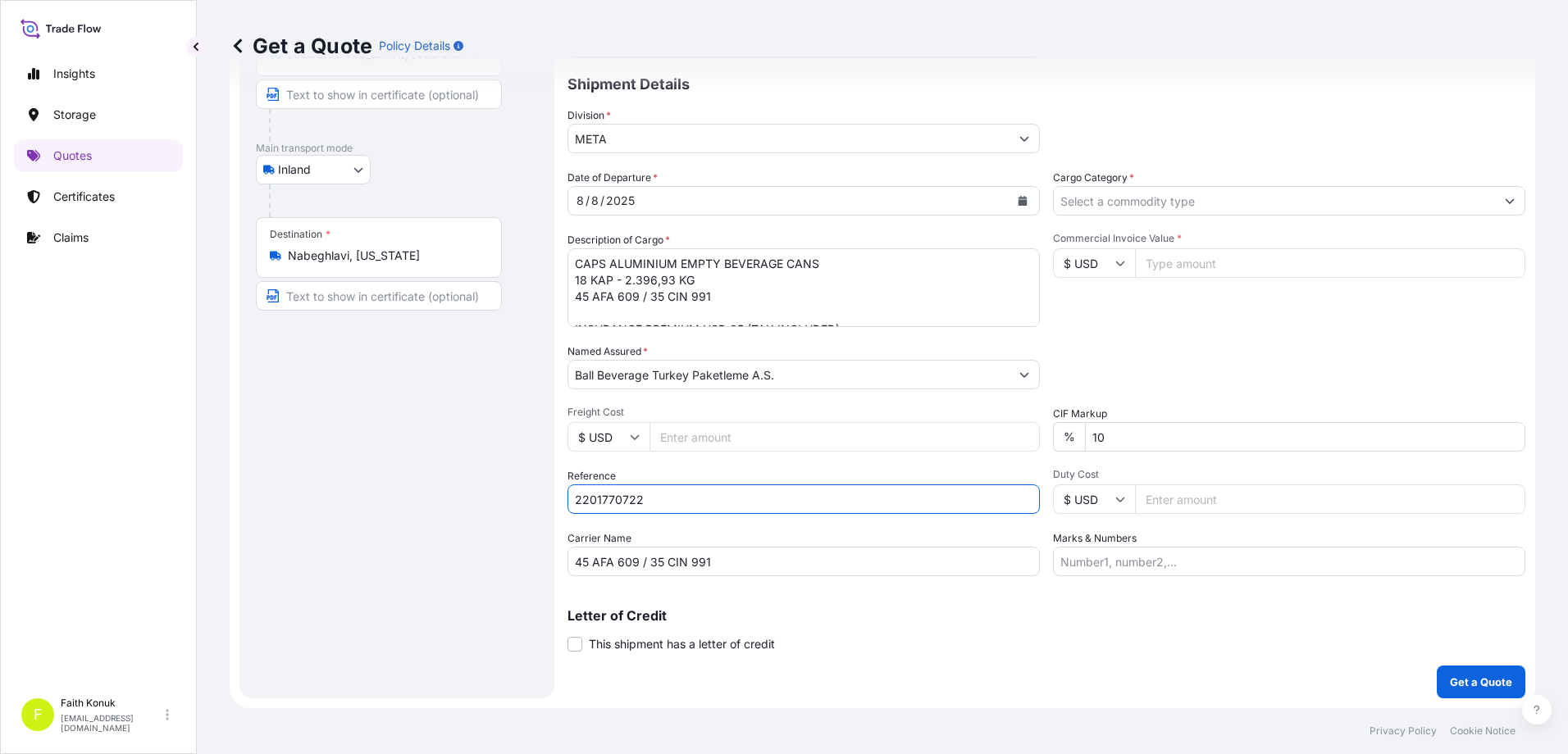
type input "2201770722"
click at [1123, 200] on input "Cargo Category *" at bounding box center [1274, 200] width 441 height 29
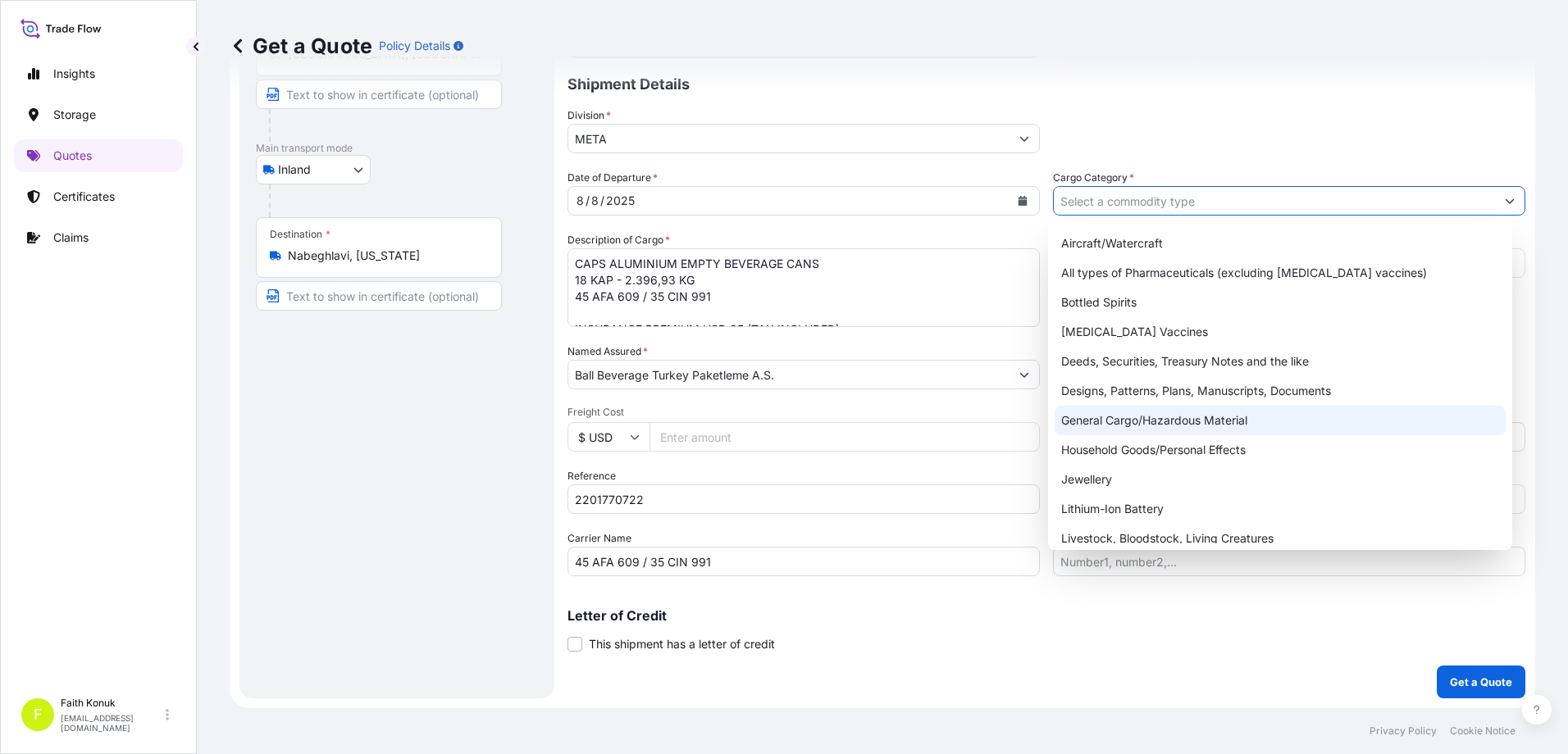
click at [1107, 414] on div "General Cargo/Hazardous Material" at bounding box center [1280, 421] width 452 height 29
type input "General Cargo/Hazardous Material"
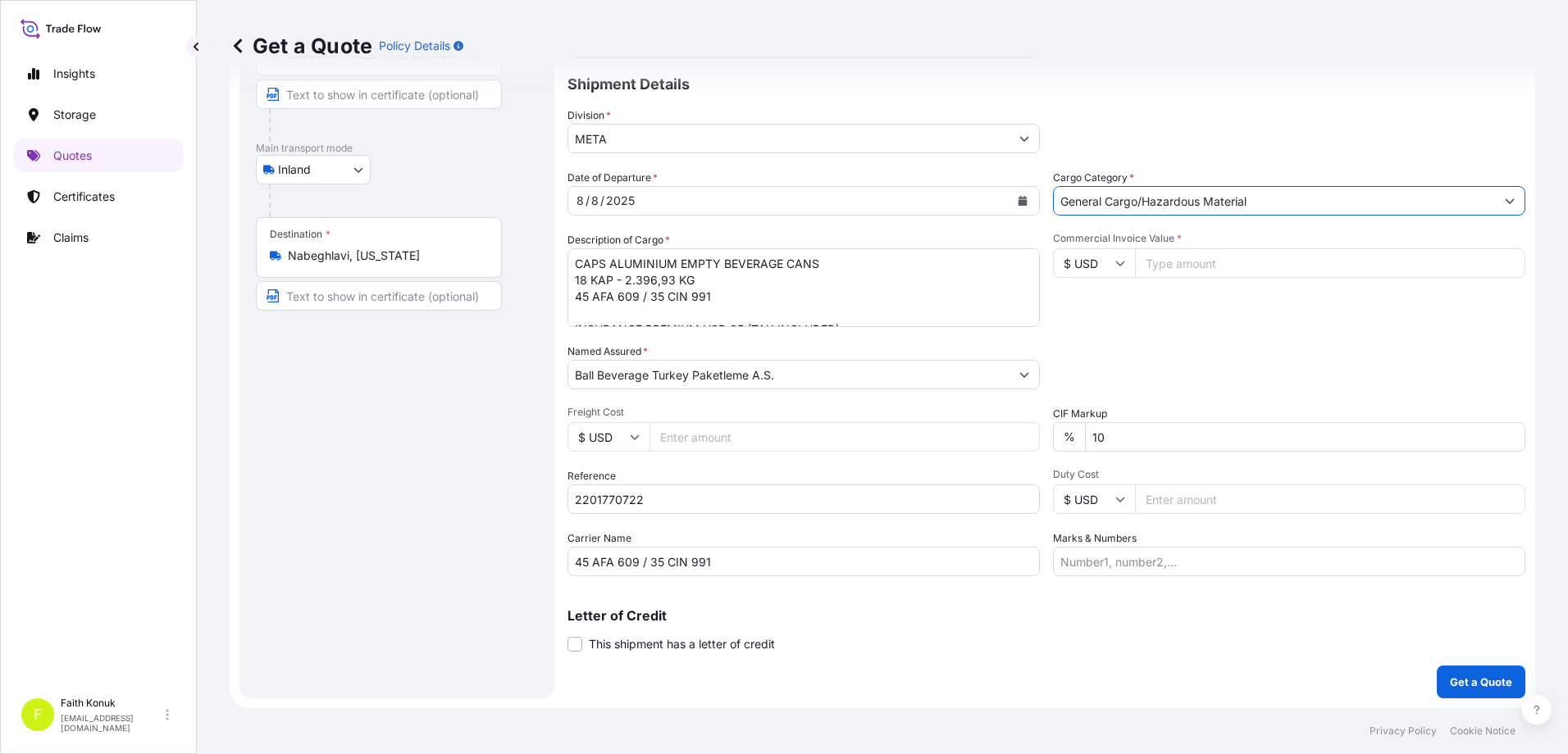
click at [1140, 309] on div "Commercial Invoice Value * $ USD" at bounding box center [1289, 279] width 472 height 95
click at [1117, 255] on input "$ USD" at bounding box center [1095, 263] width 82 height 29
click at [1098, 312] on div "€ EUR" at bounding box center [1088, 308] width 68 height 31
type input "€ EUR"
click at [1171, 257] on input "Commercial Invoice Value *" at bounding box center [1329, 263] width 390 height 29
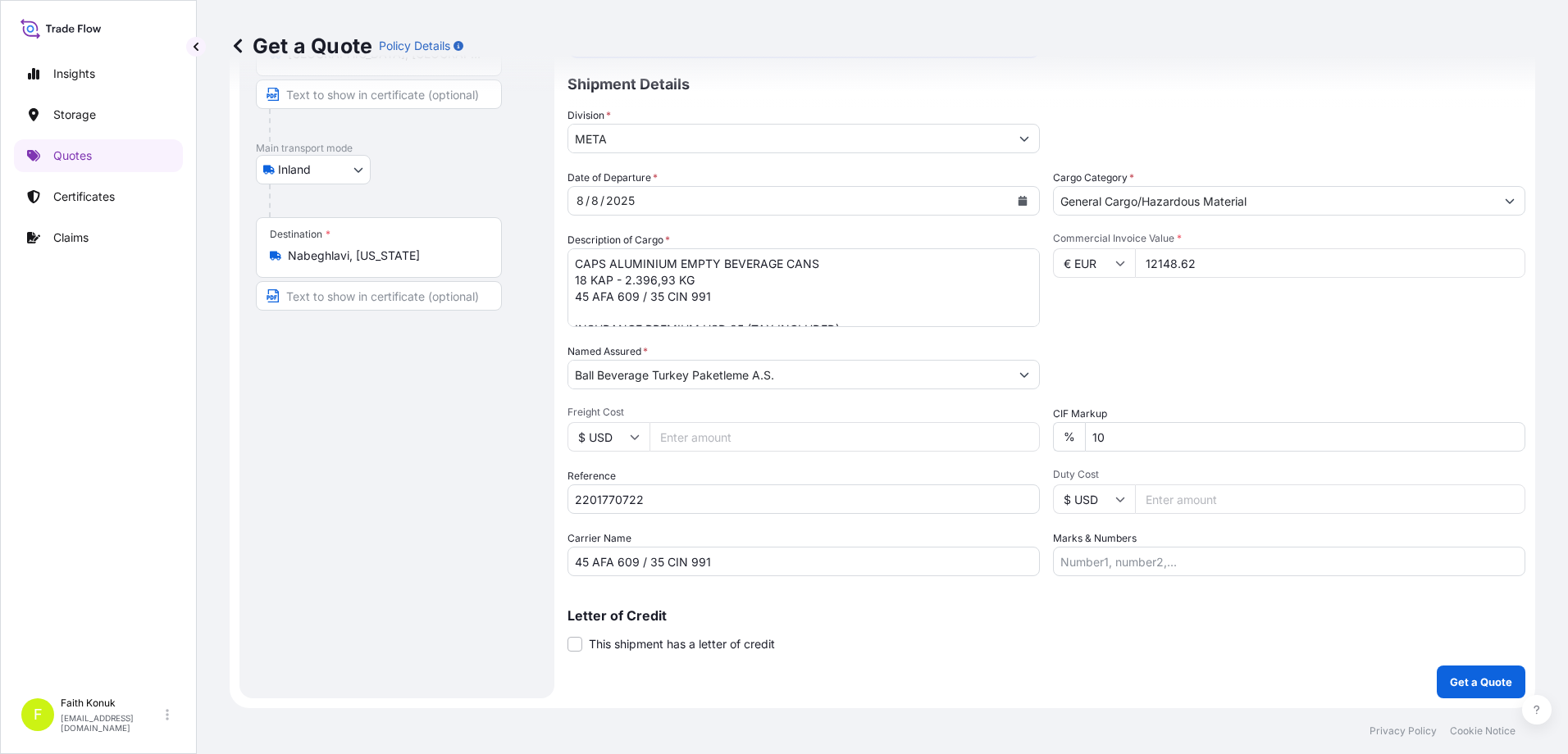
type input "12148.62"
click at [1182, 387] on div "Packing Category Type to search a container mode Please select a primary mode o…" at bounding box center [1289, 366] width 472 height 46
drag, startPoint x: 1130, startPoint y: 440, endPoint x: 987, endPoint y: 437, distance: 143.0
click at [987, 437] on div "Date of Departure * [DATE] Cargo Category * General Cargo/Hazardous Material De…" at bounding box center [1046, 374] width 958 height 407
type input "0"
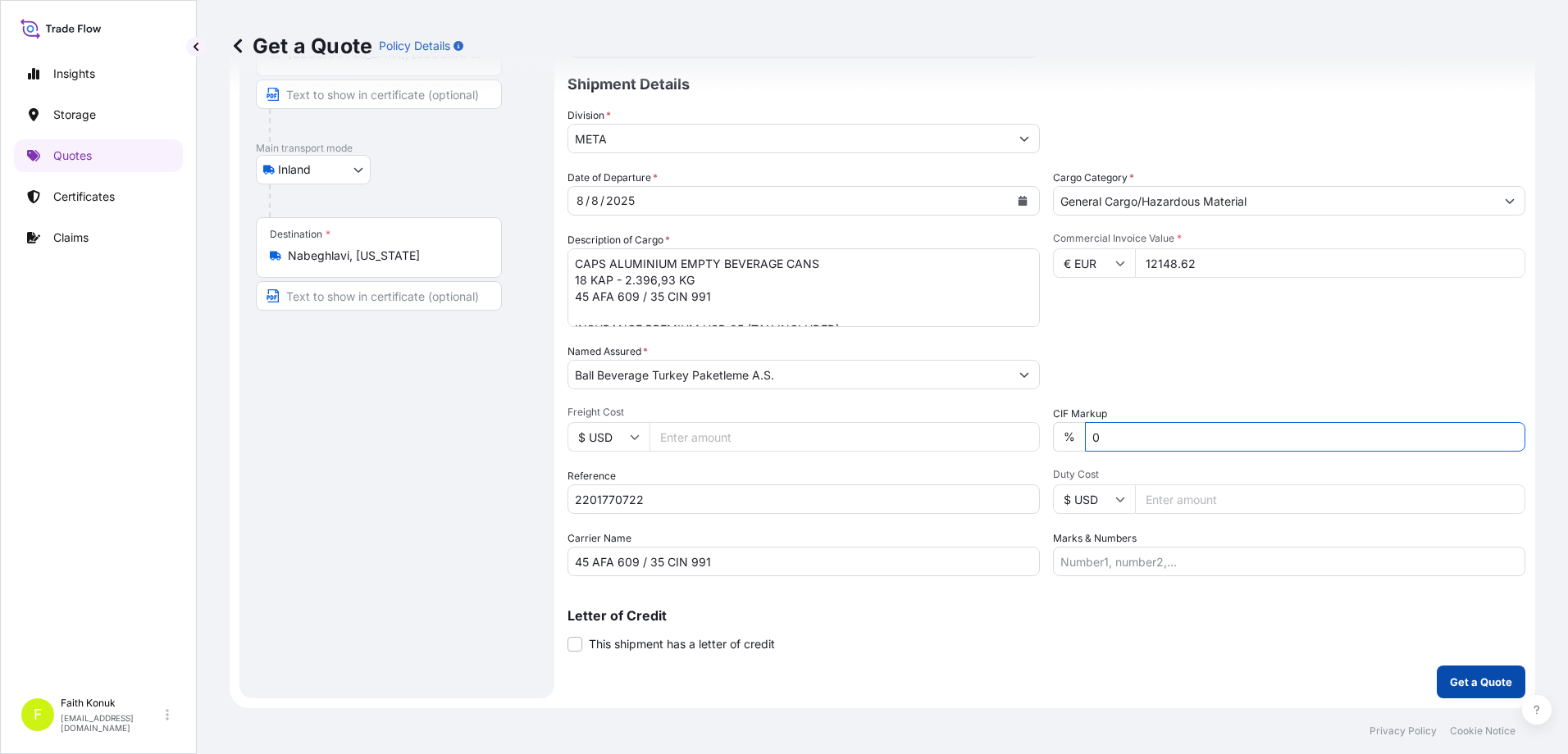
click at [1464, 680] on p "Get a Quote" at bounding box center [1481, 682] width 63 height 17
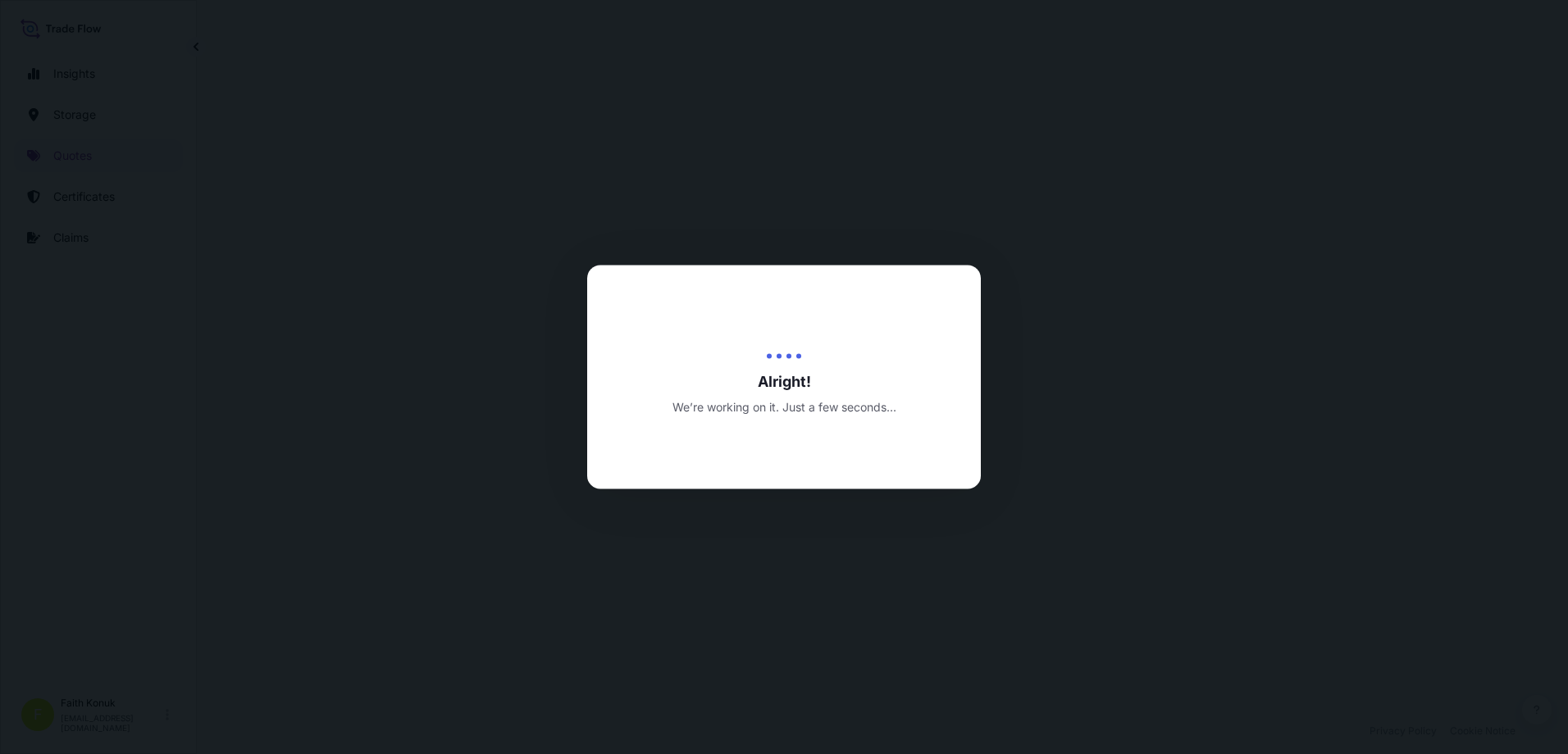
select select "Inland"
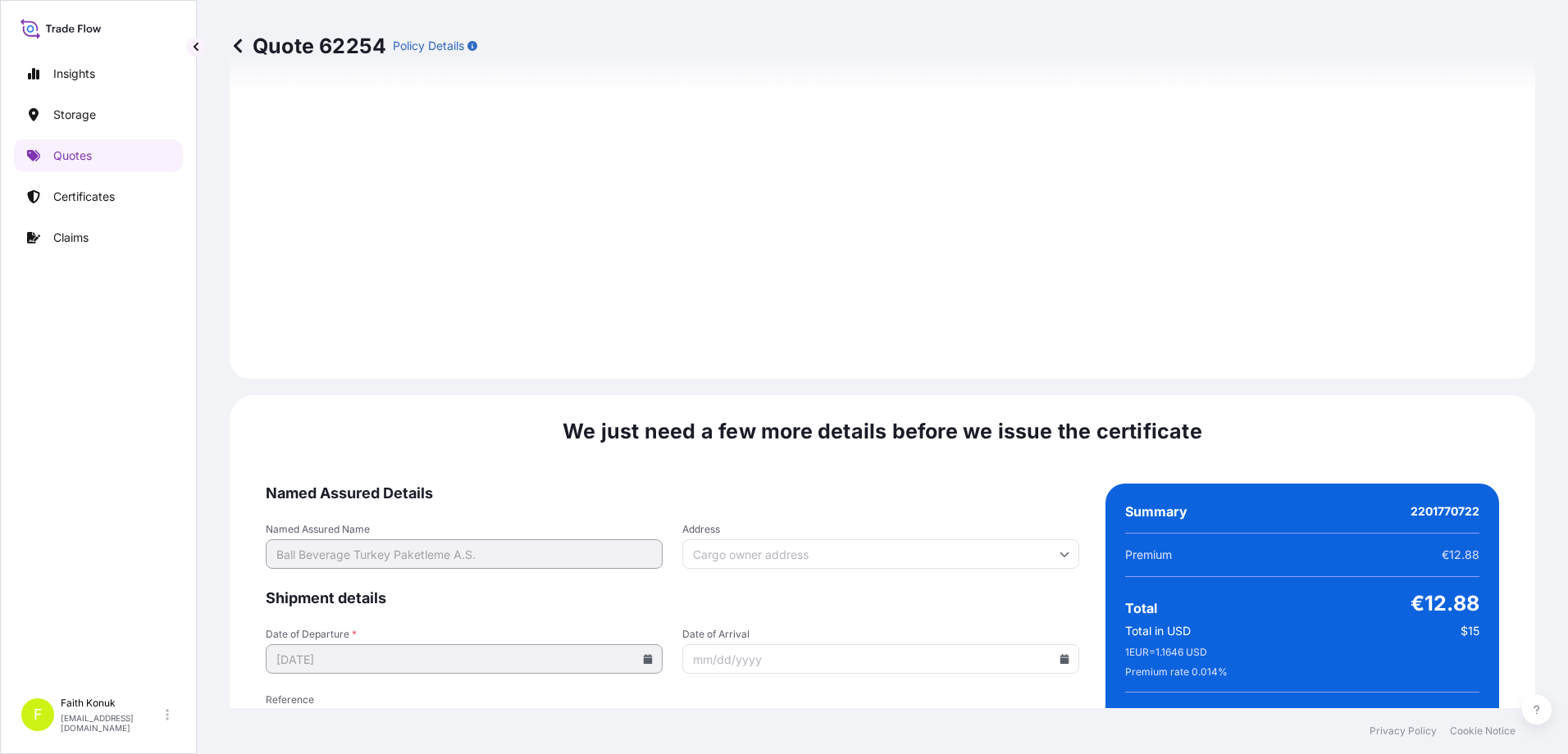
scroll to position [2422, 0]
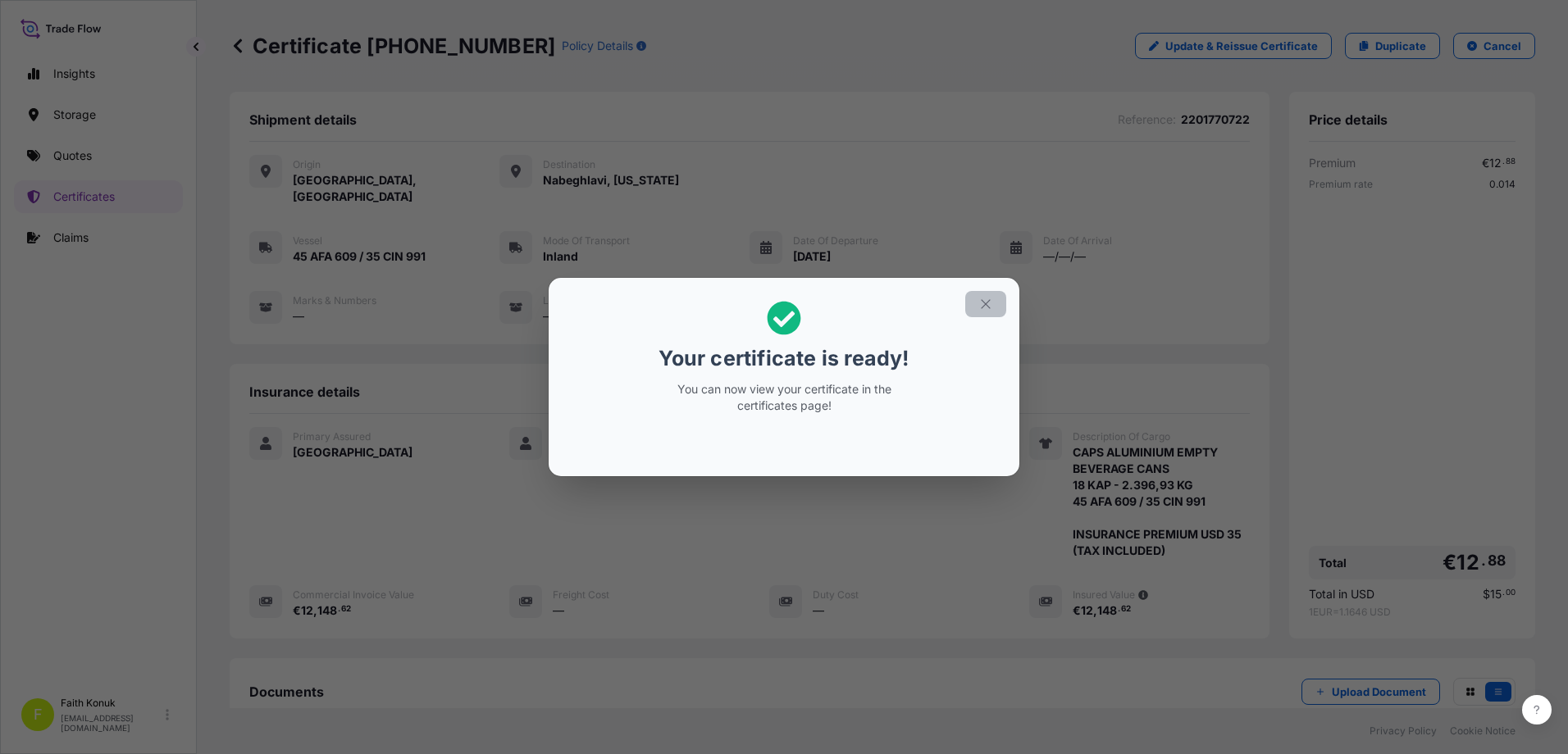
click at [993, 302] on button "button" at bounding box center [986, 304] width 41 height 26
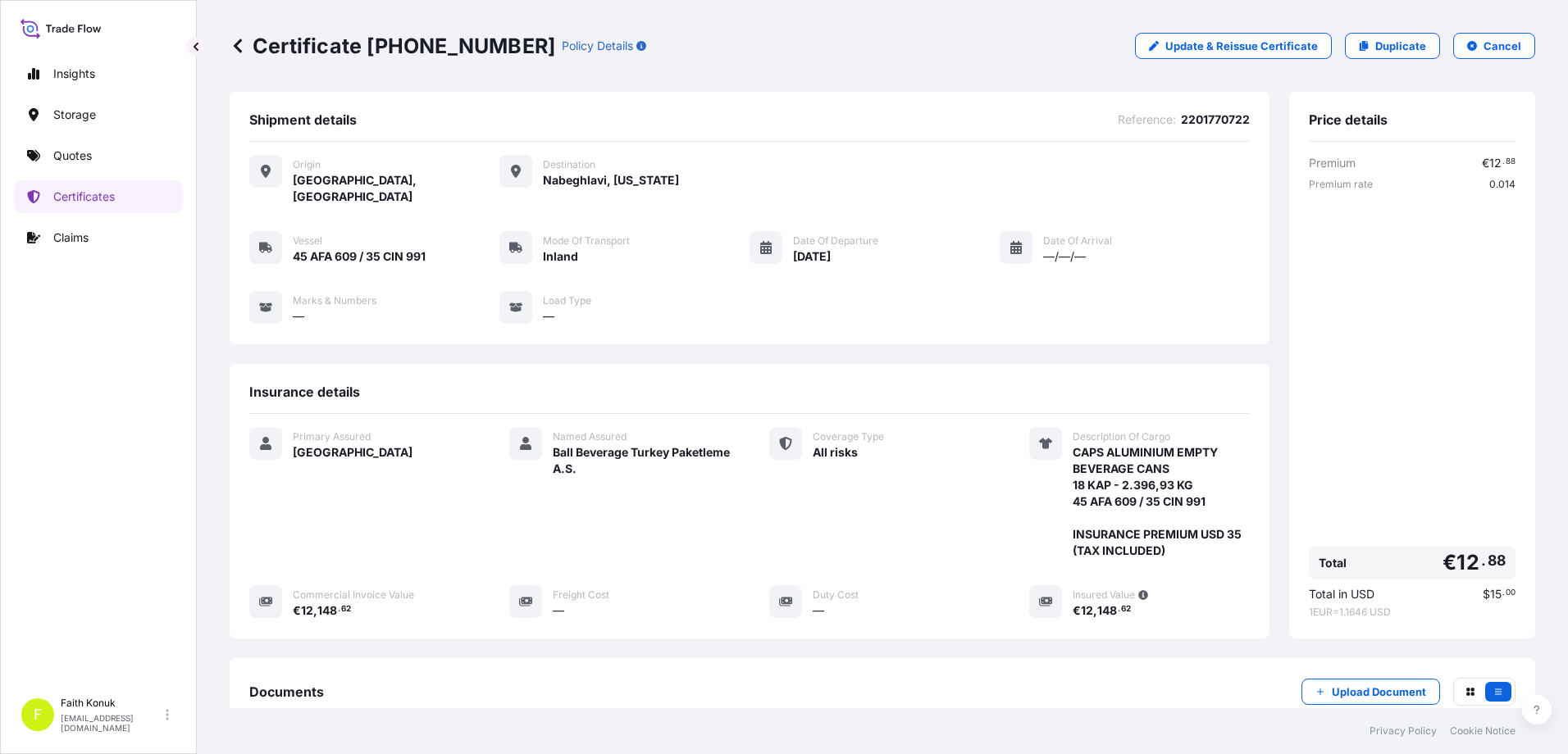
scroll to position [190, 0]
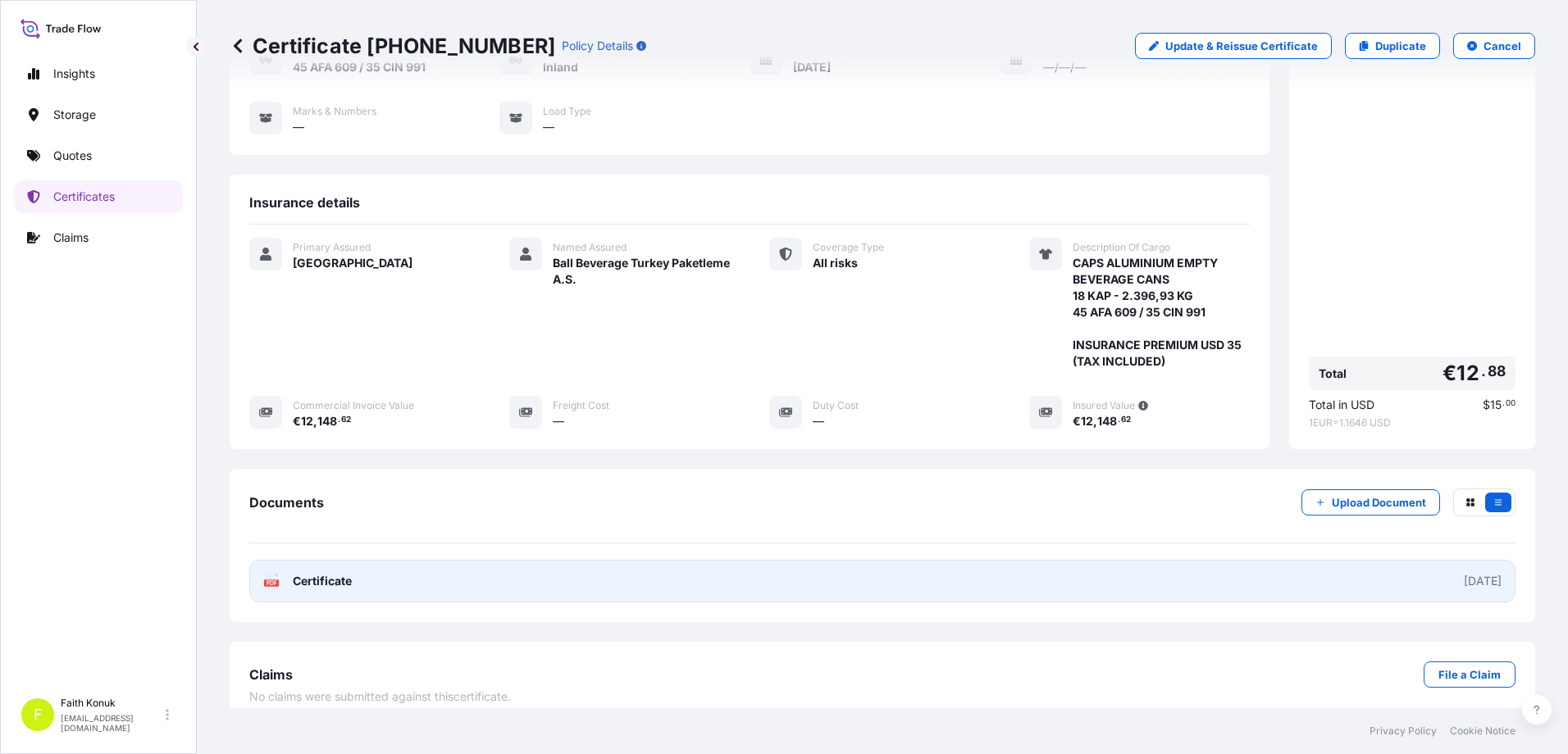
click at [289, 573] on div "PDF Certificate" at bounding box center [307, 581] width 89 height 17
